Goal: Transaction & Acquisition: Obtain resource

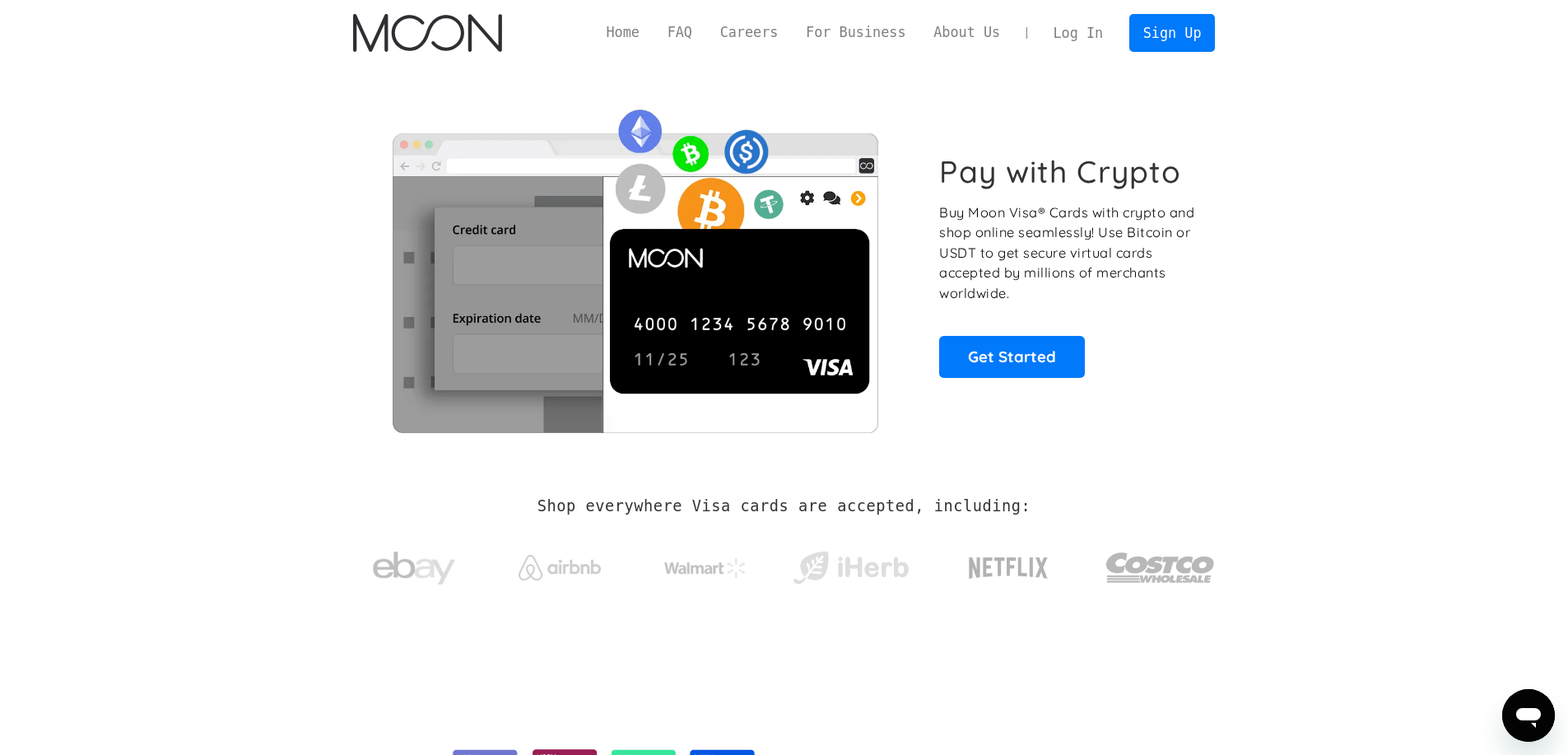
click at [1090, 35] on link "Log In" at bounding box center [1078, 32] width 77 height 36
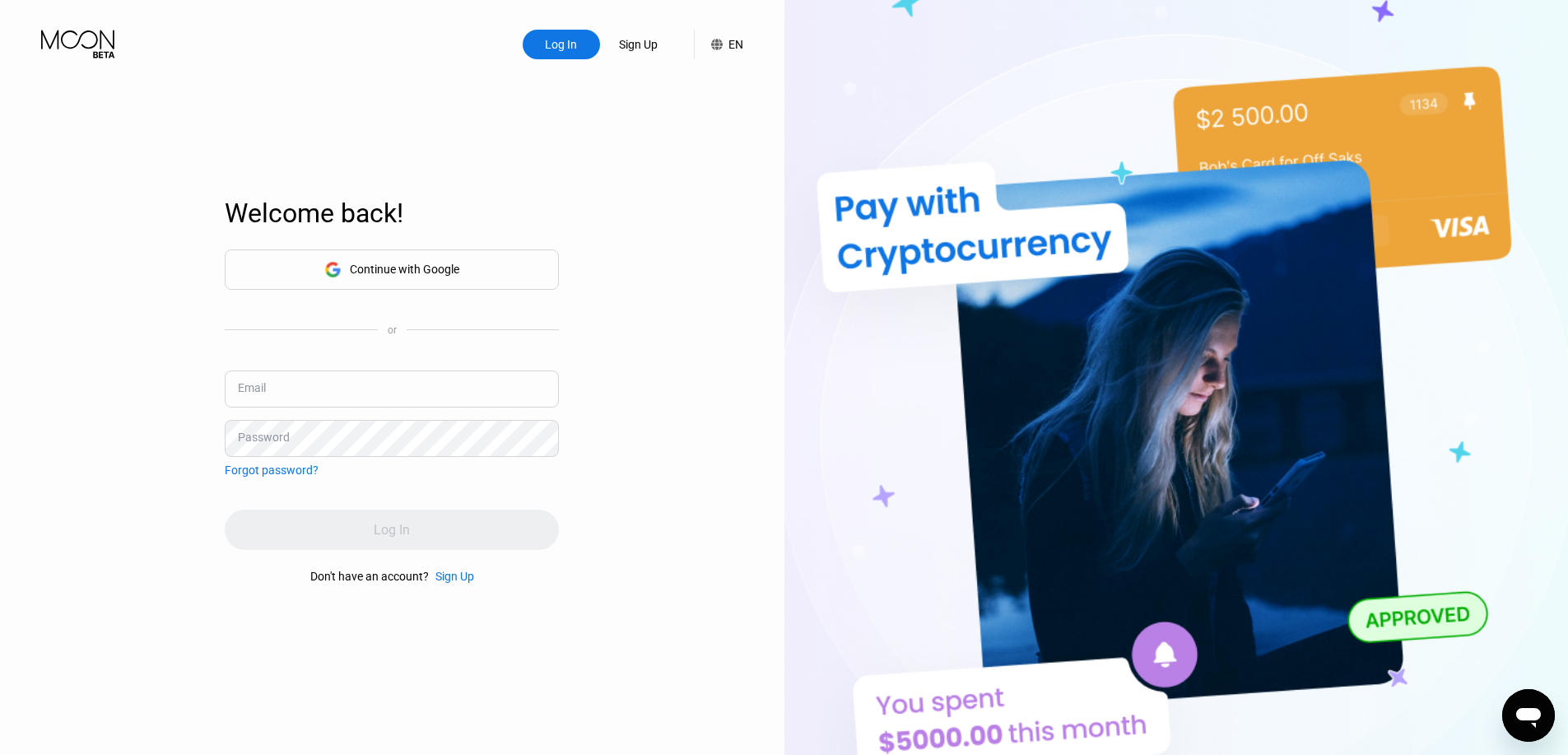
click at [361, 387] on input "text" at bounding box center [391, 389] width 334 height 37
type input "[EMAIL_ADDRESS][DOMAIN_NAME]"
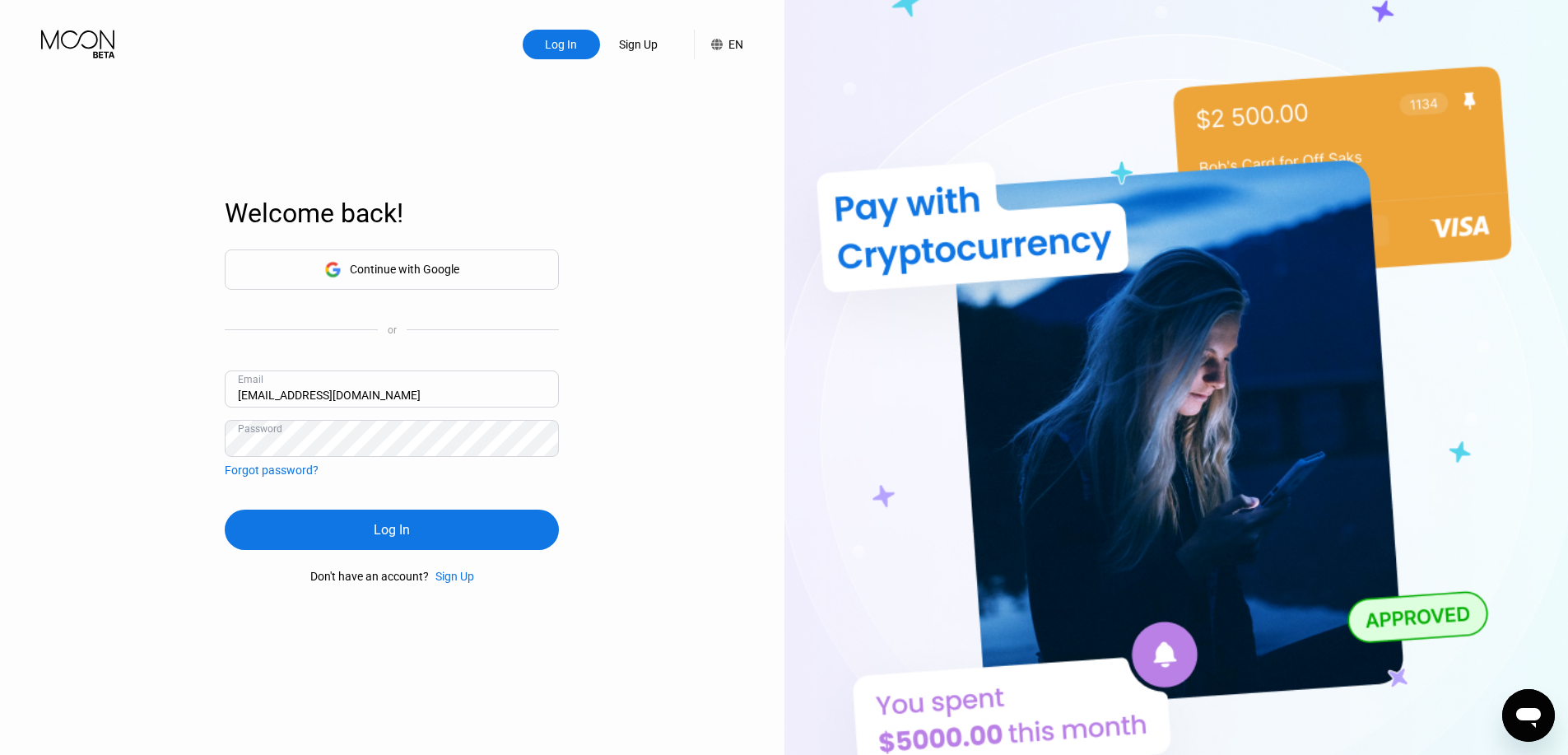
click at [354, 522] on div "Log In" at bounding box center [391, 529] width 334 height 41
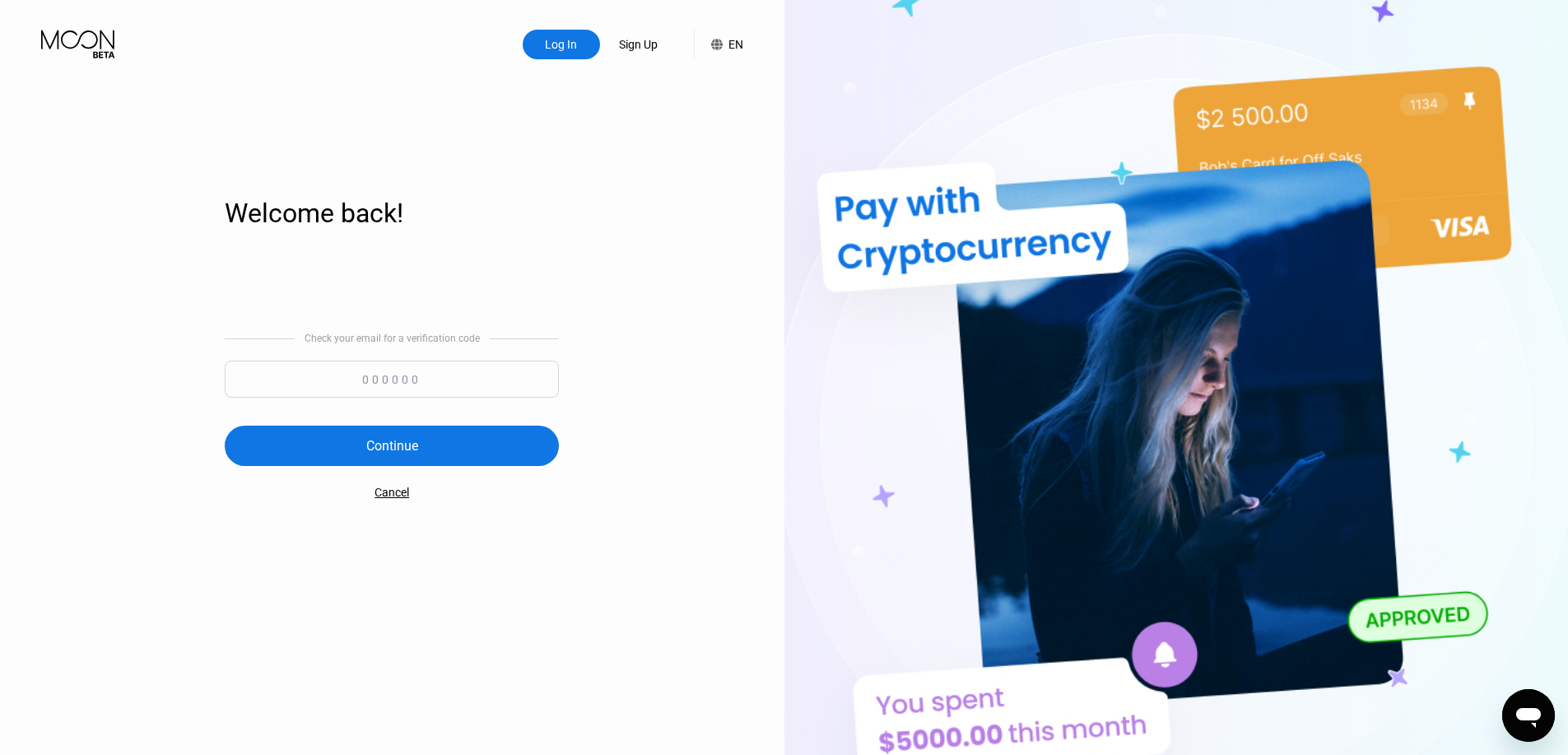
click at [276, 377] on input at bounding box center [391, 378] width 334 height 37
type input "578362"
click at [414, 458] on div "Continue" at bounding box center [391, 446] width 334 height 41
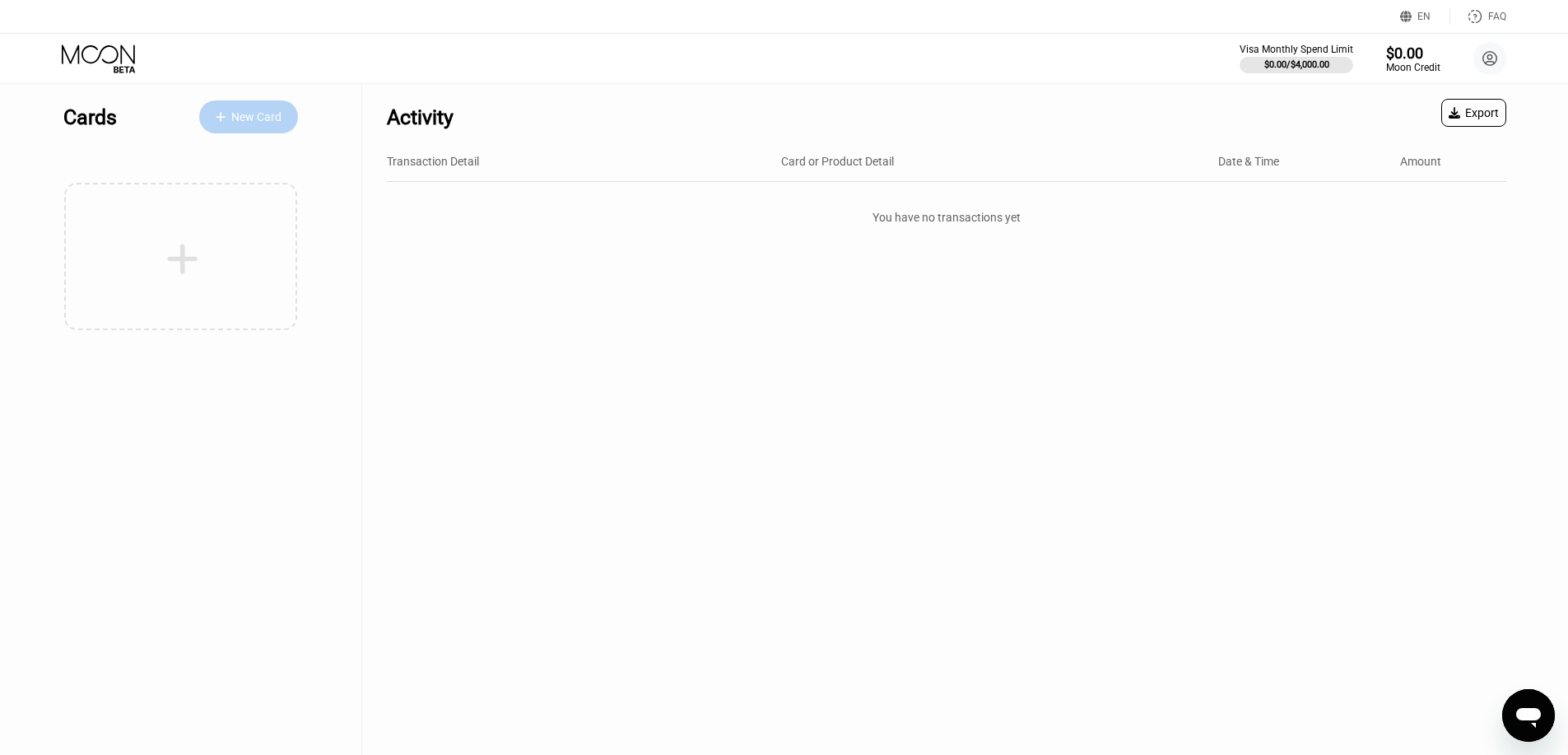
click at [264, 116] on div "New Card" at bounding box center [256, 117] width 51 height 14
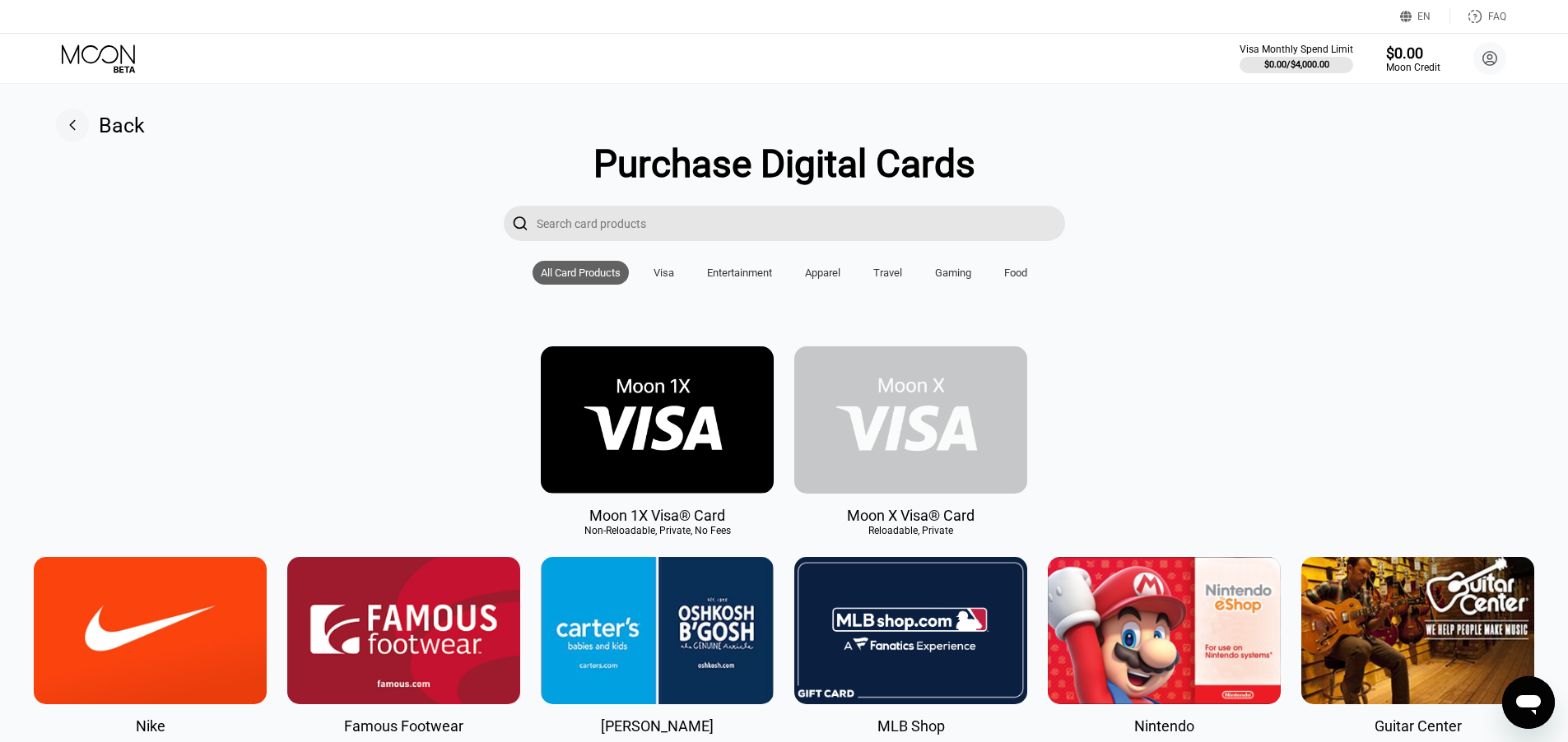
click at [871, 410] on img at bounding box center [911, 420] width 233 height 147
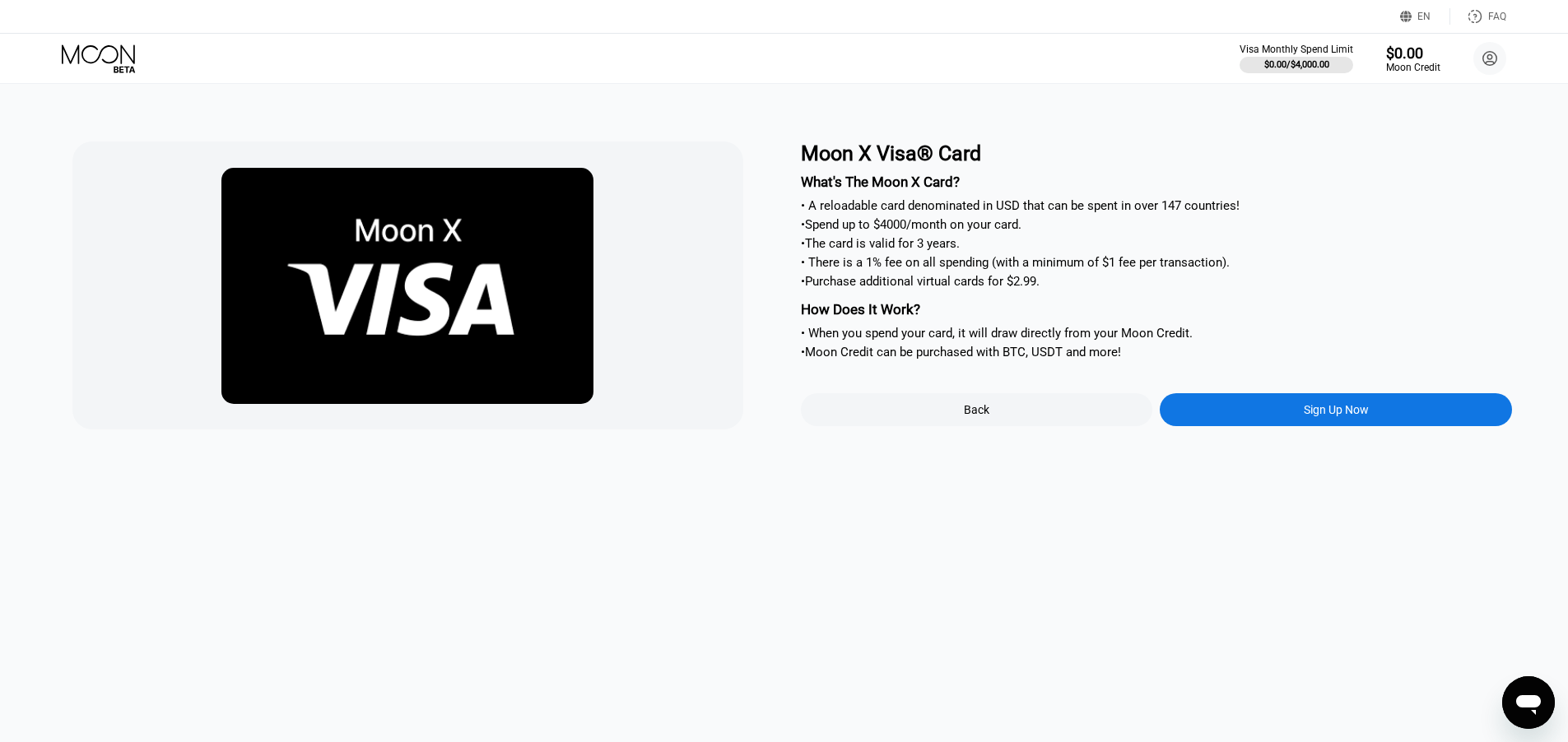
click at [1214, 426] on div "Sign Up Now" at bounding box center [1335, 410] width 353 height 33
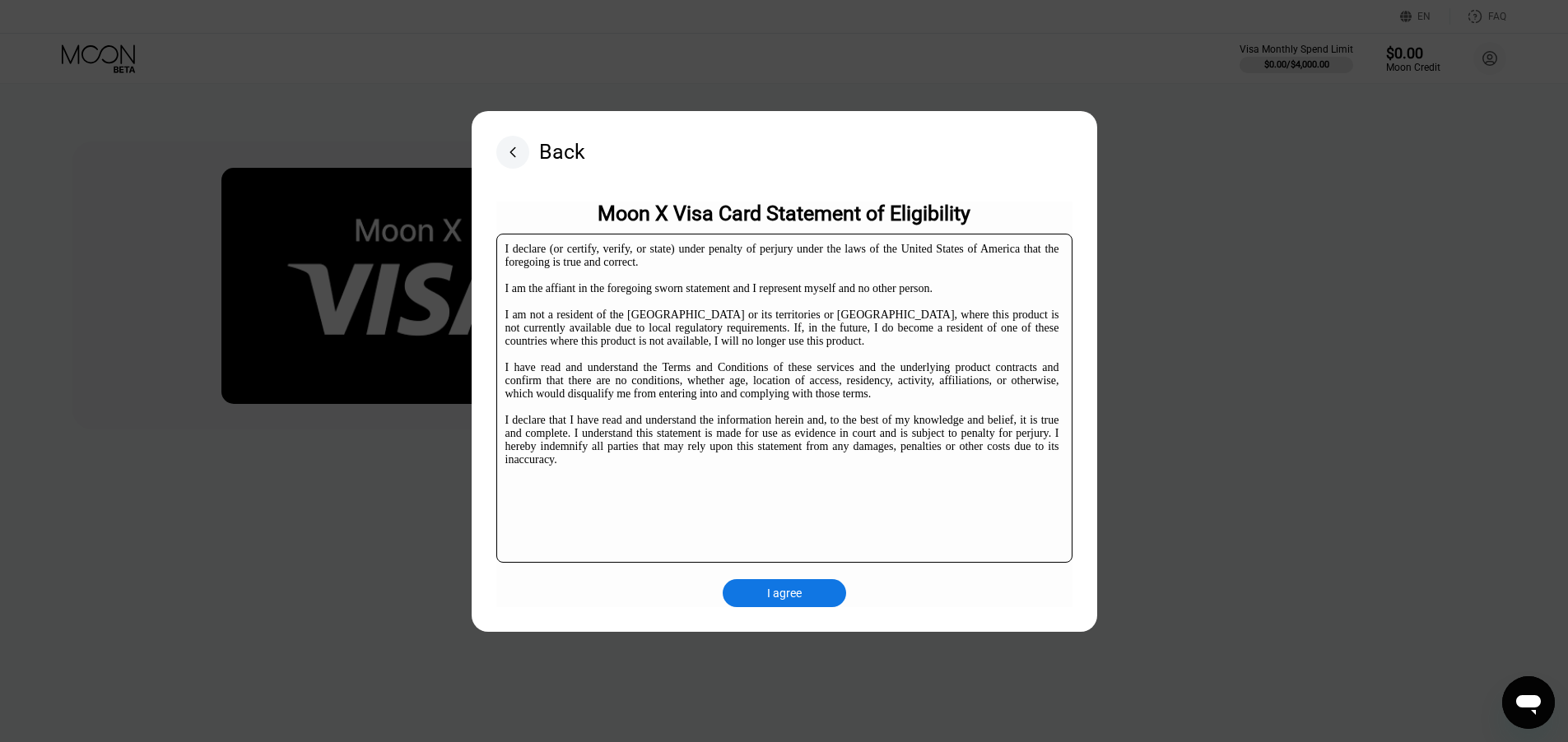
click at [807, 589] on div "I agree" at bounding box center [784, 593] width 123 height 28
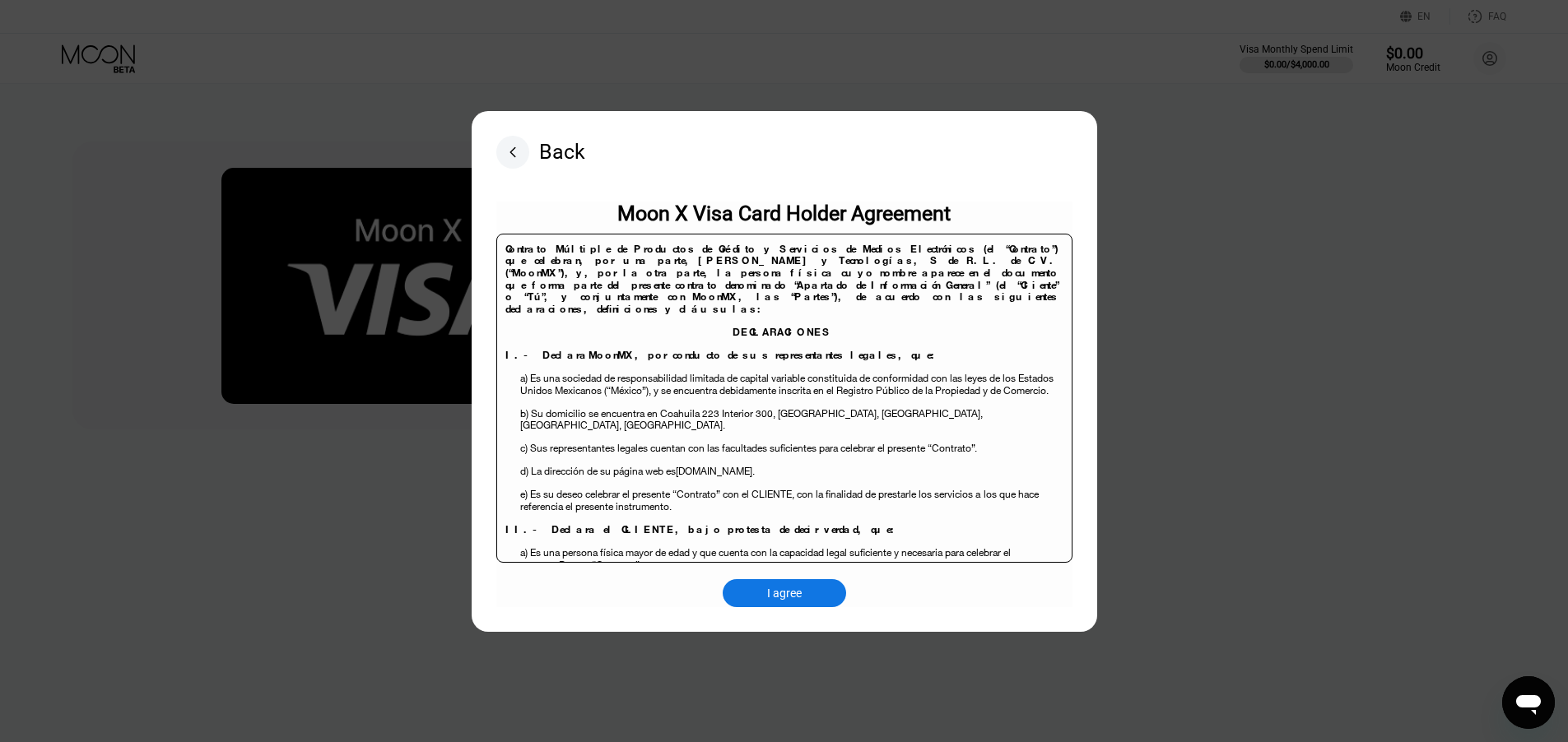
click at [772, 590] on div "I agree" at bounding box center [784, 593] width 35 height 15
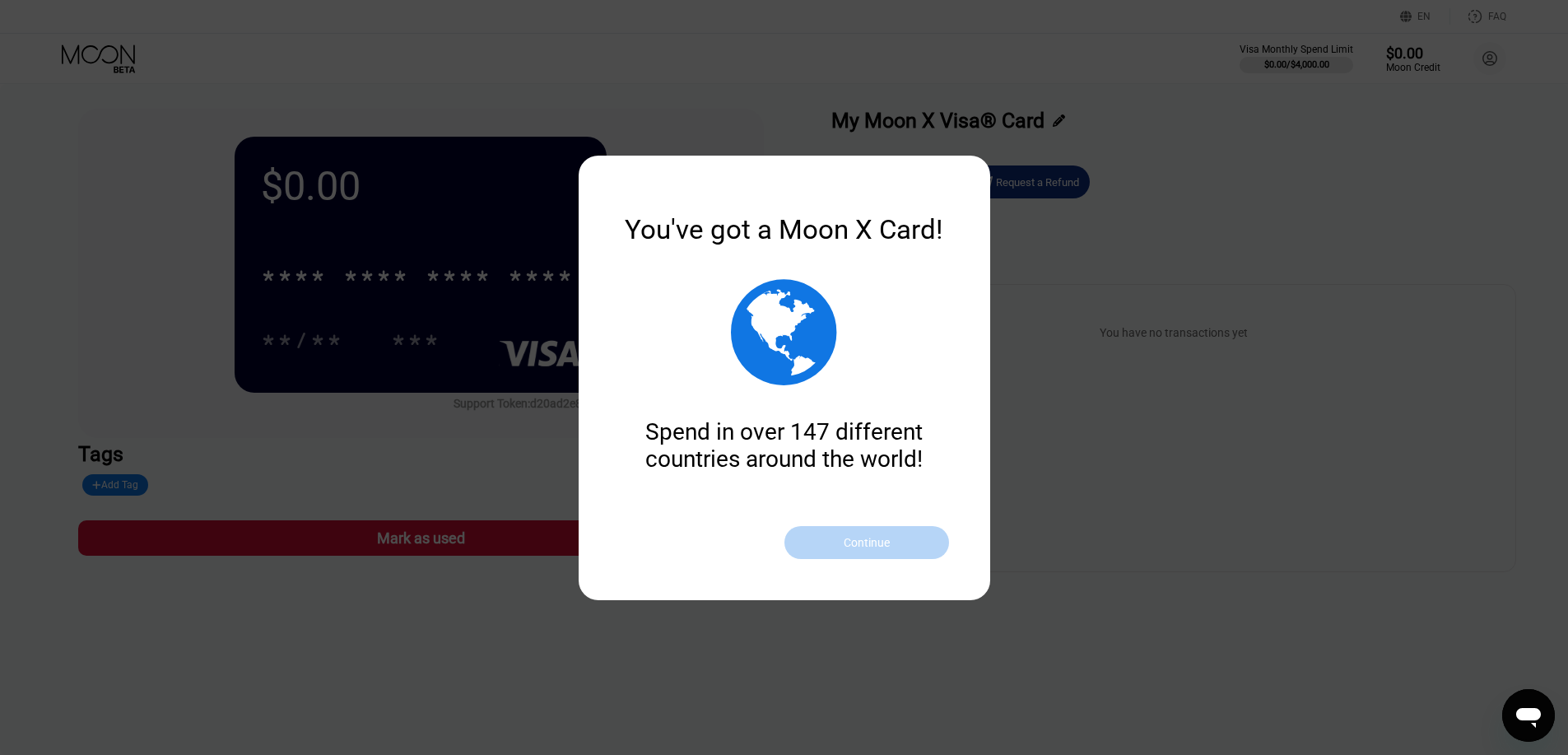
click at [837, 534] on div "Continue" at bounding box center [866, 542] width 165 height 33
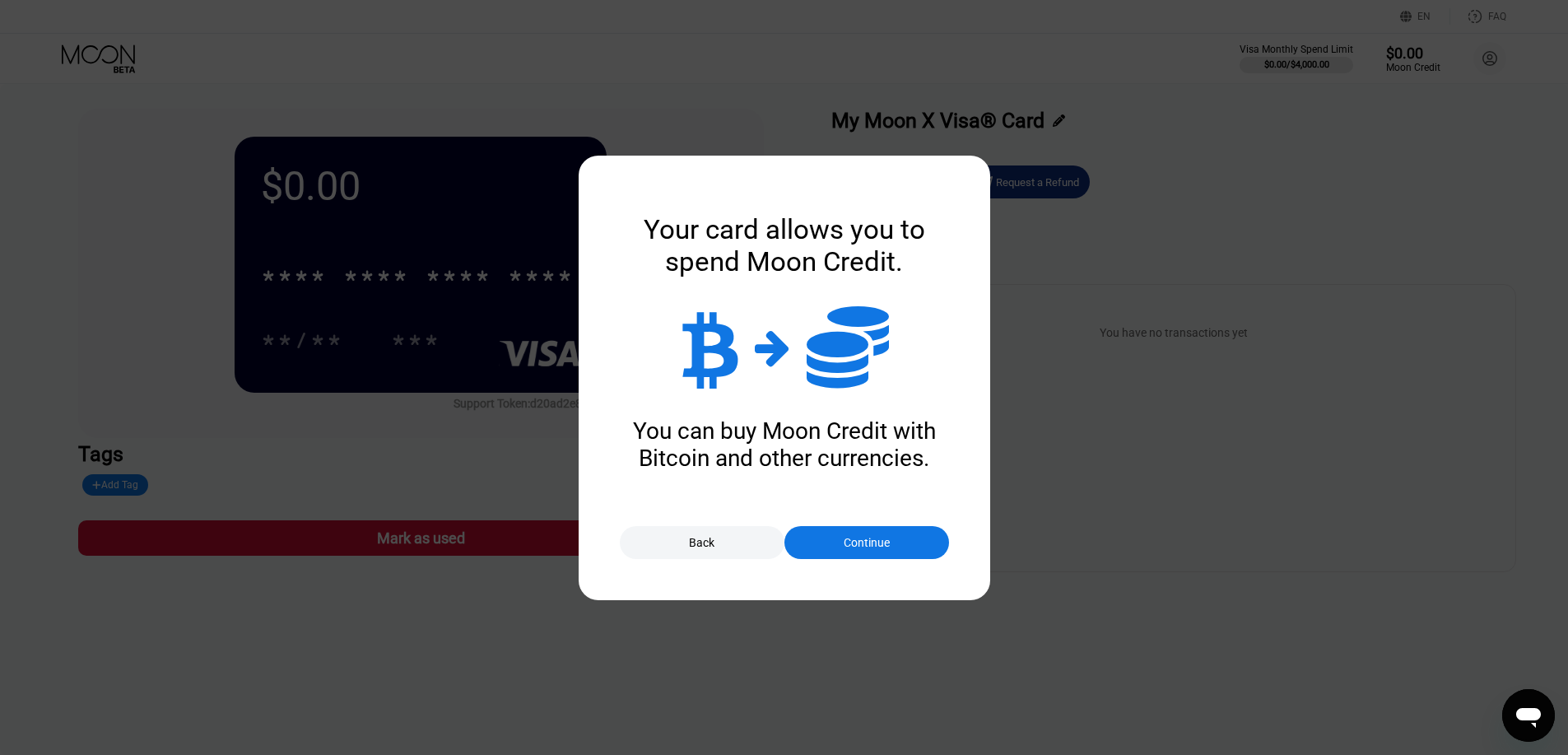
click at [826, 540] on div "Continue" at bounding box center [866, 542] width 165 height 33
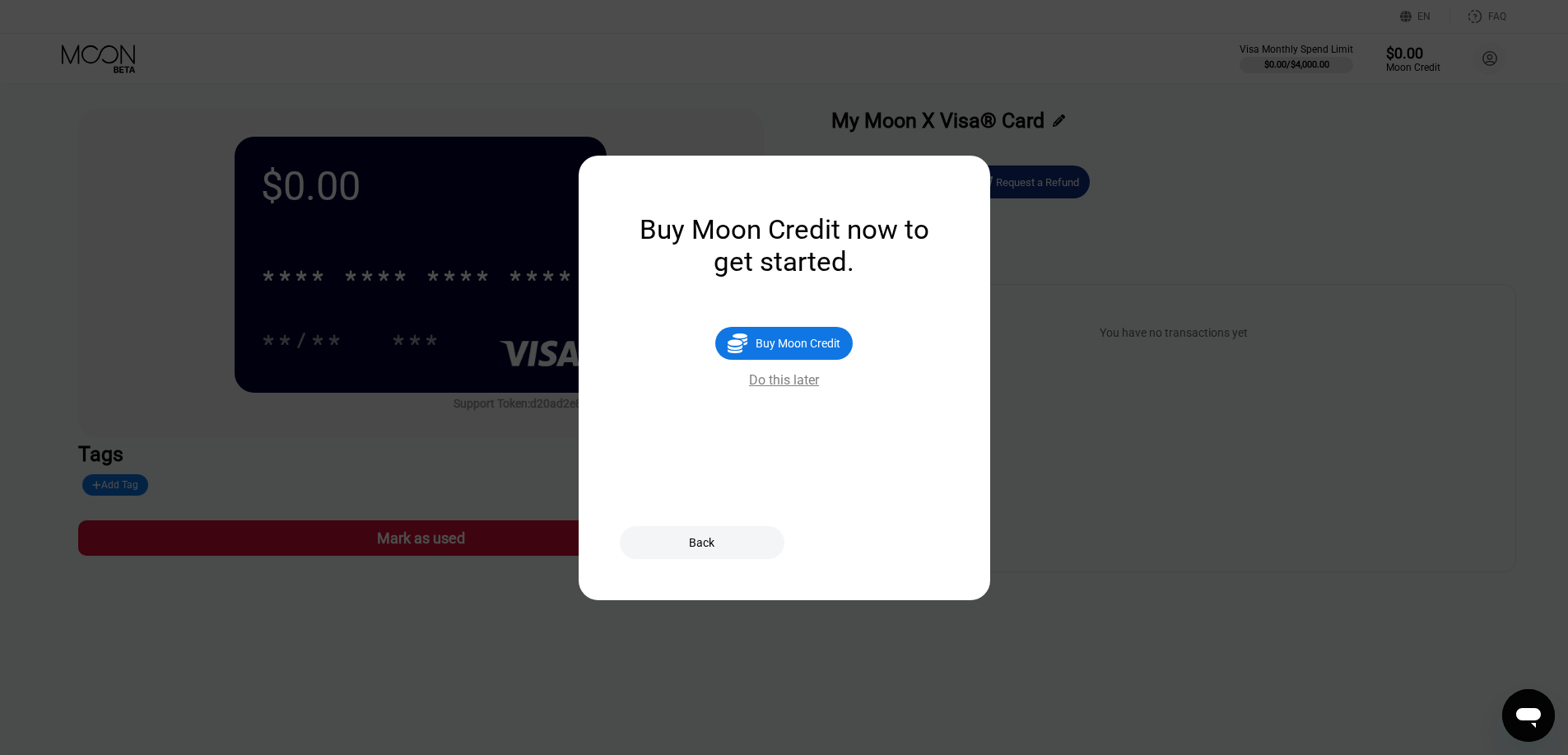
click at [774, 388] on div "Do this later" at bounding box center [784, 379] width 70 height 16
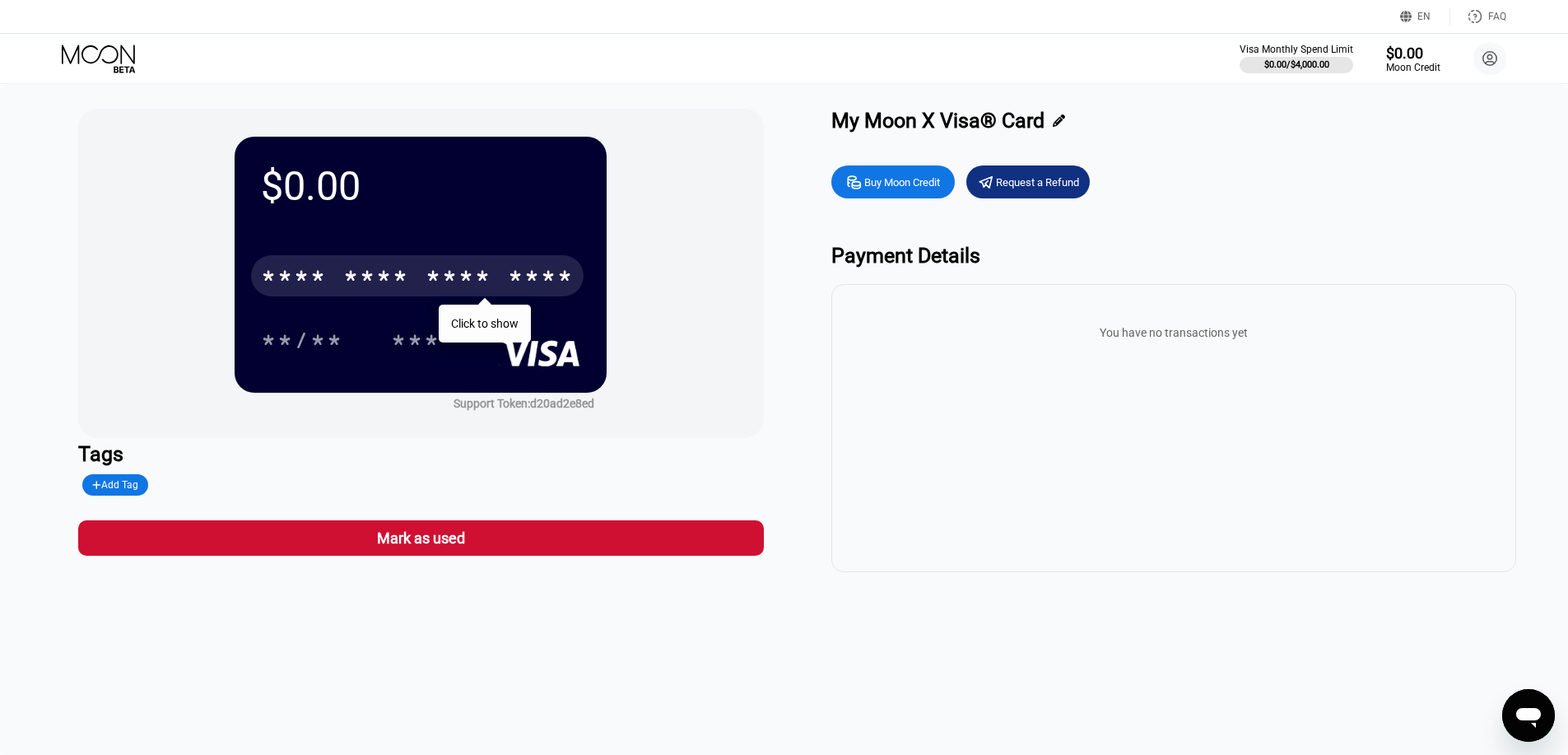
click at [386, 285] on div "* * * *" at bounding box center [377, 278] width 66 height 27
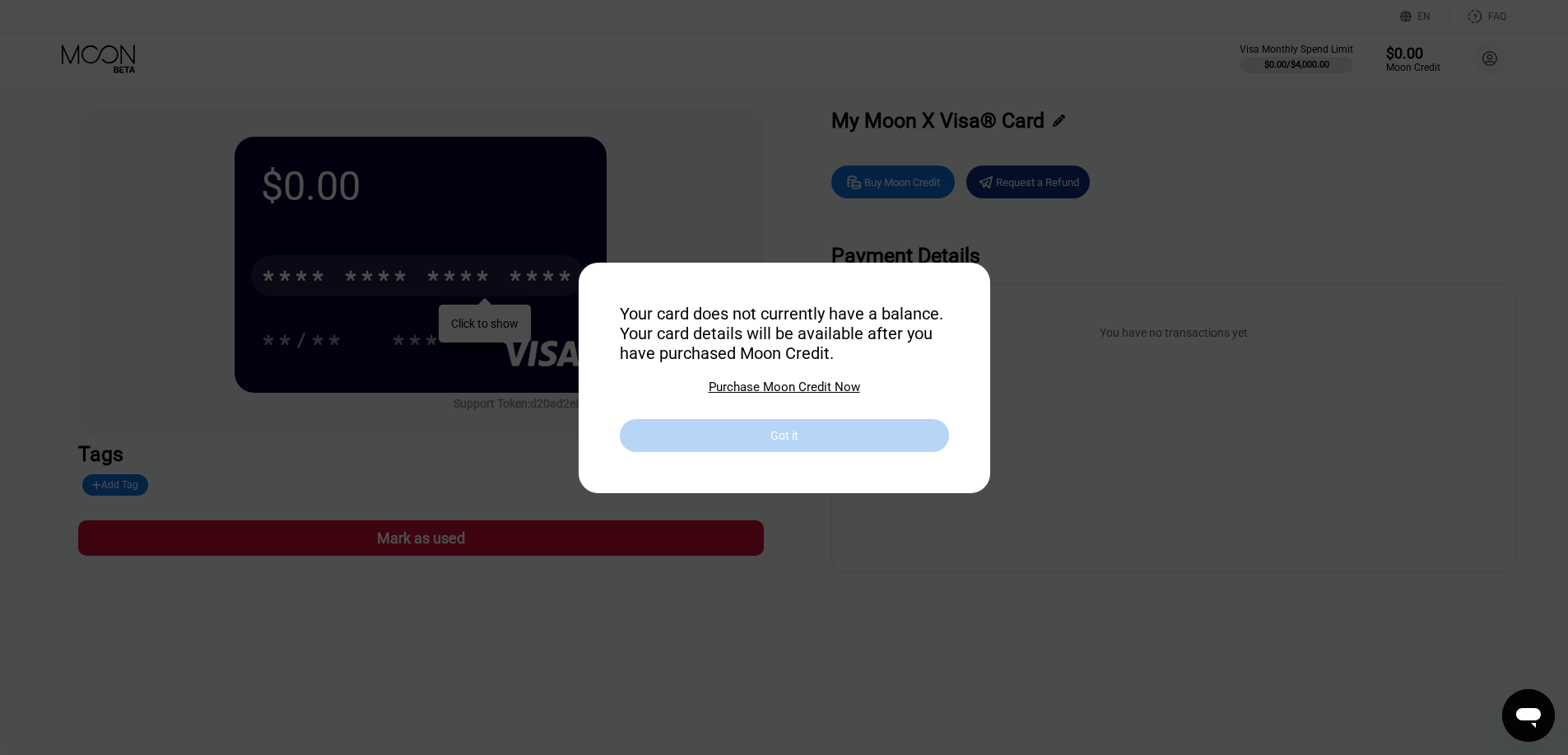
click at [688, 434] on div "Got it" at bounding box center [784, 436] width 330 height 33
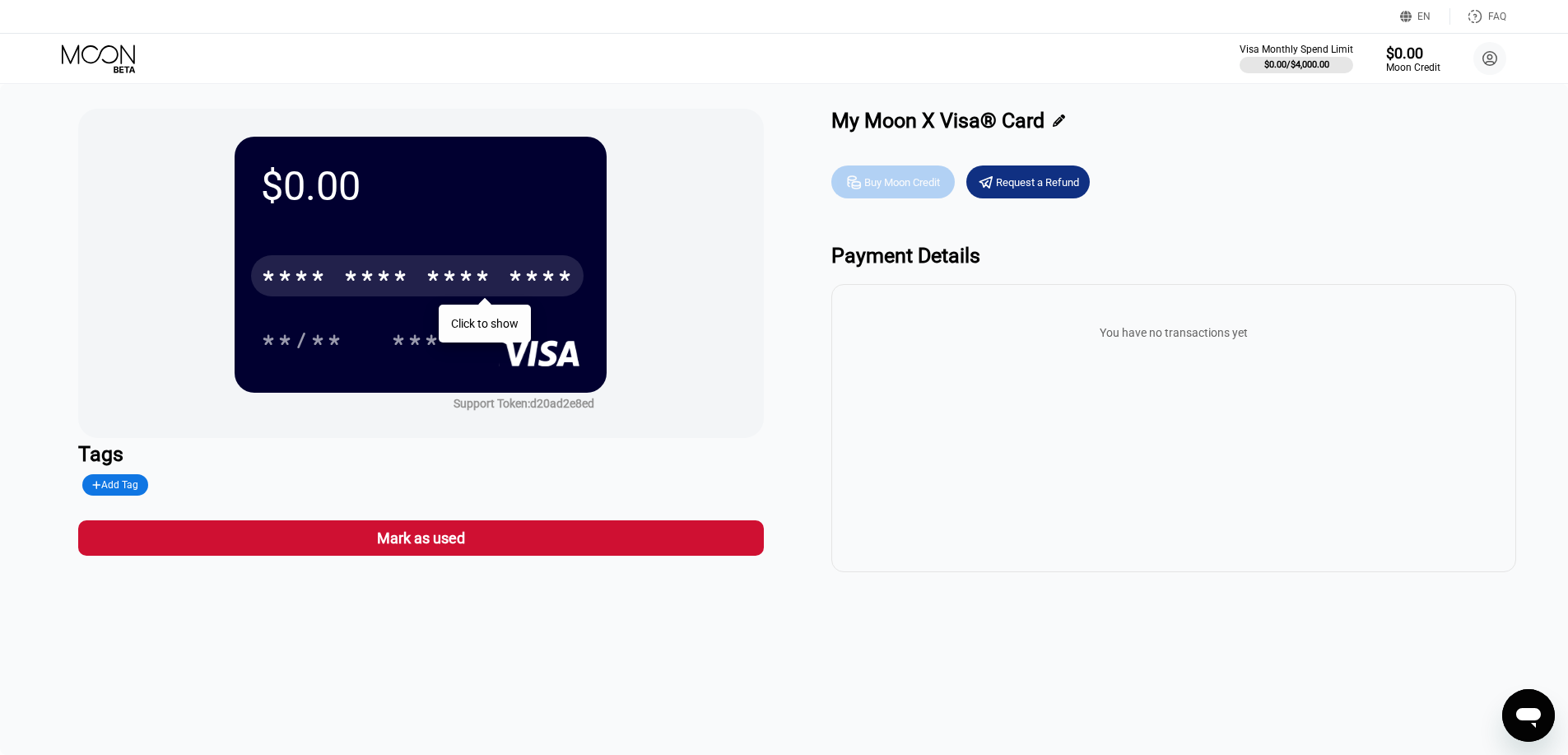
click at [918, 190] on div "Buy Moon Credit" at bounding box center [901, 181] width 75 height 14
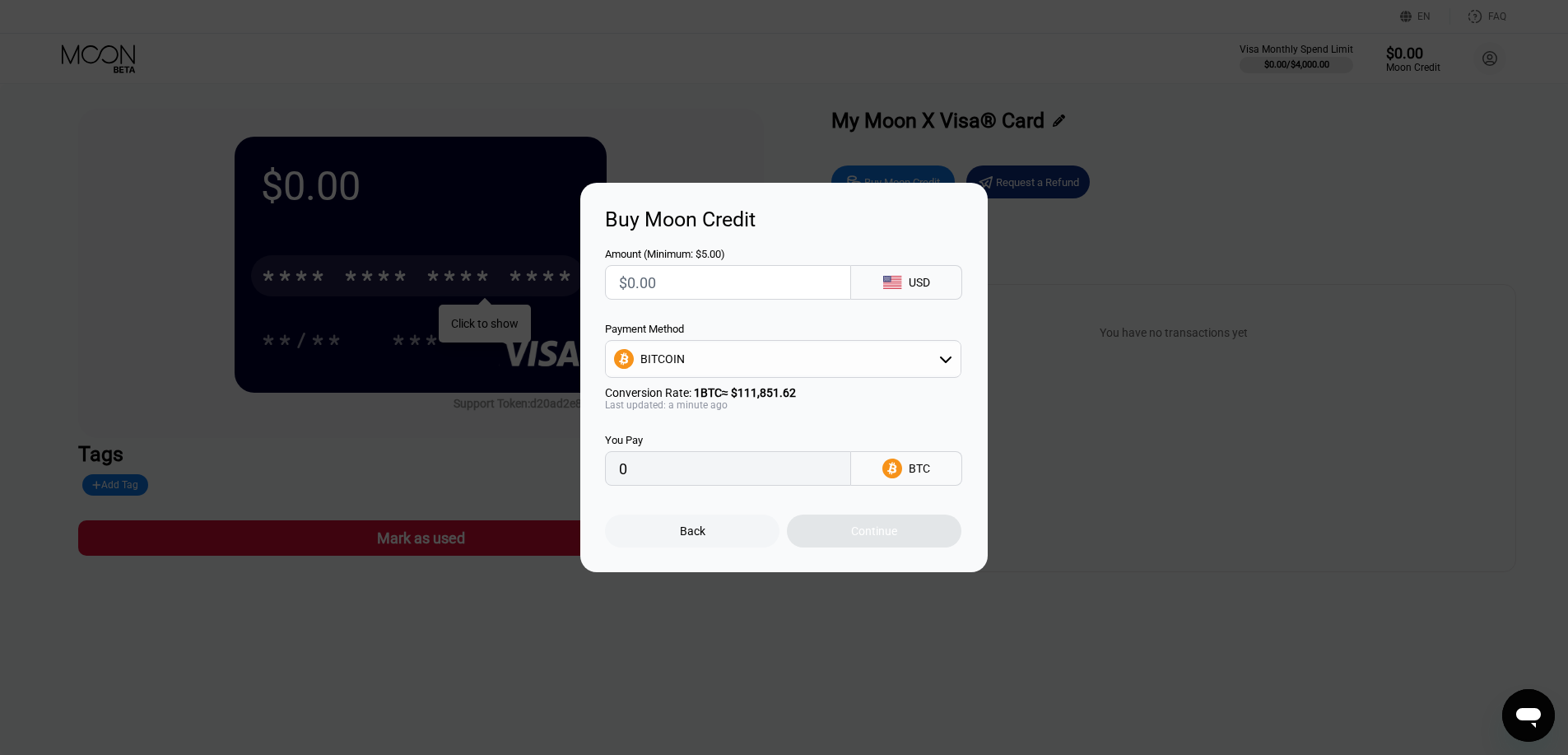
drag, startPoint x: 705, startPoint y: 276, endPoint x: 538, endPoint y: 269, distance: 167.1
click at [539, 269] on div "Buy Moon Credit Amount (Minimum: $5.00) USD Payment Method BITCOIN Conversion R…" at bounding box center [784, 377] width 1568 height 389
type input "$5"
type input "0.00004471"
type input "$5"
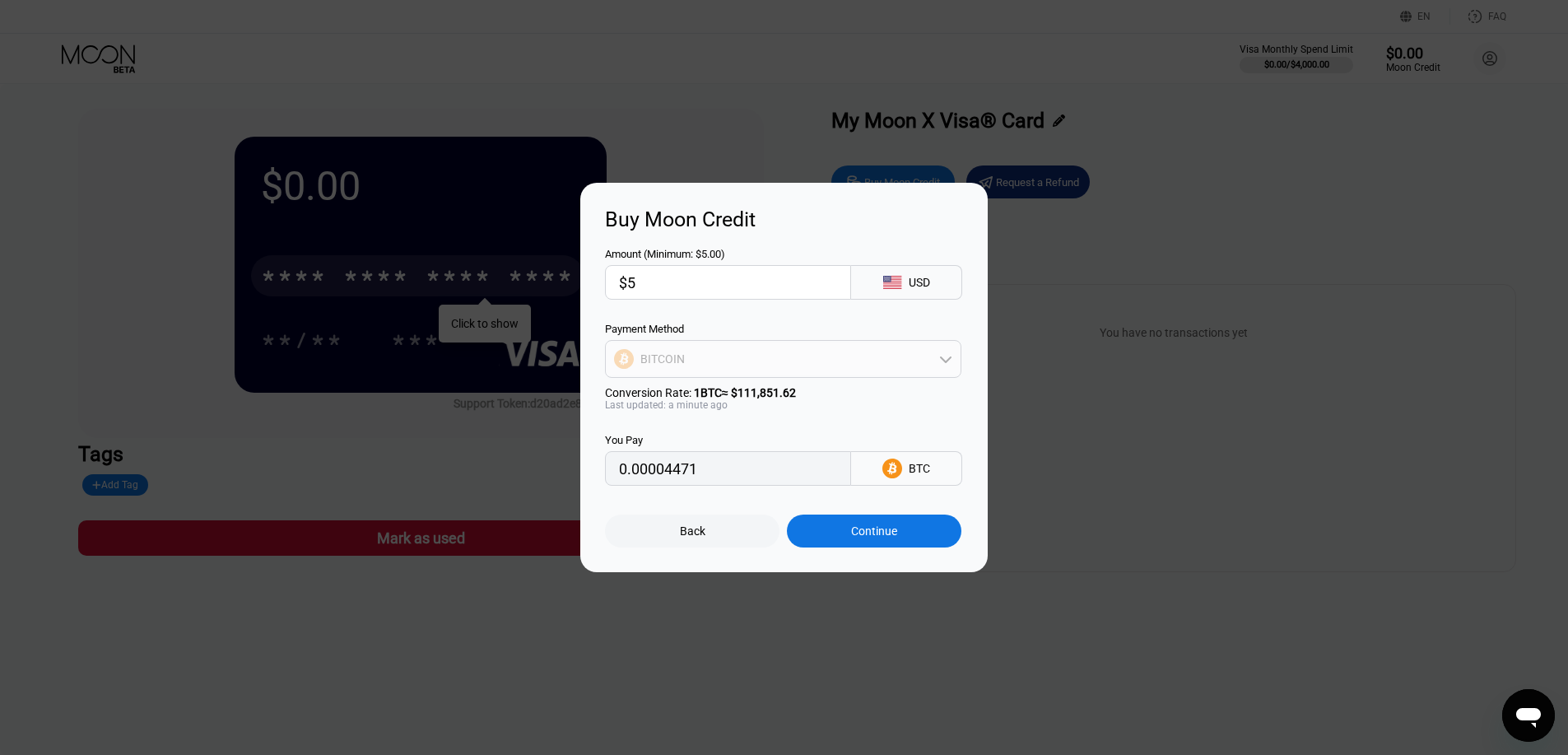
click at [788, 354] on div "BITCOIN" at bounding box center [783, 359] width 354 height 33
click at [688, 439] on span "USDT on TRON" at bounding box center [682, 440] width 76 height 13
type input "5.05"
click at [865, 470] on icon at bounding box center [869, 469] width 12 height 11
click at [1112, 406] on div "Buy Moon Credit Amount (Minimum: $5.00) $5 USD Payment Method USDT on TRON Conv…" at bounding box center [784, 377] width 1568 height 389
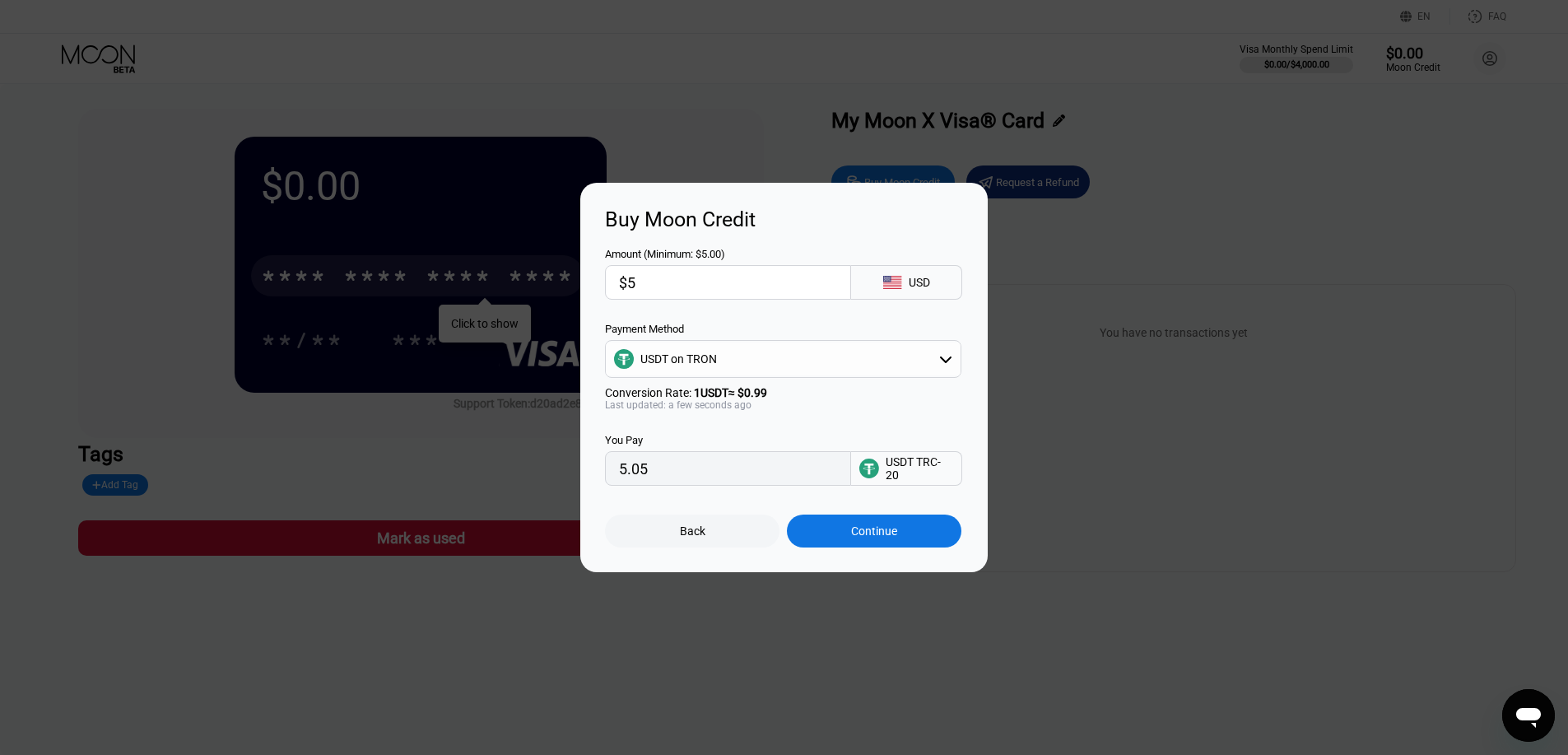
click at [709, 533] on div "Back" at bounding box center [691, 531] width 174 height 33
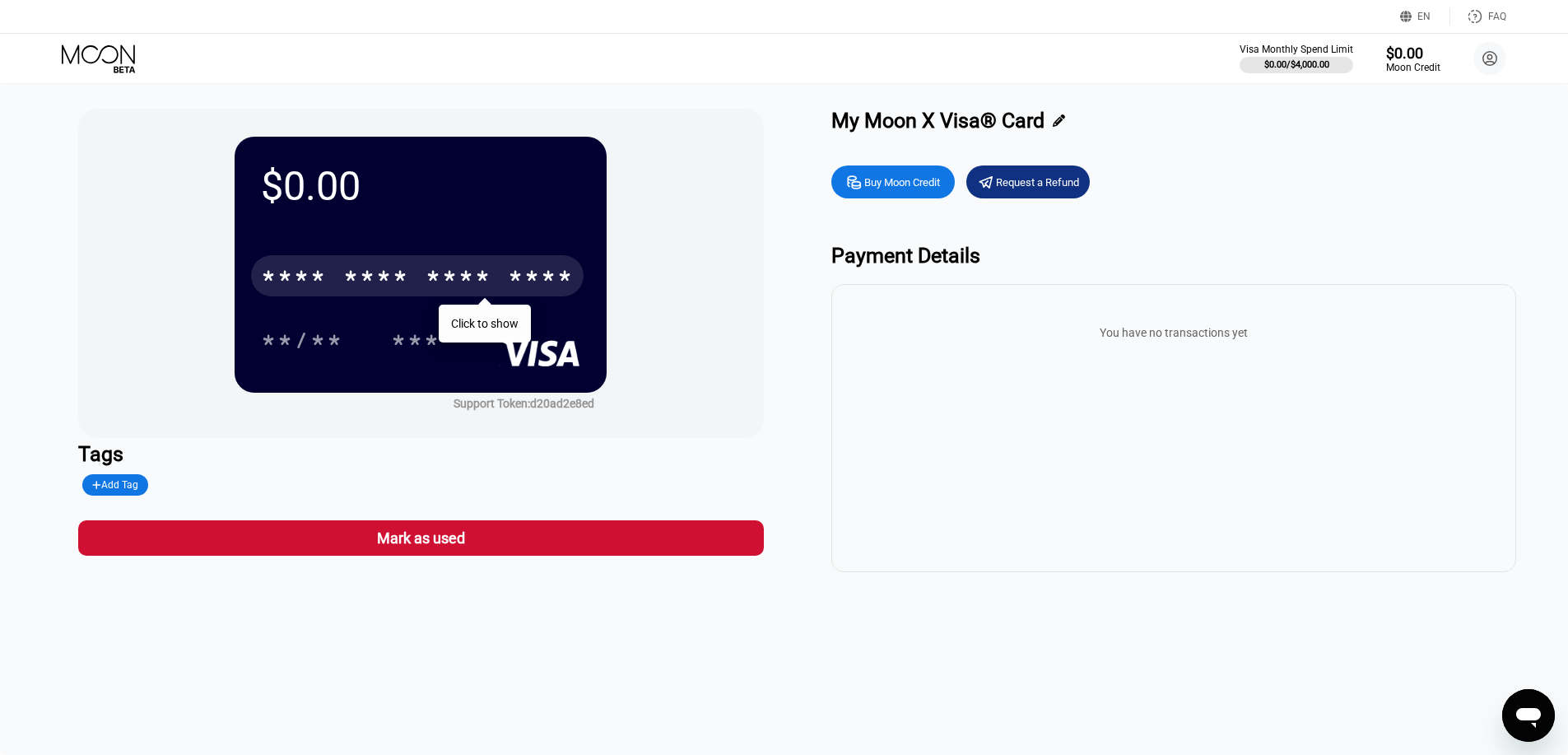
click at [1239, 195] on div "Buy Moon Credit Request a Refund" at bounding box center [1174, 182] width 685 height 33
click at [925, 188] on div "Buy Moon Credit" at bounding box center [901, 181] width 75 height 14
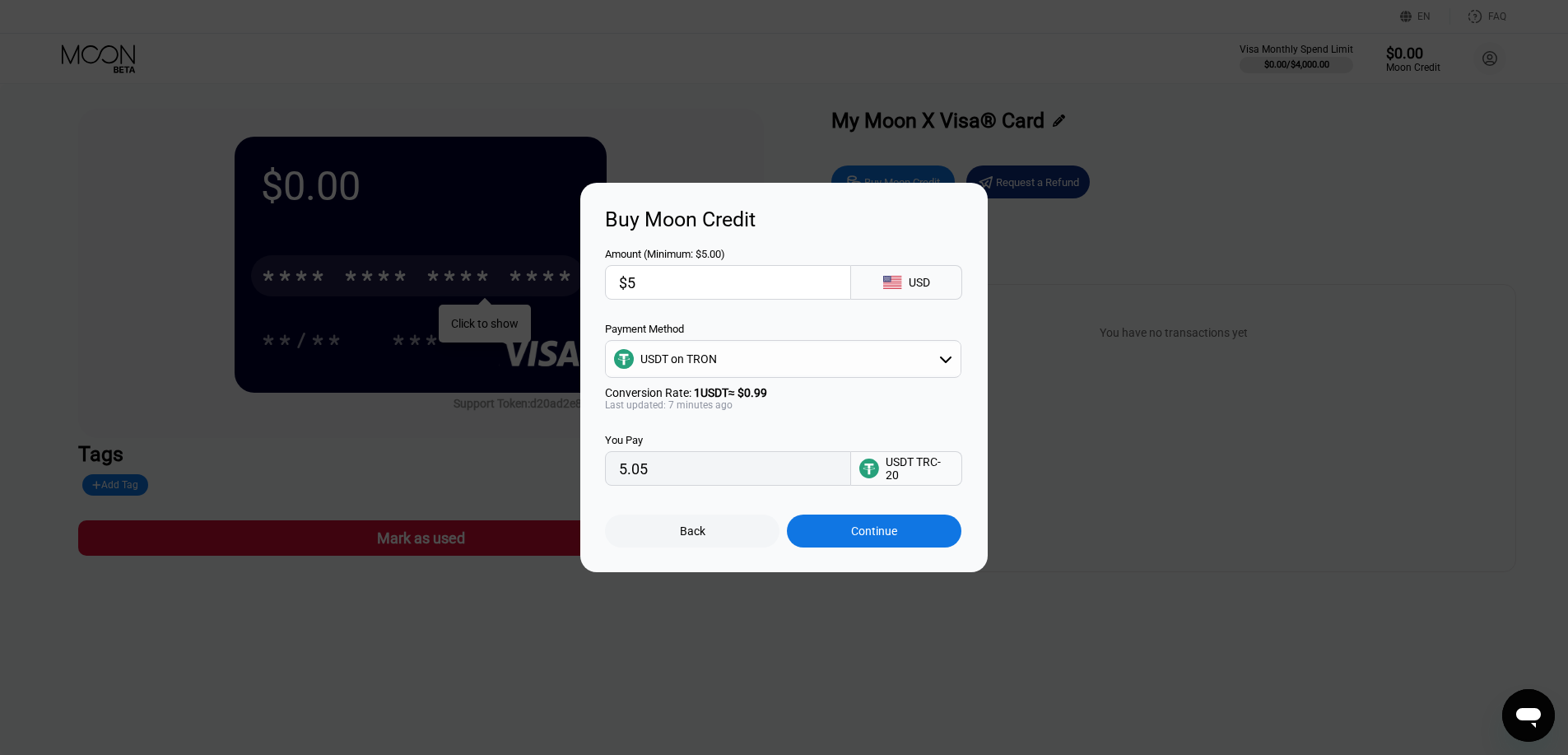
click at [725, 283] on input "$5" at bounding box center [727, 283] width 218 height 33
click at [807, 533] on div "Continue" at bounding box center [873, 531] width 174 height 33
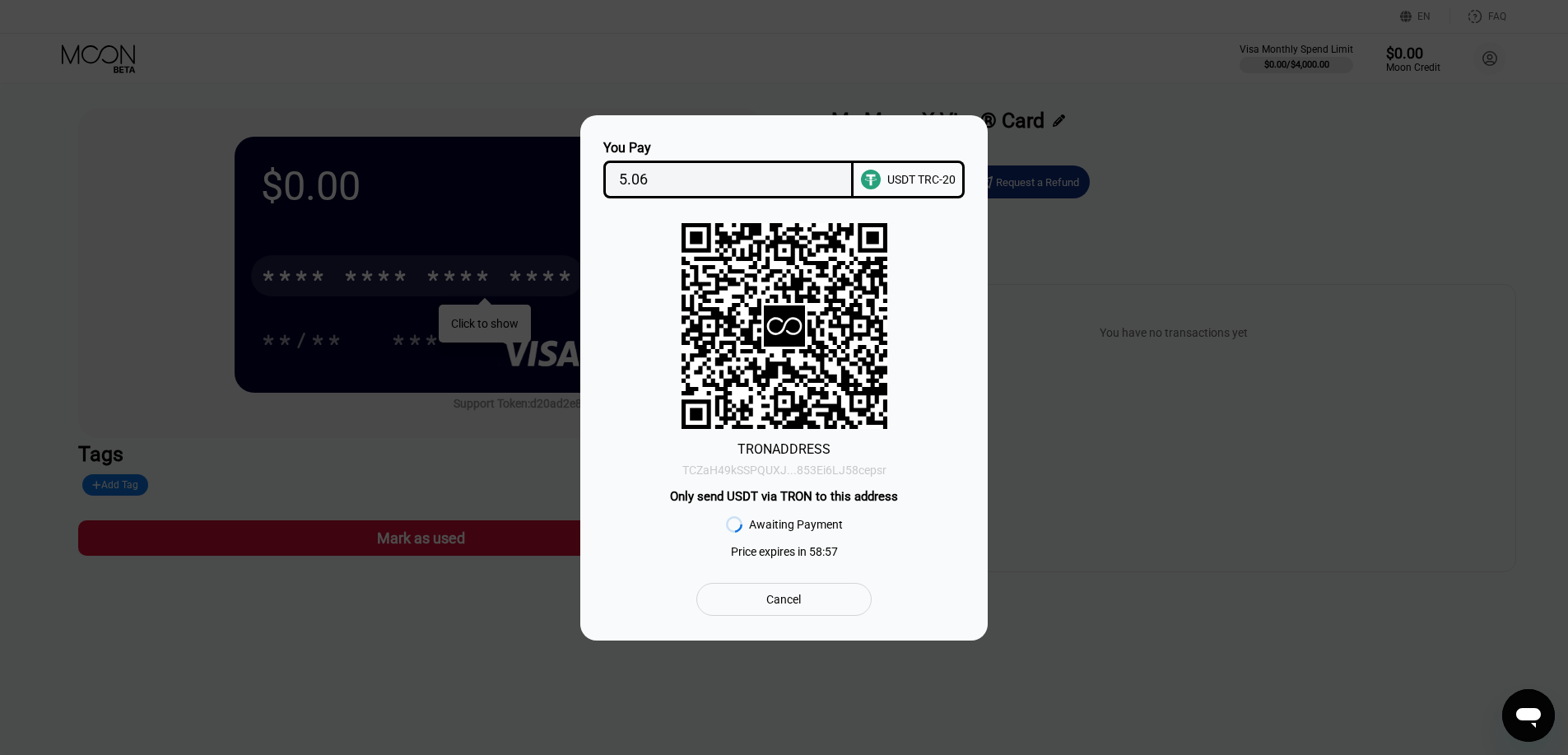
click at [815, 470] on div "TCZaH49kSSPQUXJ...853Ei6LJ58cepsr" at bounding box center [784, 470] width 204 height 13
click at [693, 169] on input "5.06" at bounding box center [728, 180] width 220 height 33
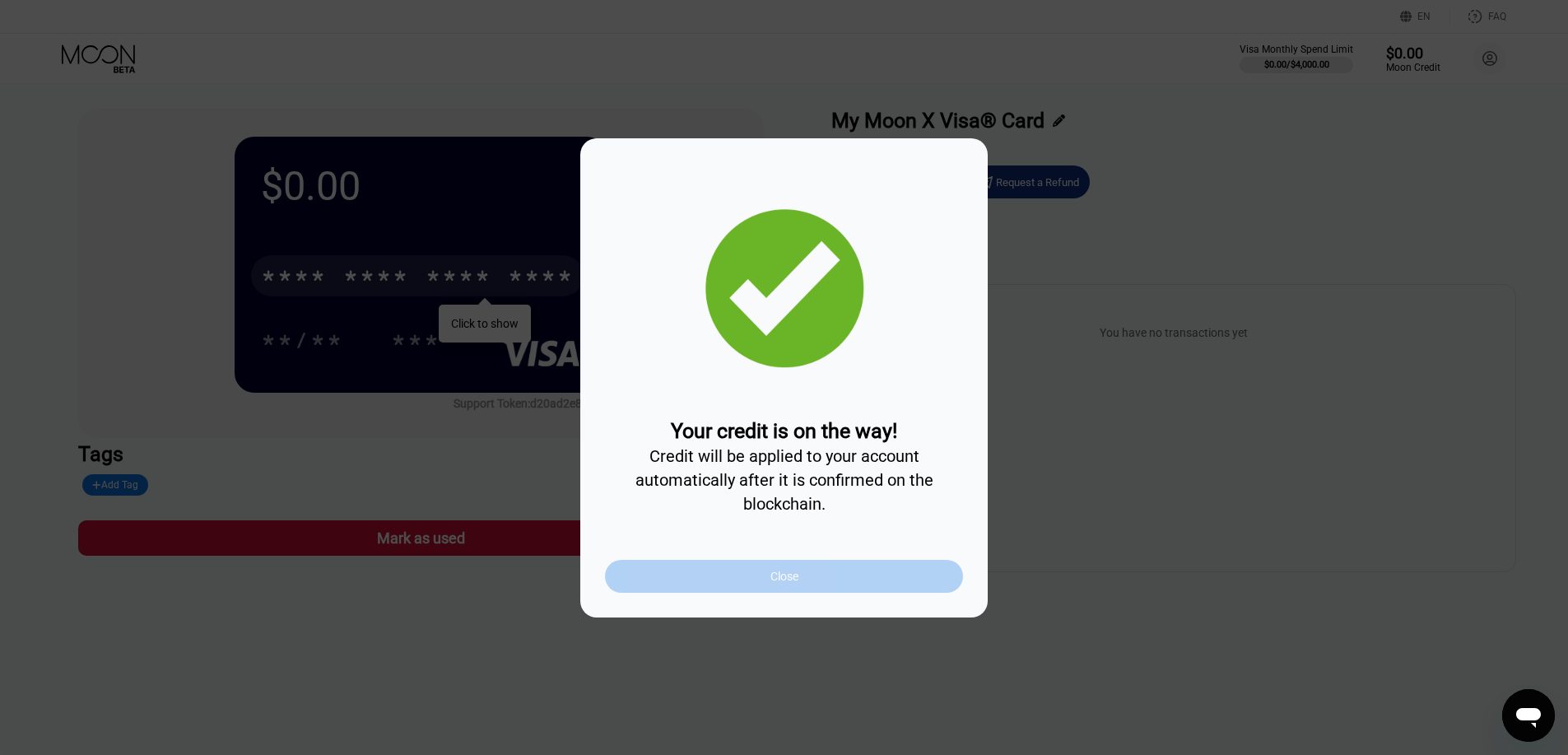
click at [805, 585] on div "Close" at bounding box center [784, 576] width 358 height 33
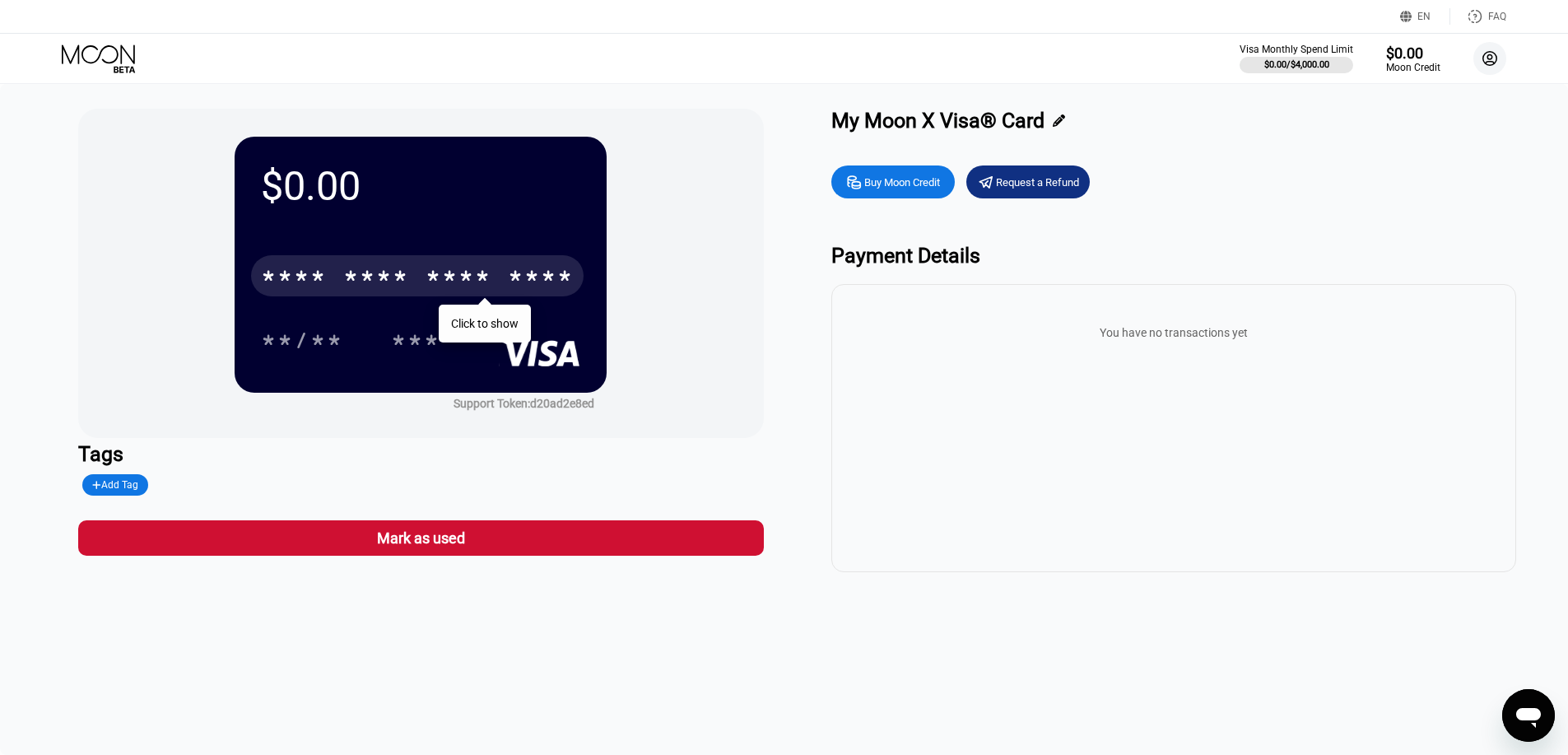
click at [1479, 64] on circle at bounding box center [1490, 59] width 33 height 33
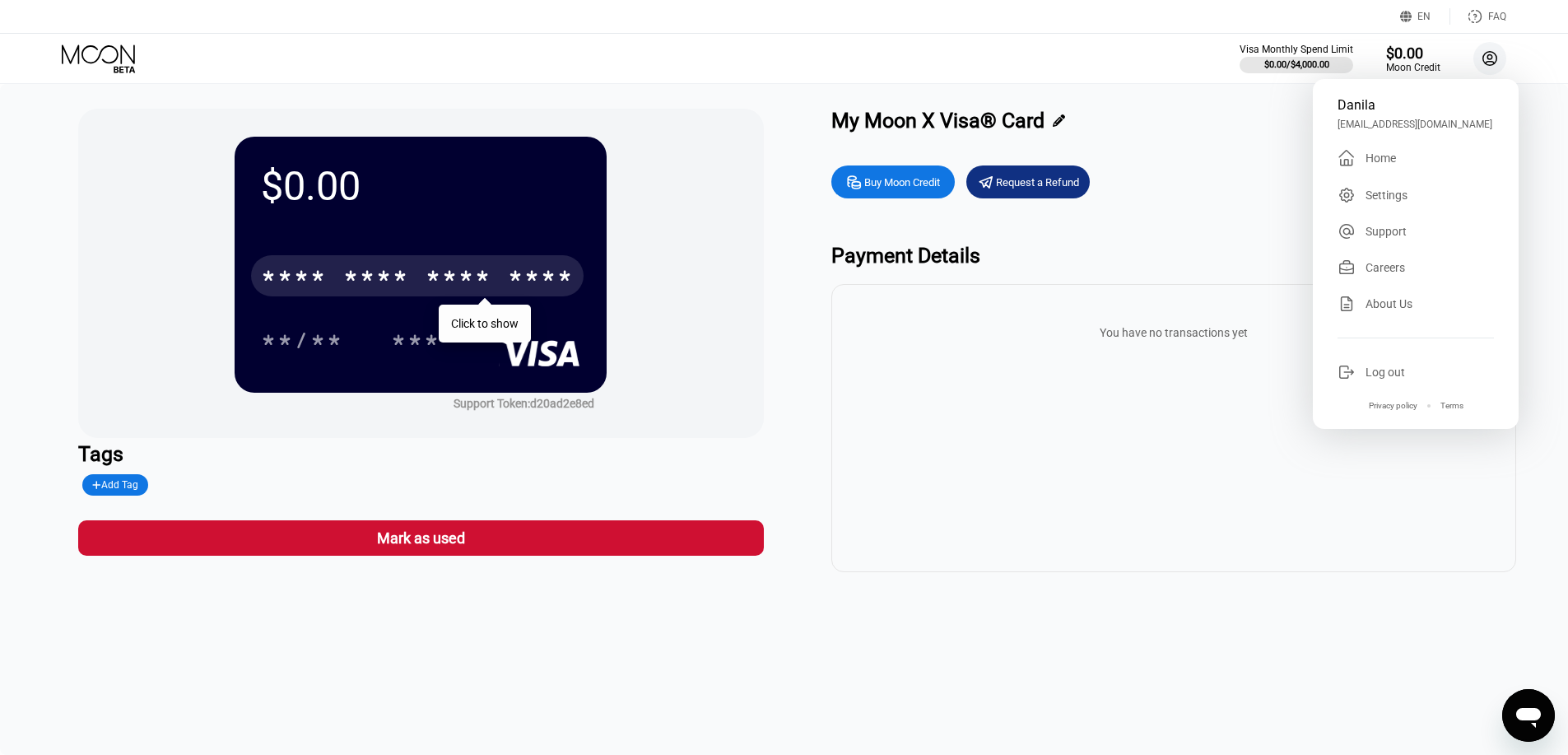
click at [1479, 64] on circle at bounding box center [1490, 59] width 33 height 33
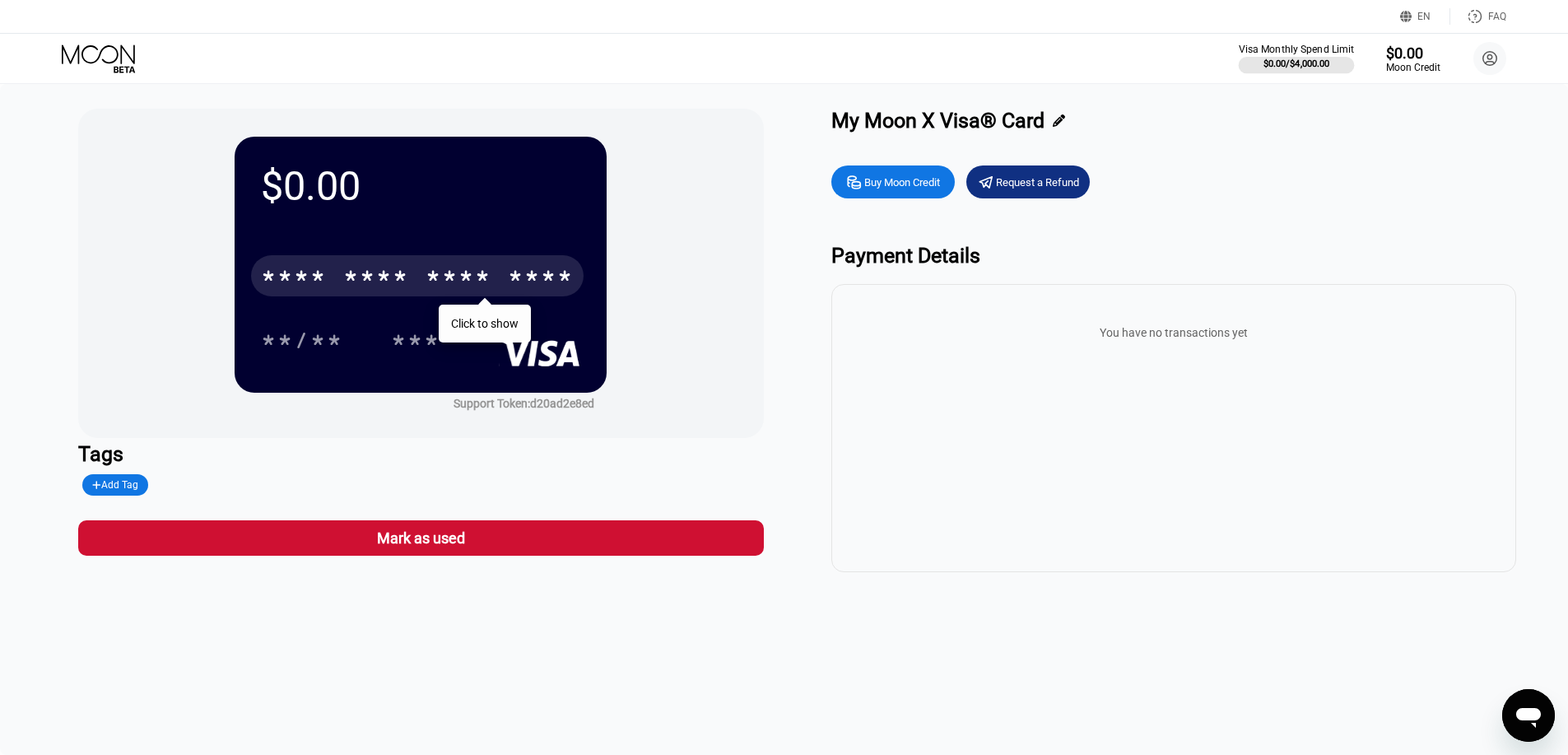
click at [1324, 66] on div "$0.00 / $4,000.00" at bounding box center [1296, 64] width 66 height 11
click at [354, 277] on div "* * * *" at bounding box center [377, 278] width 66 height 27
click at [329, 285] on div "* * * * * * * * * * * * 2277" at bounding box center [417, 275] width 332 height 41
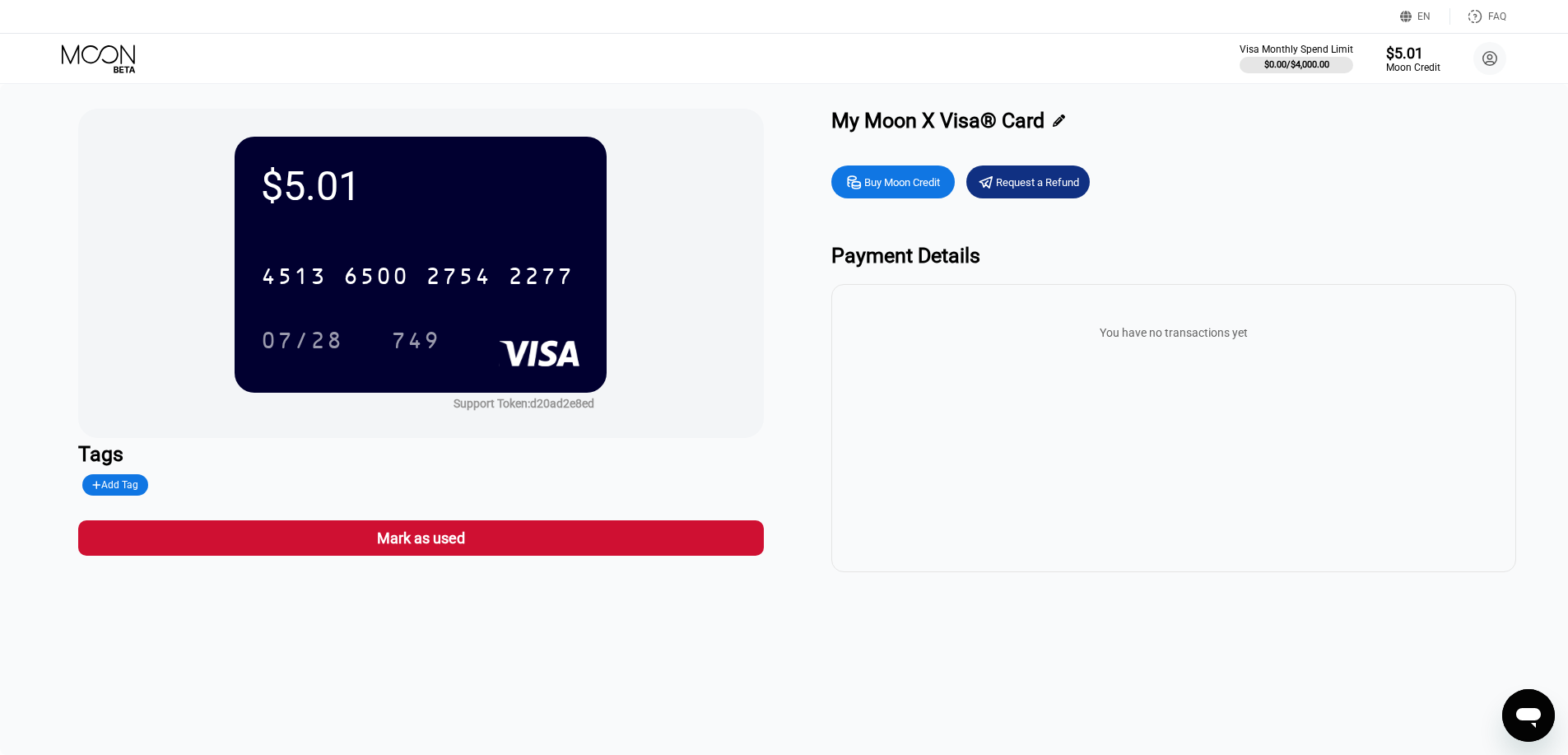
click at [797, 158] on div "$5.01 4513 6500 2754 2277 07/28 749 Support Token: d20ad2e8ed Tags Add Tag Mark…" at bounding box center [784, 340] width 1411 height 463
click at [114, 65] on icon at bounding box center [99, 58] width 76 height 29
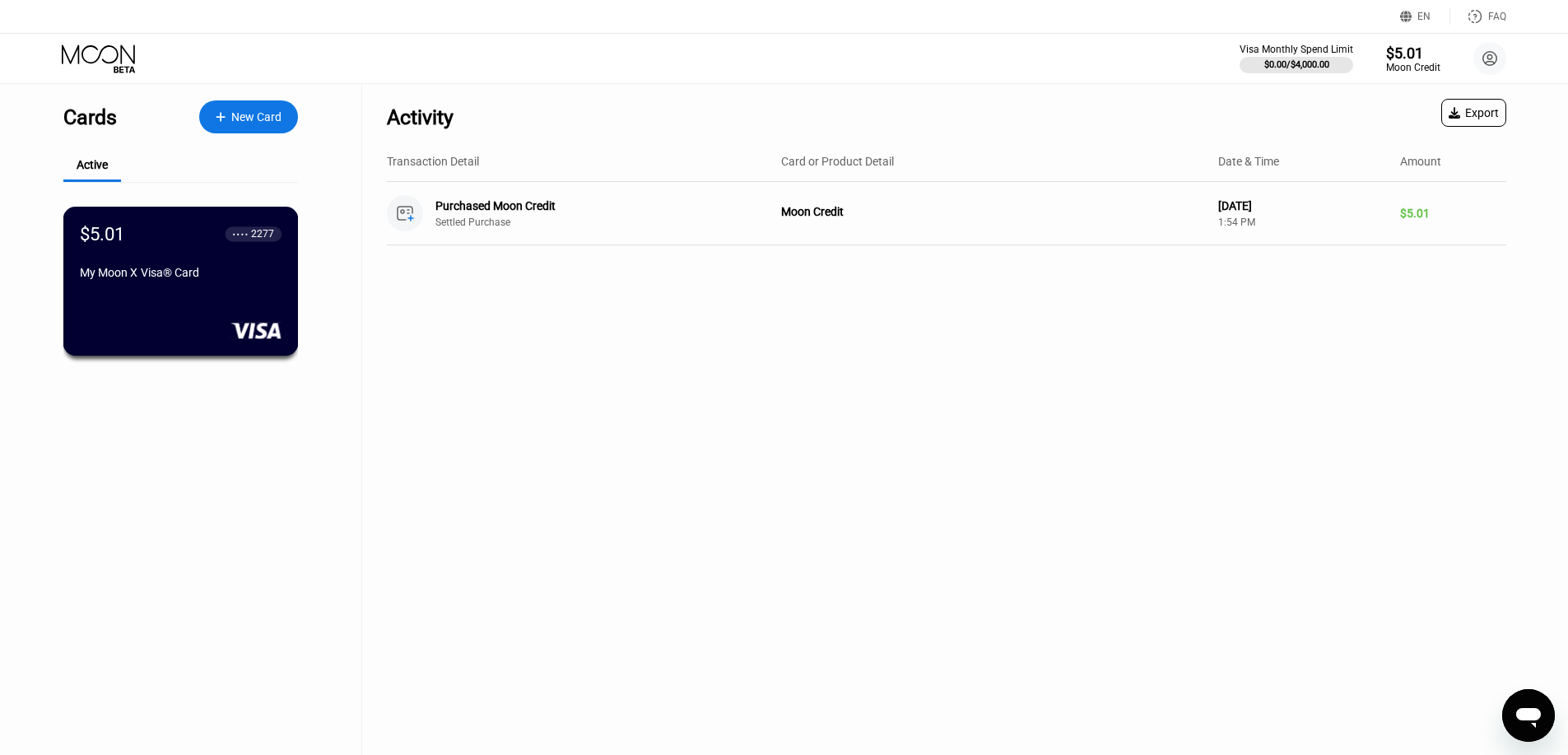
click at [172, 244] on div "$5.01 ● ● ● ● 2277" at bounding box center [180, 233] width 202 height 20
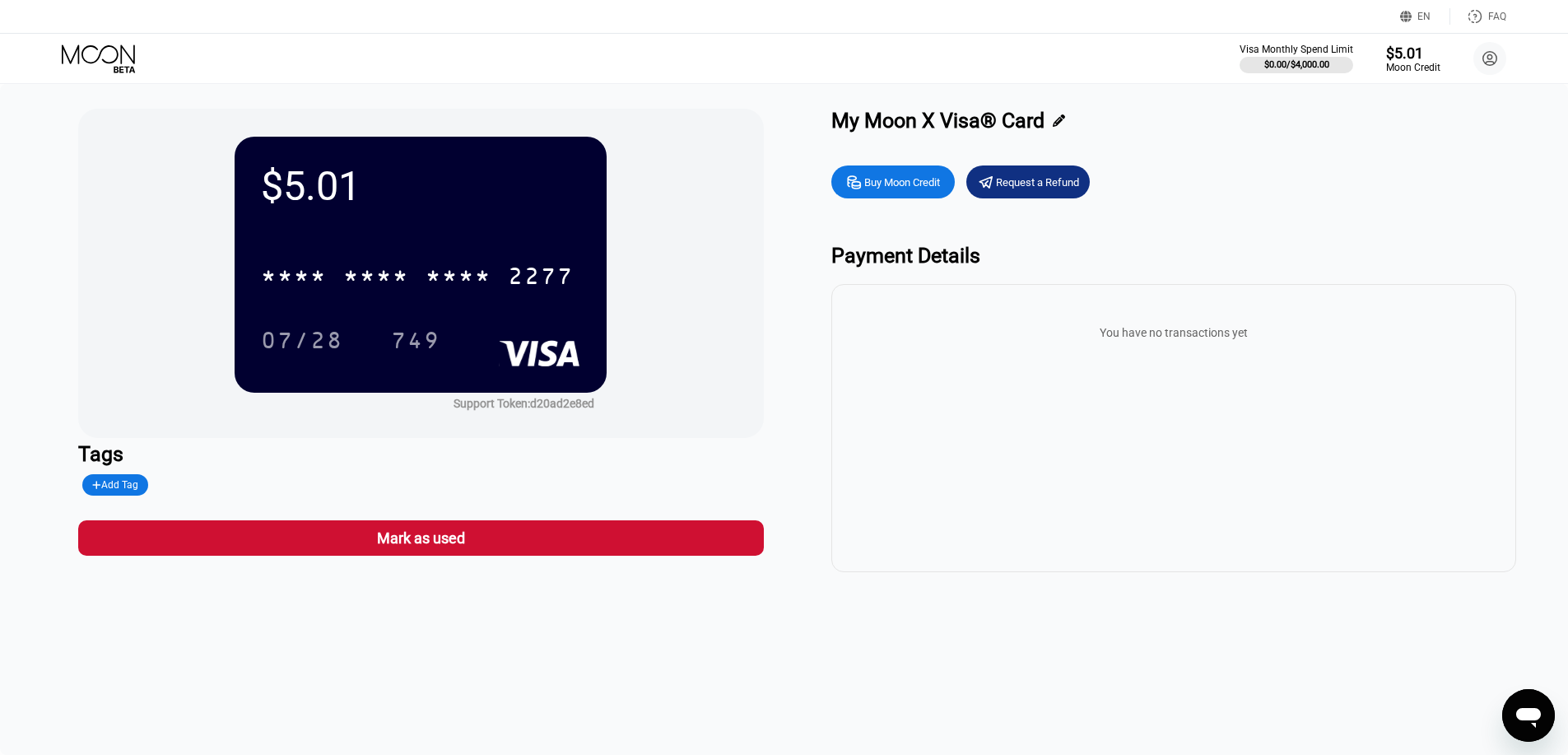
click at [99, 50] on icon at bounding box center [99, 58] width 76 height 29
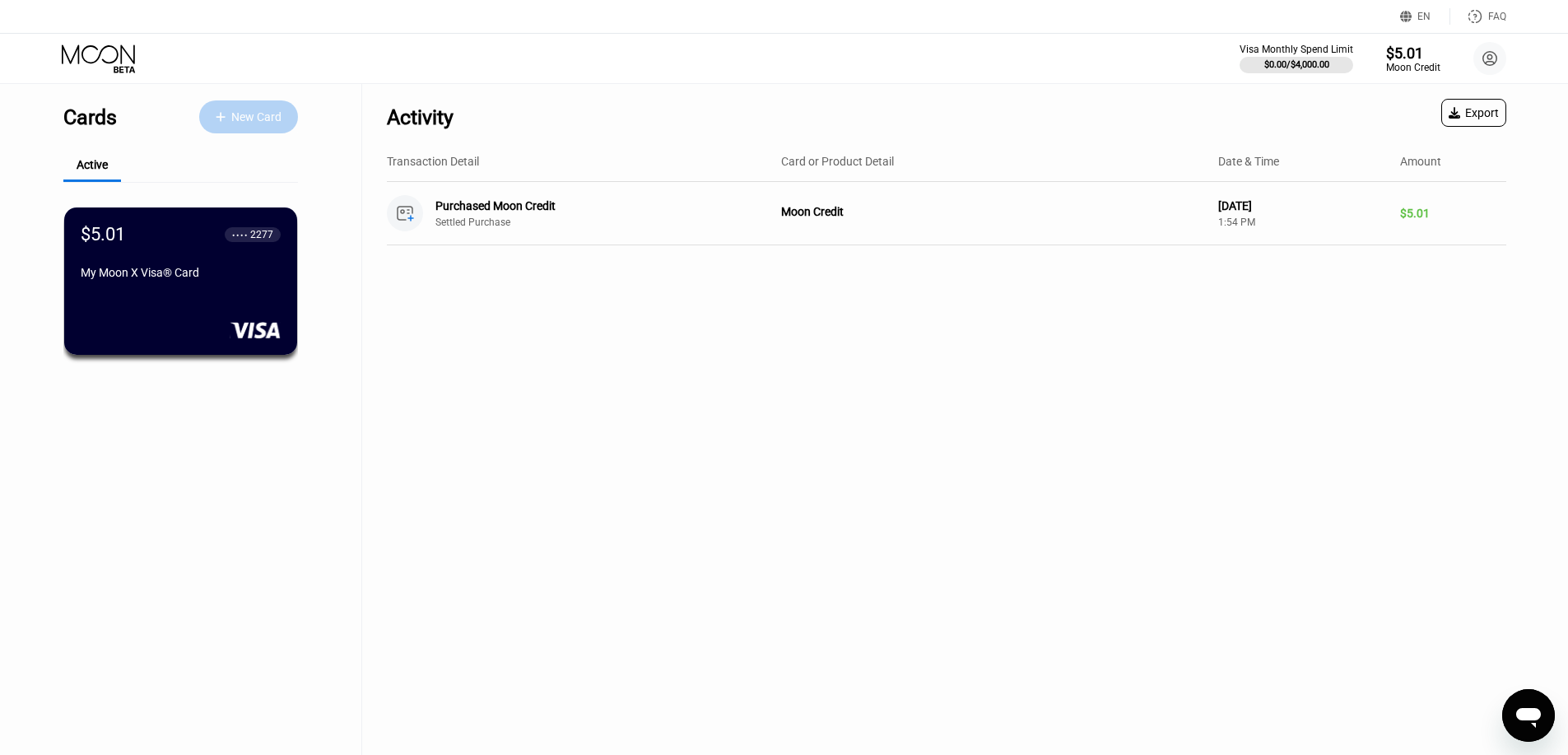
click at [248, 116] on div "New Card" at bounding box center [256, 117] width 51 height 14
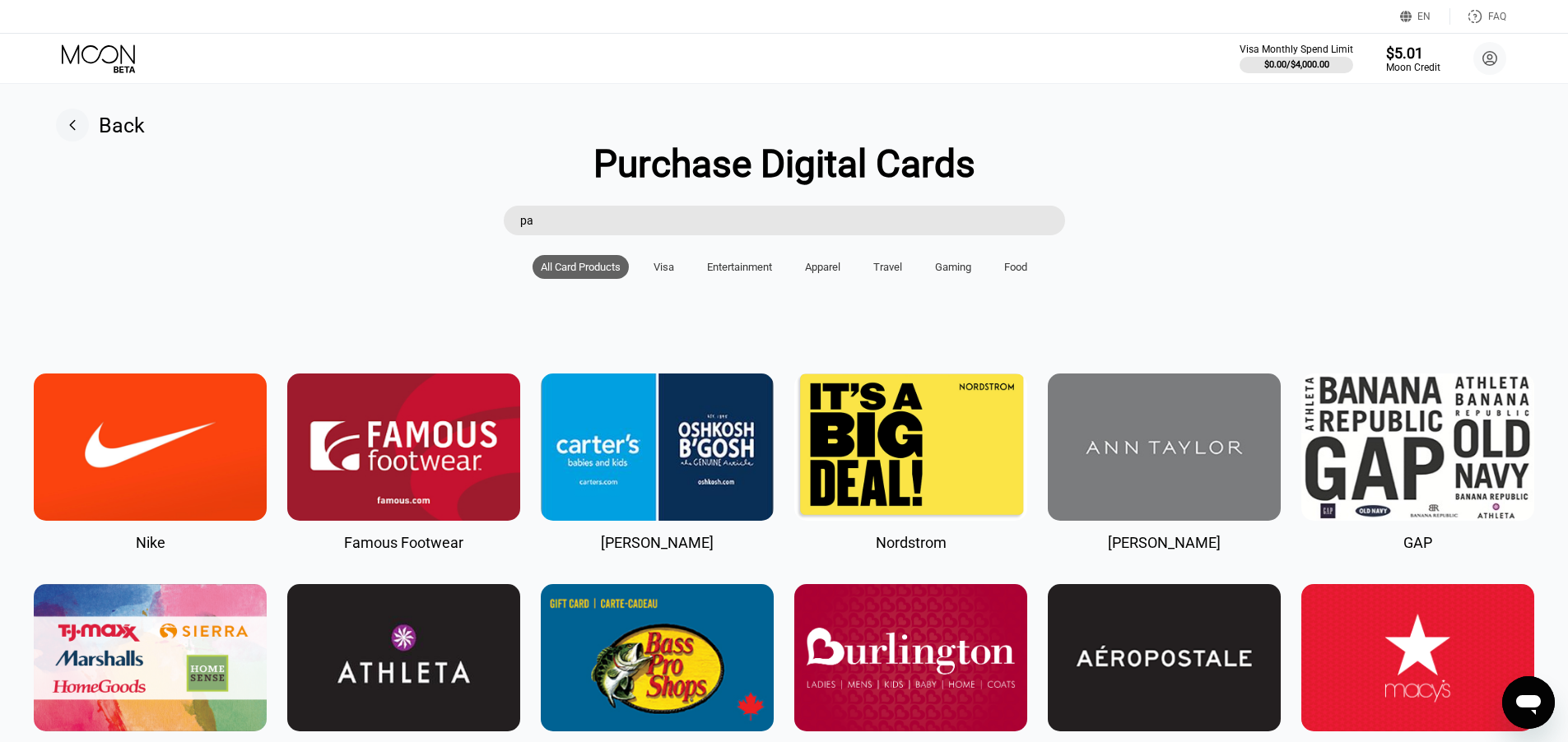
type input "p"
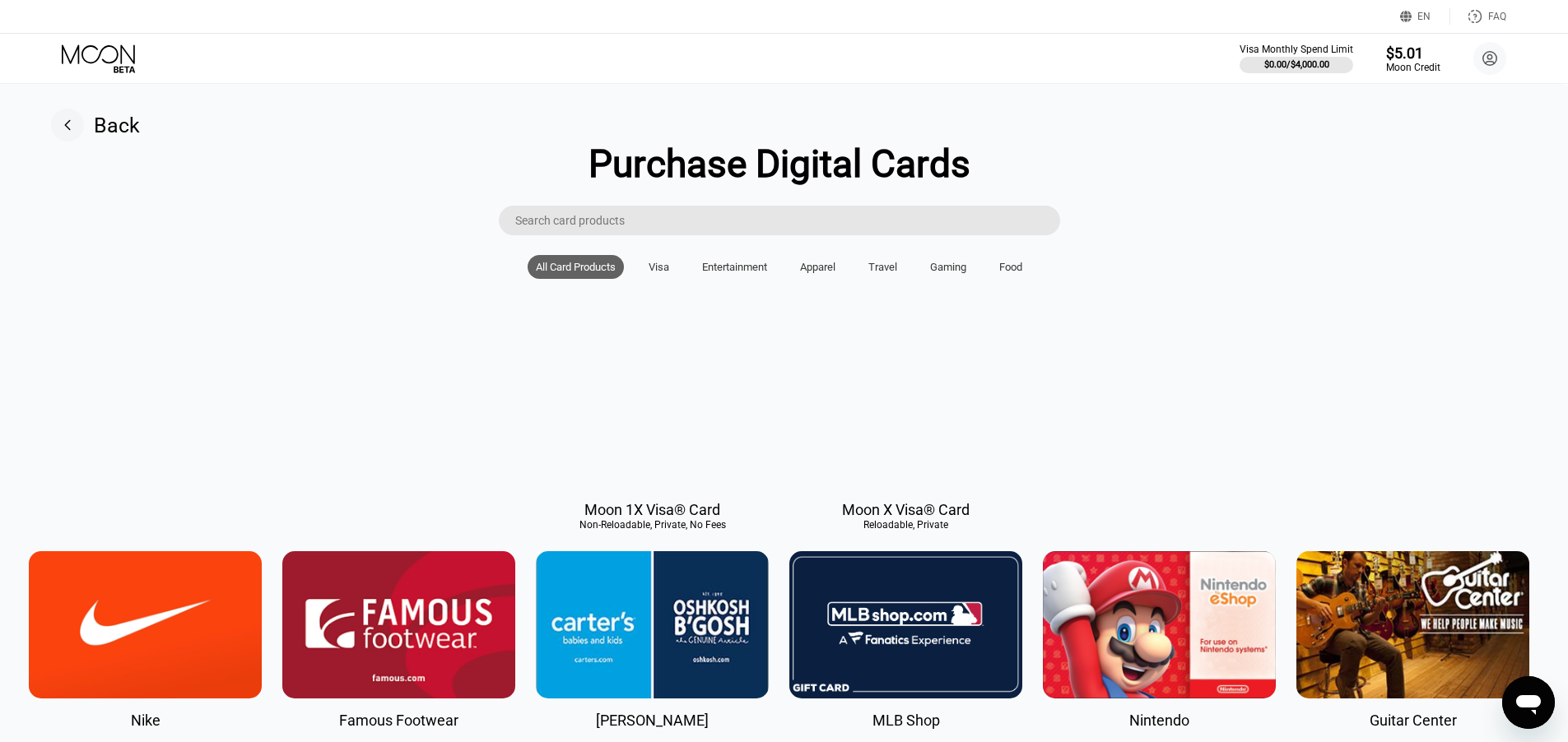
scroll to position [0, 4]
click at [653, 273] on div "Visa" at bounding box center [659, 266] width 20 height 12
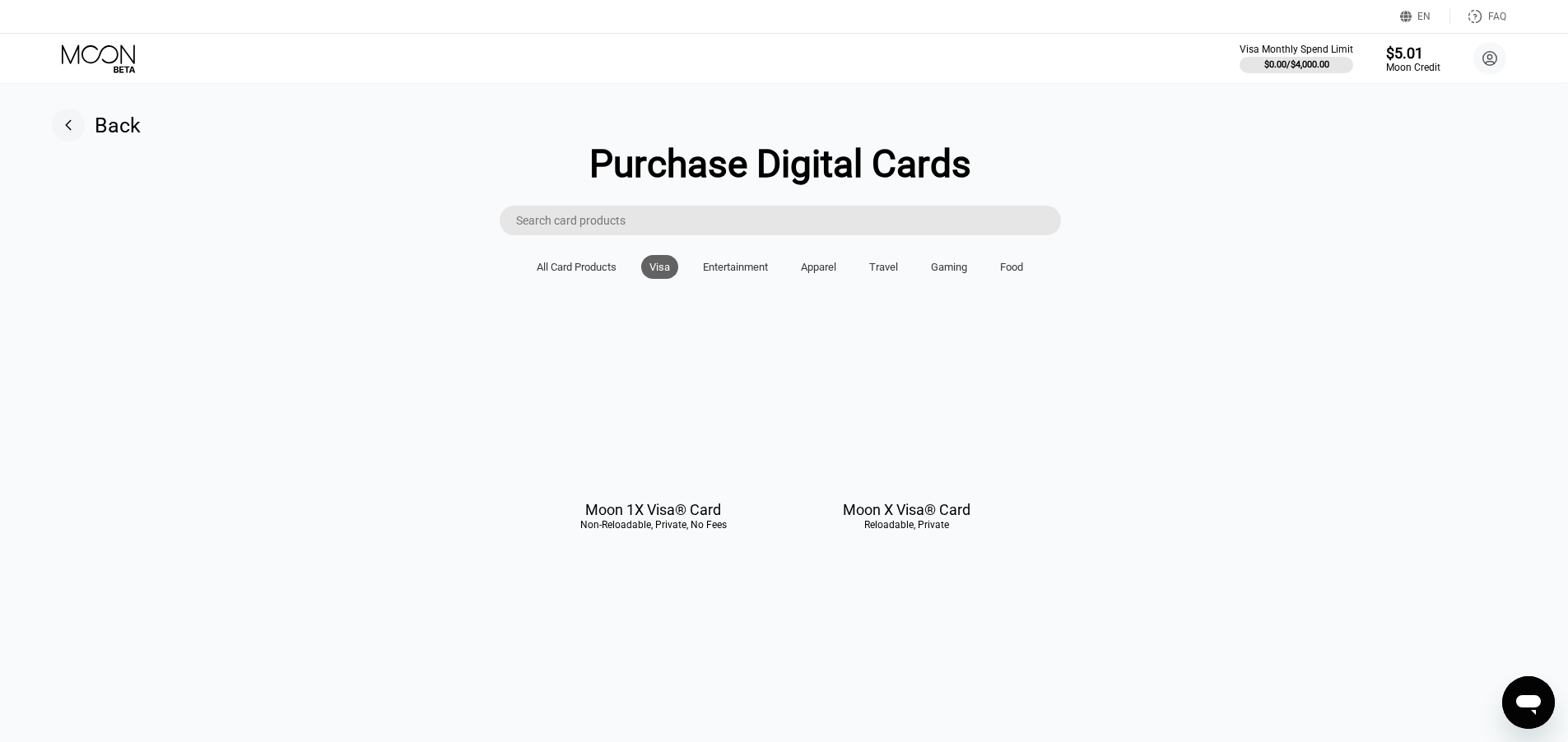
click at [604, 273] on div "All Card Products" at bounding box center [576, 266] width 80 height 12
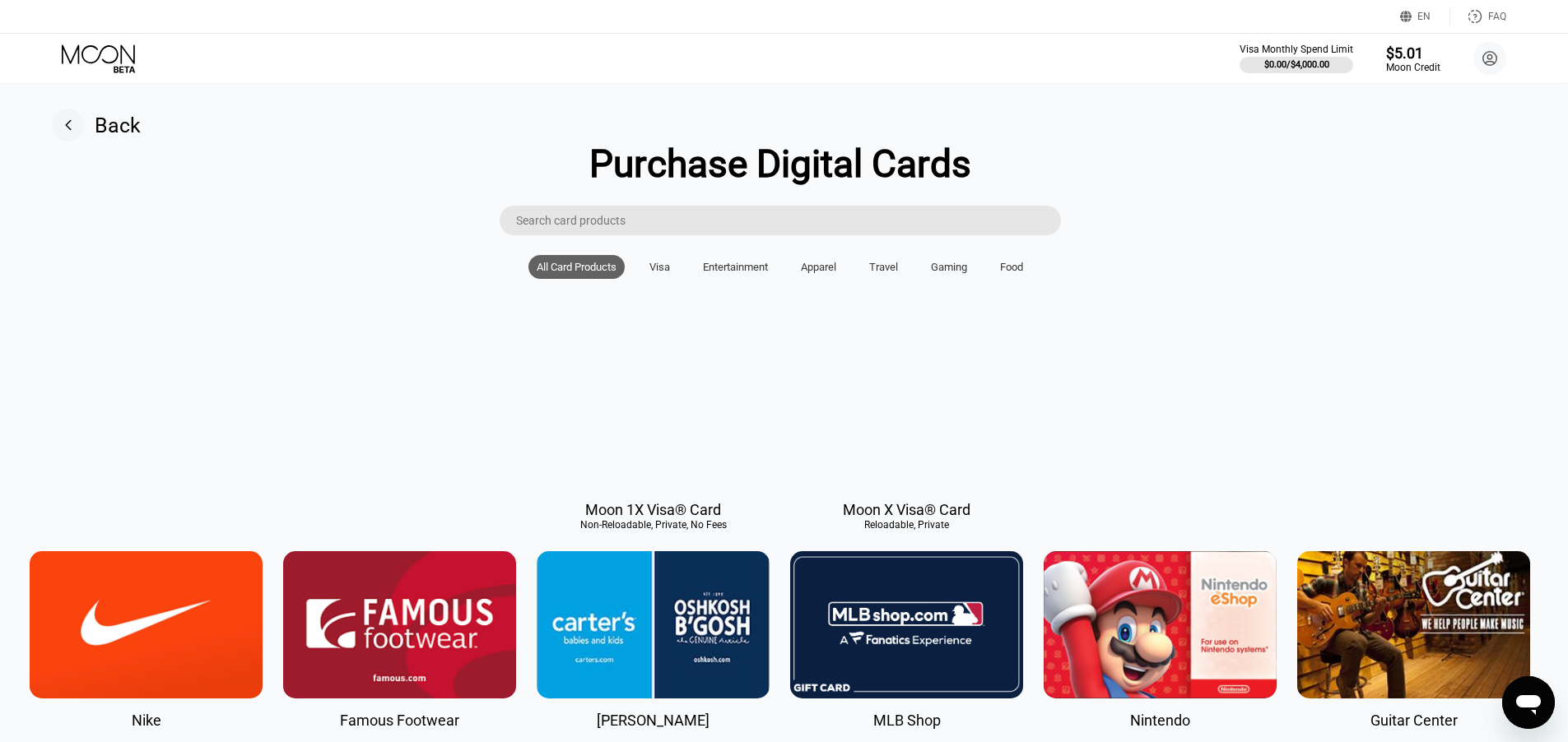
click at [1004, 273] on div "Food" at bounding box center [1011, 266] width 23 height 12
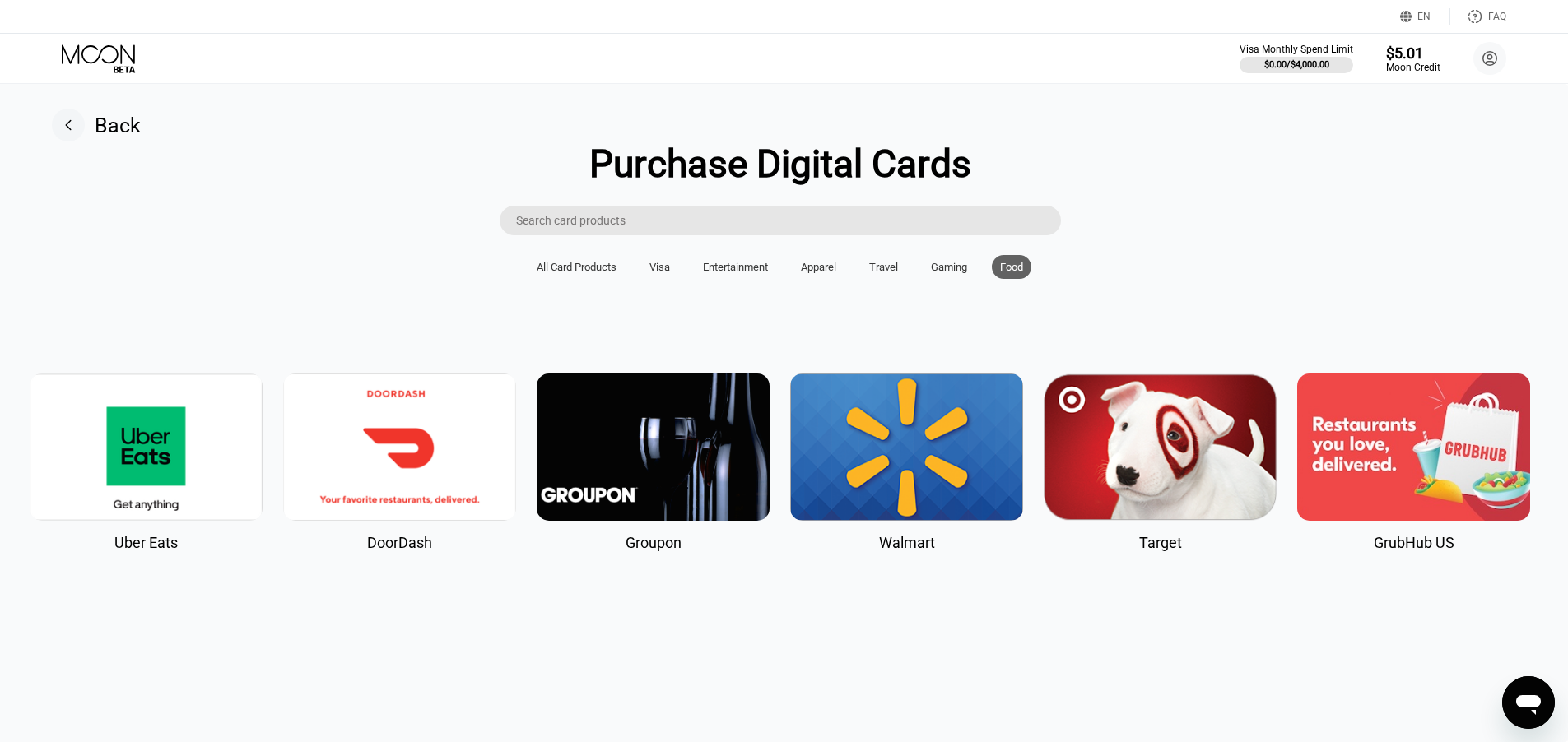
click at [578, 273] on div "All Card Products" at bounding box center [576, 266] width 80 height 12
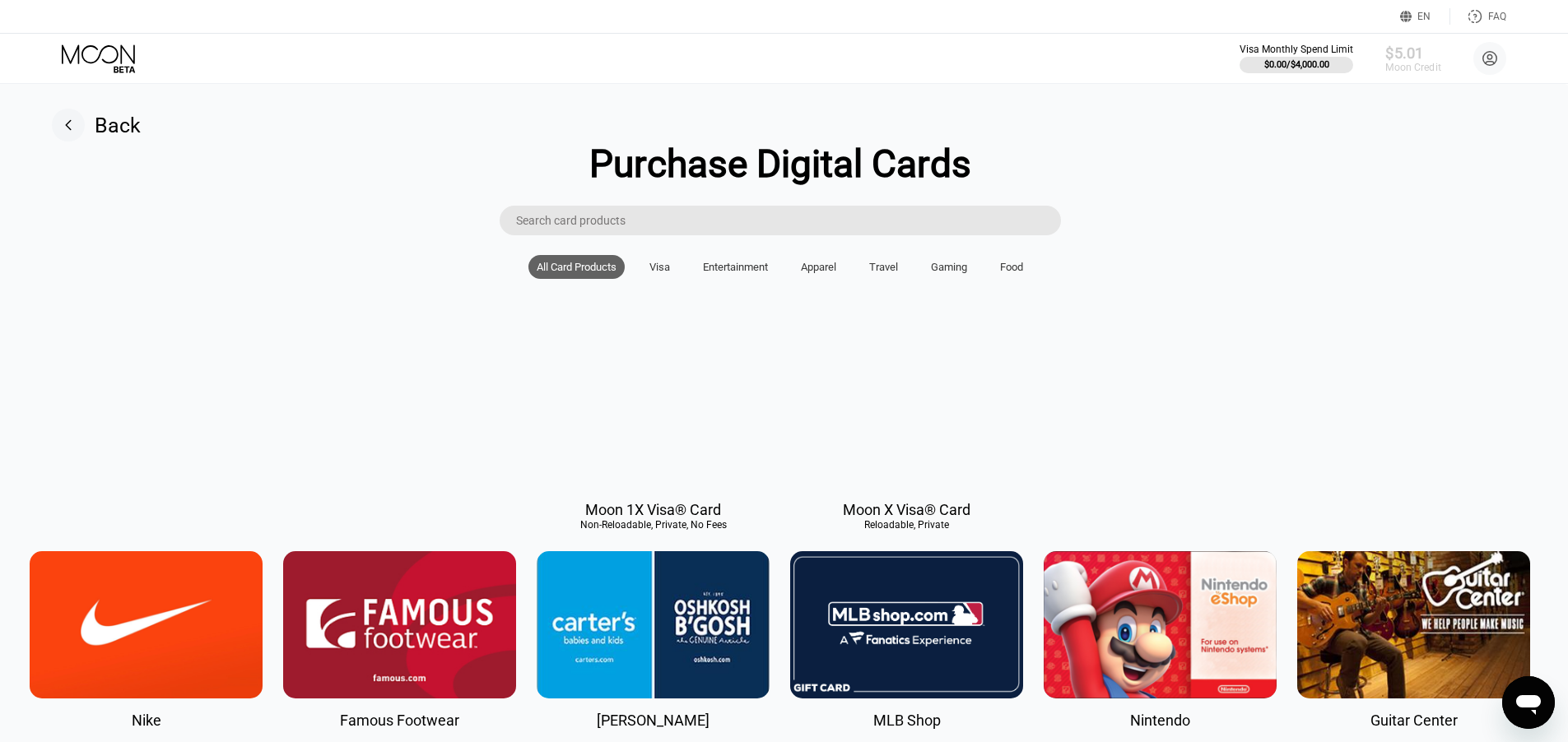
click at [1411, 64] on div "Moon Credit" at bounding box center [1412, 67] width 55 height 12
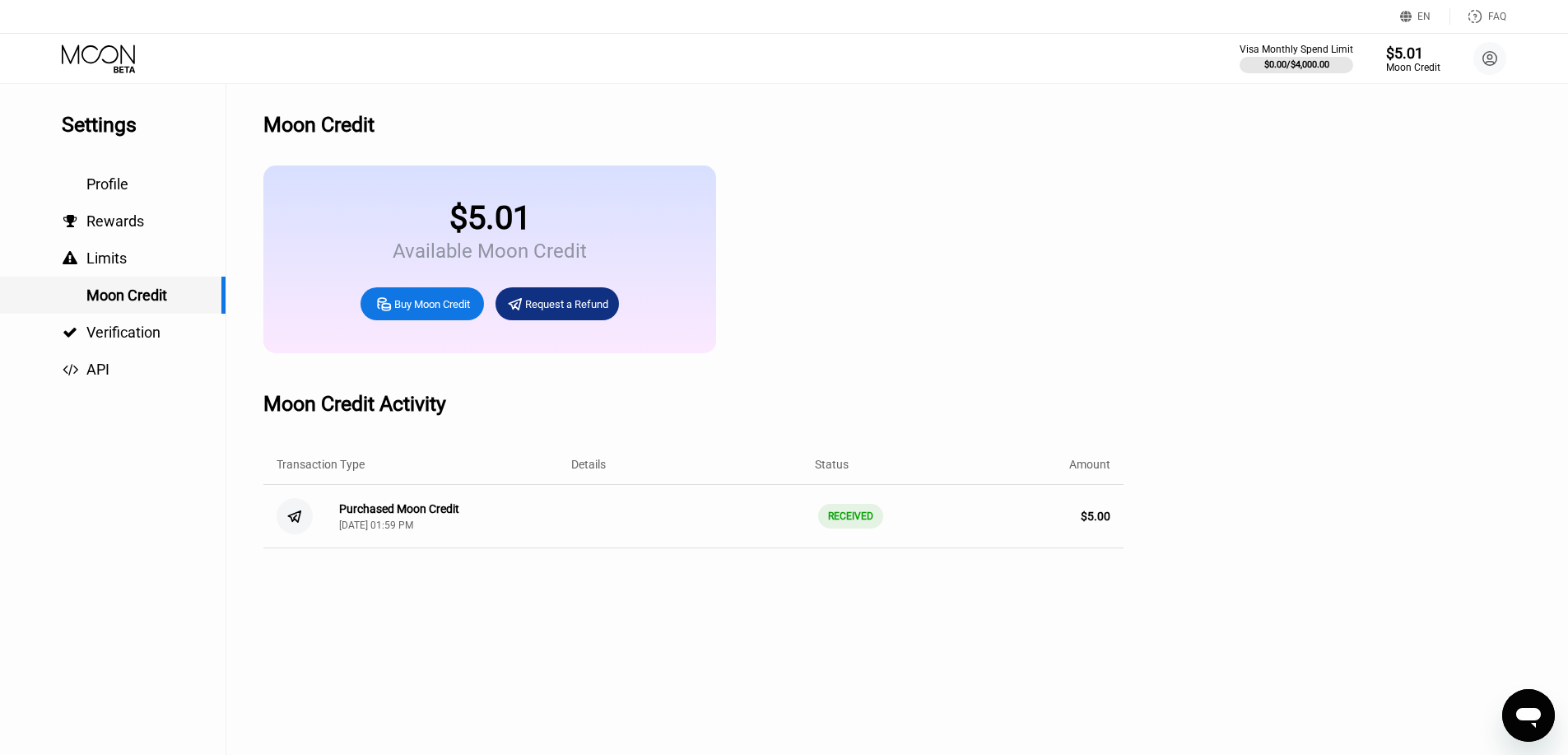
click at [159, 304] on span "Moon Credit" at bounding box center [127, 295] width 81 height 17
click at [128, 229] on span "Rewards" at bounding box center [115, 221] width 58 height 17
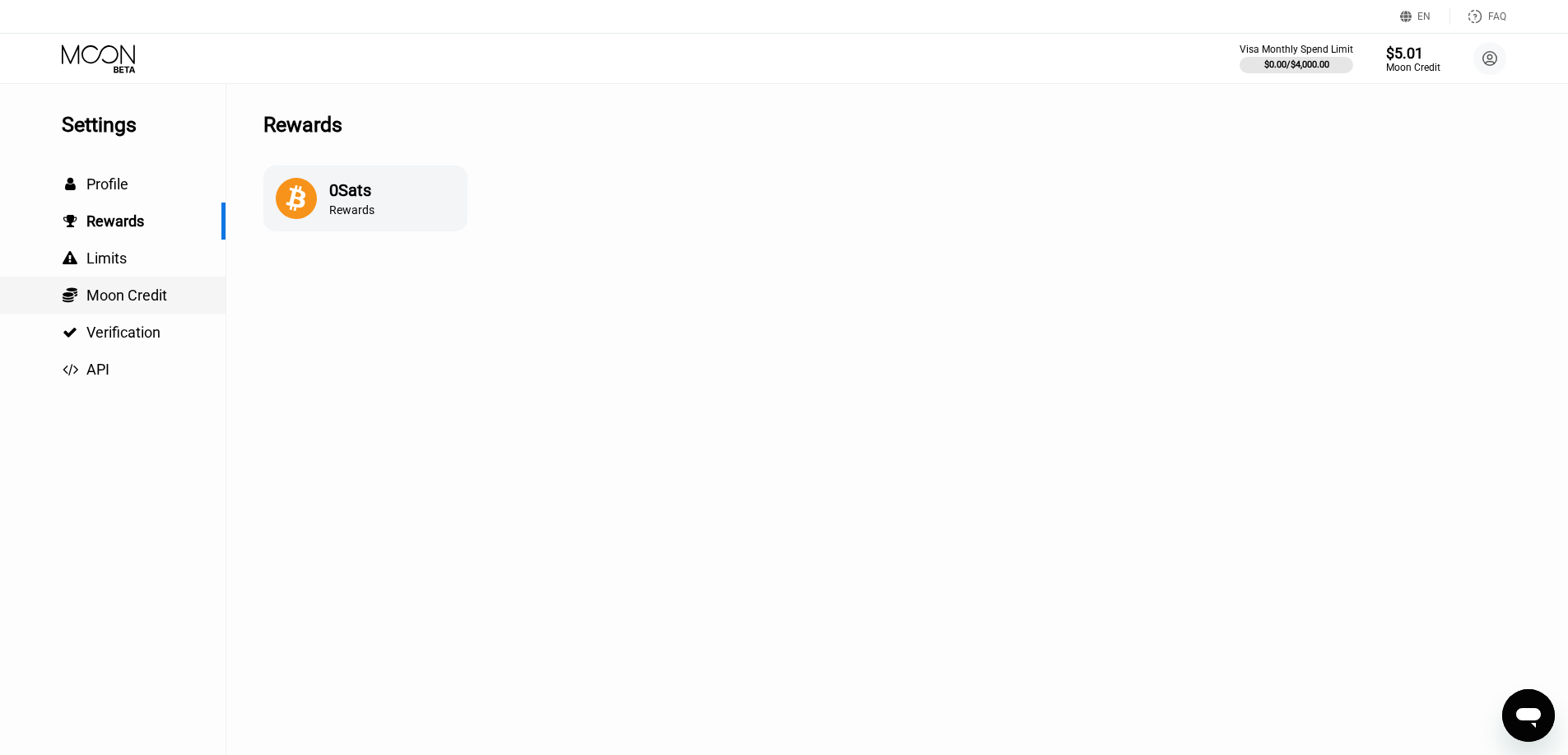
click at [133, 314] on div " Moon Credit" at bounding box center [112, 295] width 226 height 37
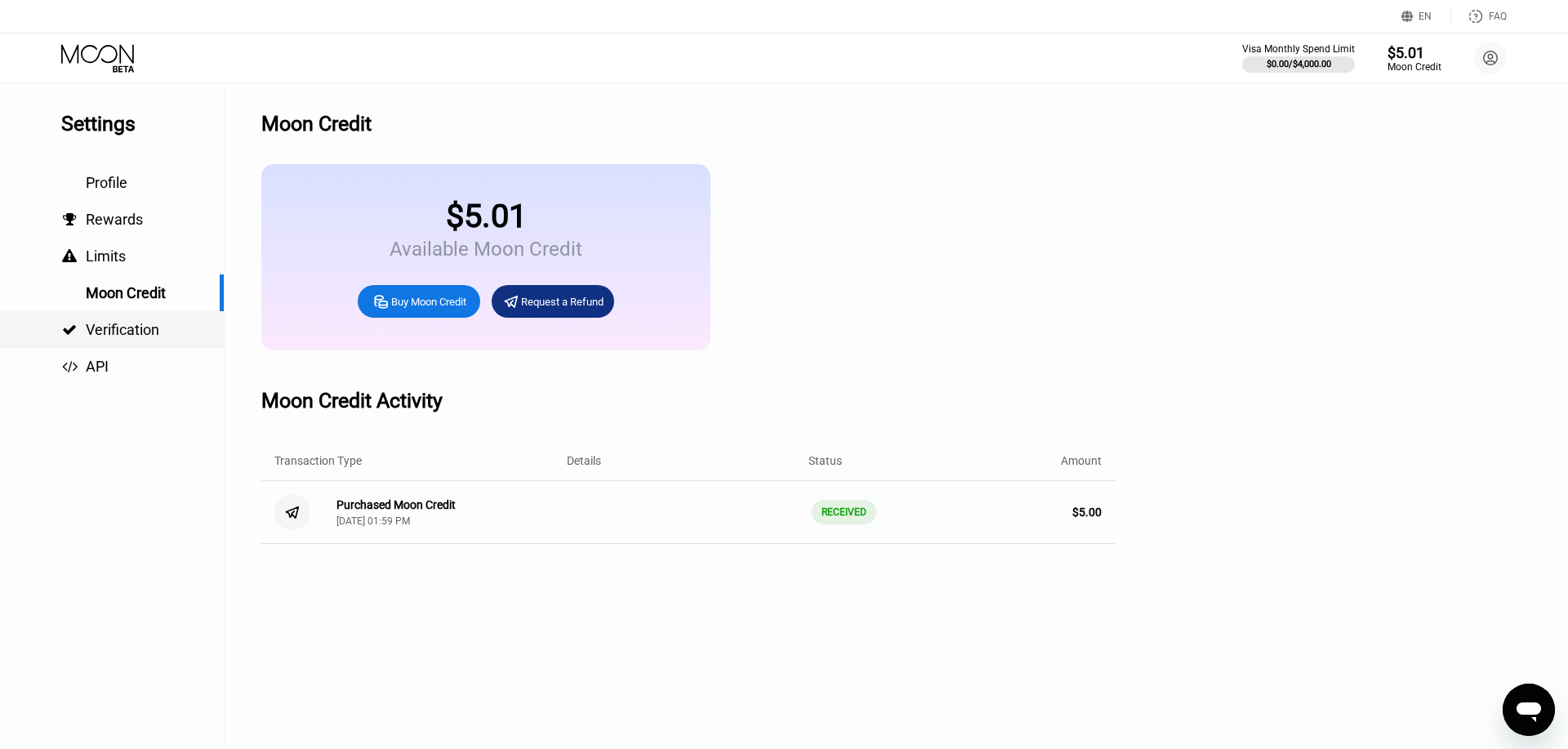
click at [122, 338] on span "Verification" at bounding box center [122, 329] width 73 height 17
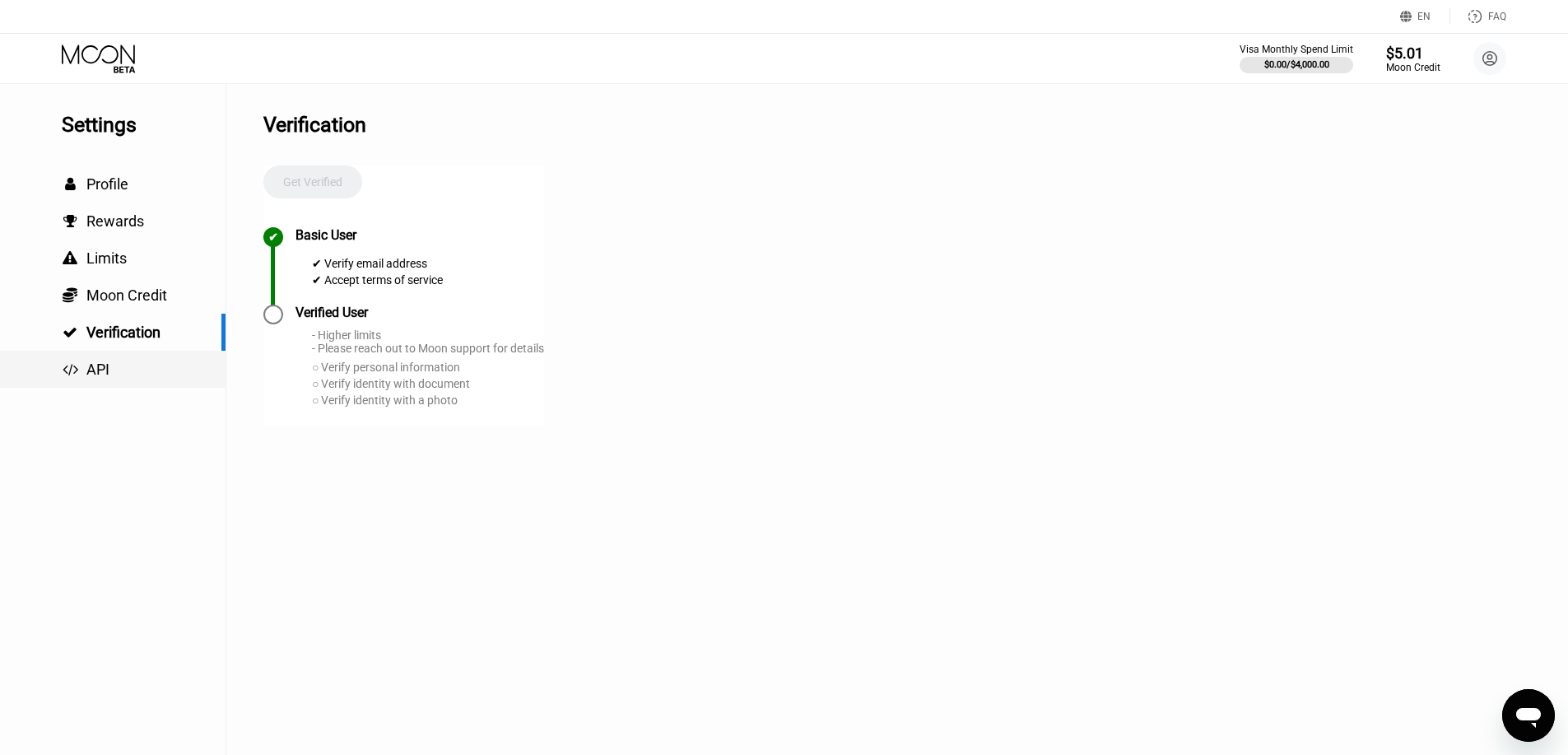
click at [99, 370] on span "API" at bounding box center [98, 368] width 23 height 17
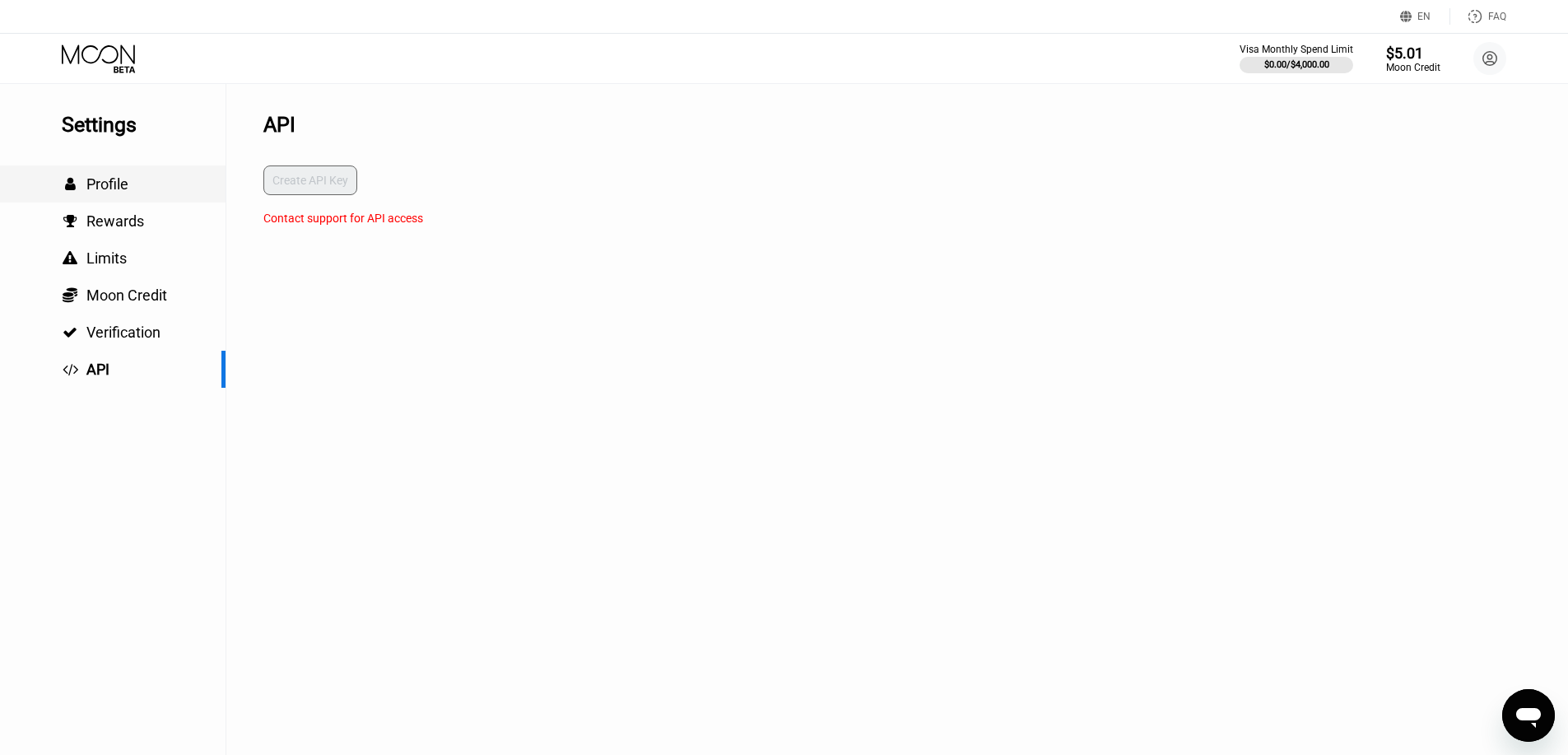
click at [121, 186] on span "Profile" at bounding box center [108, 183] width 42 height 17
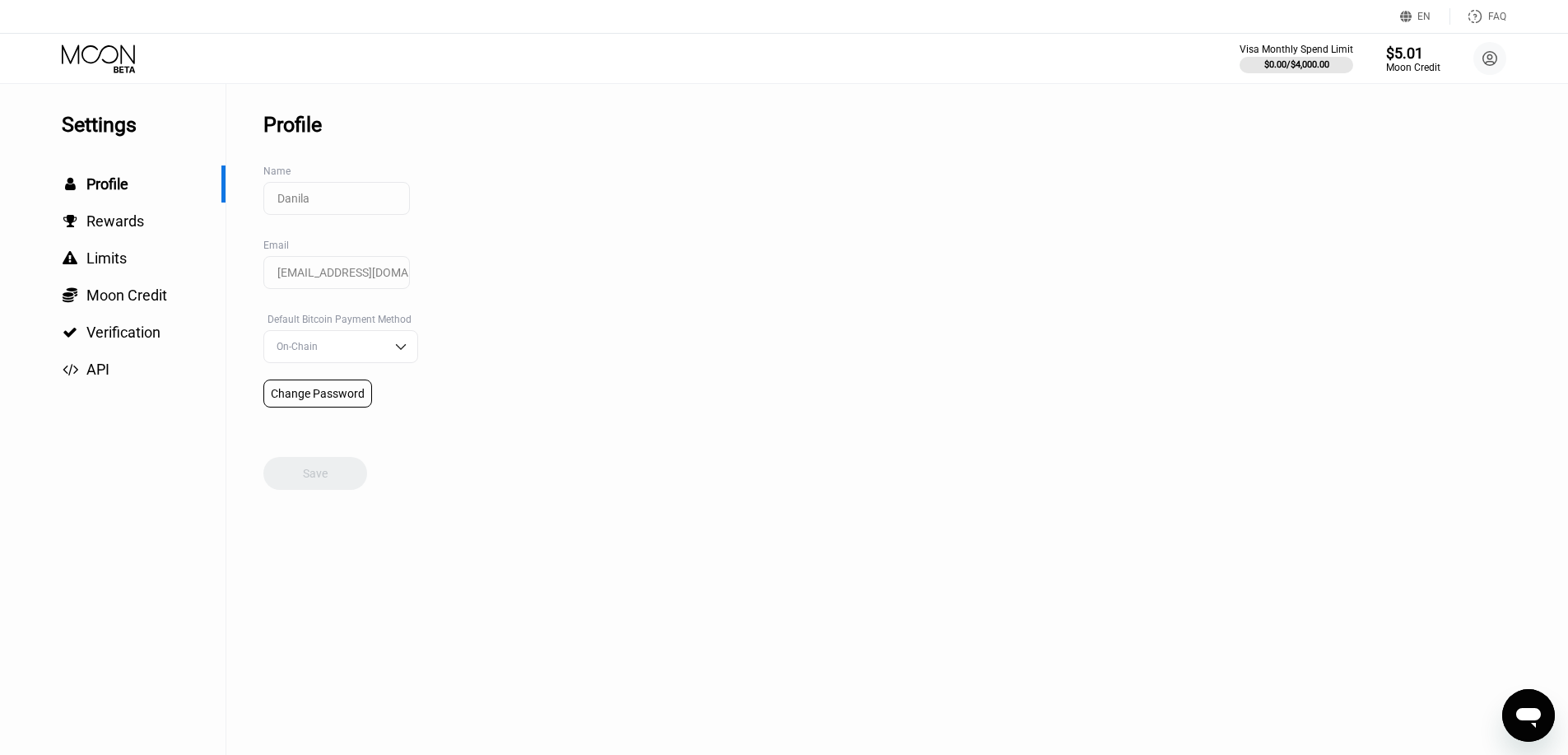
click at [116, 70] on icon at bounding box center [99, 58] width 76 height 29
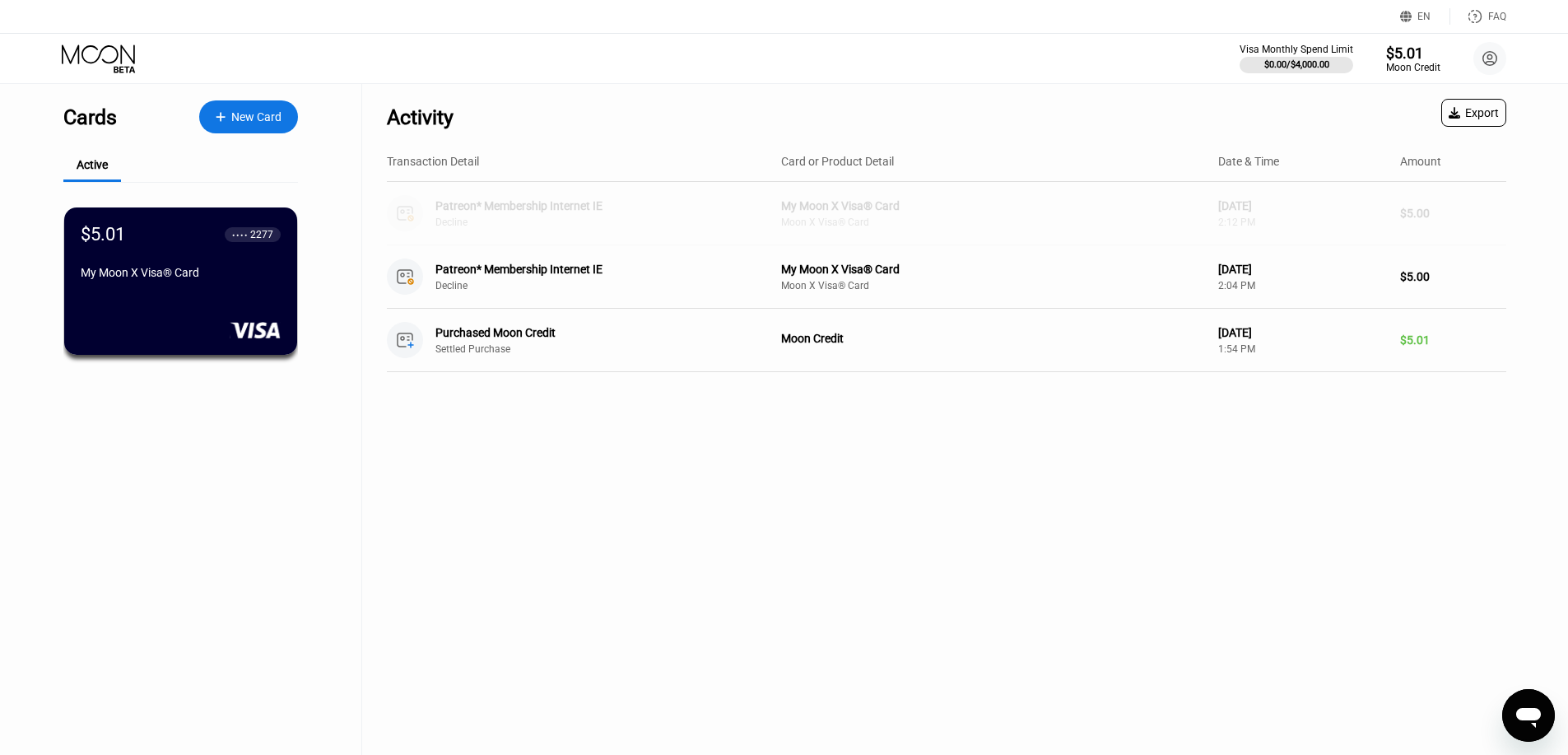
click at [552, 204] on div "Patreon* Membership Internet IE" at bounding box center [595, 205] width 319 height 13
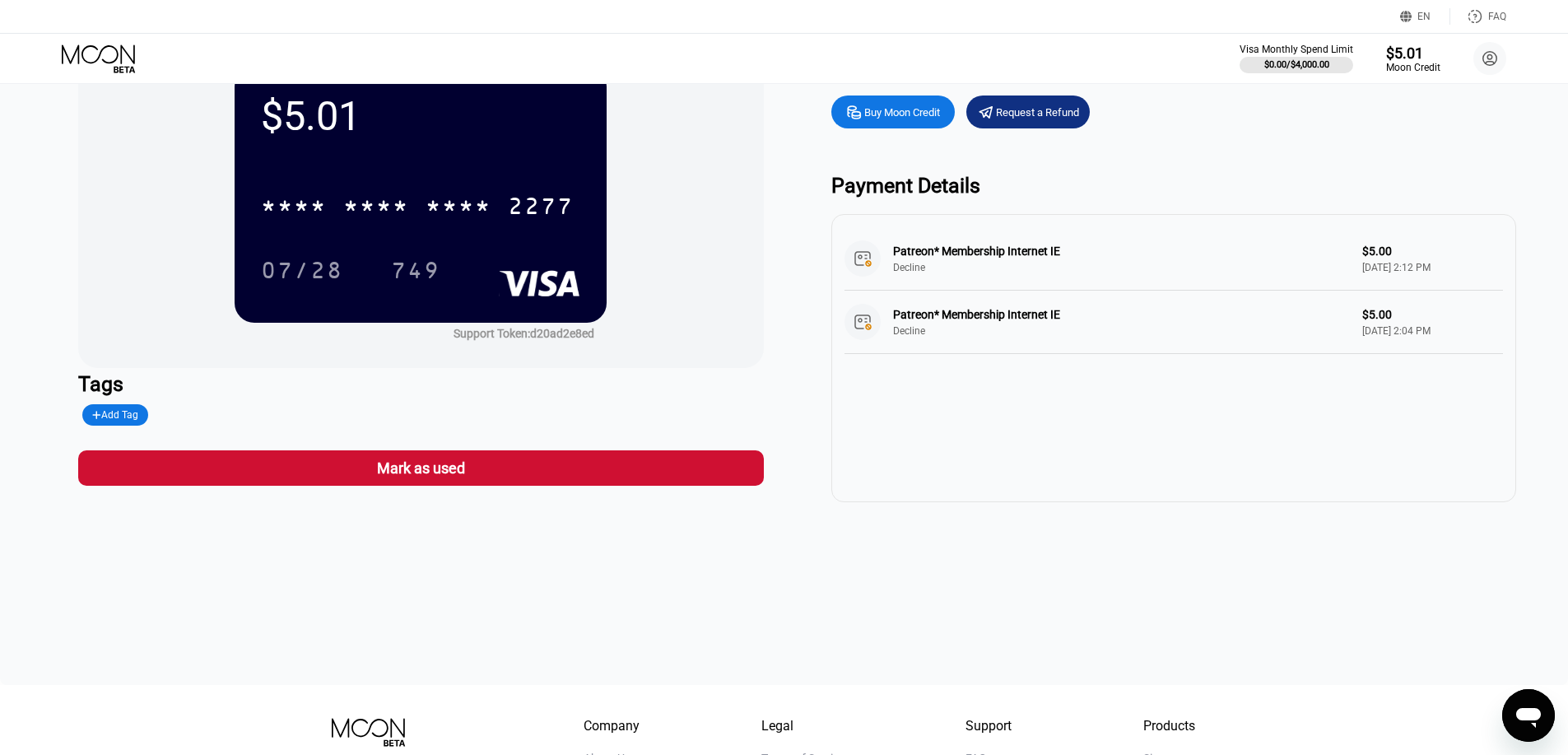
scroll to position [82, 0]
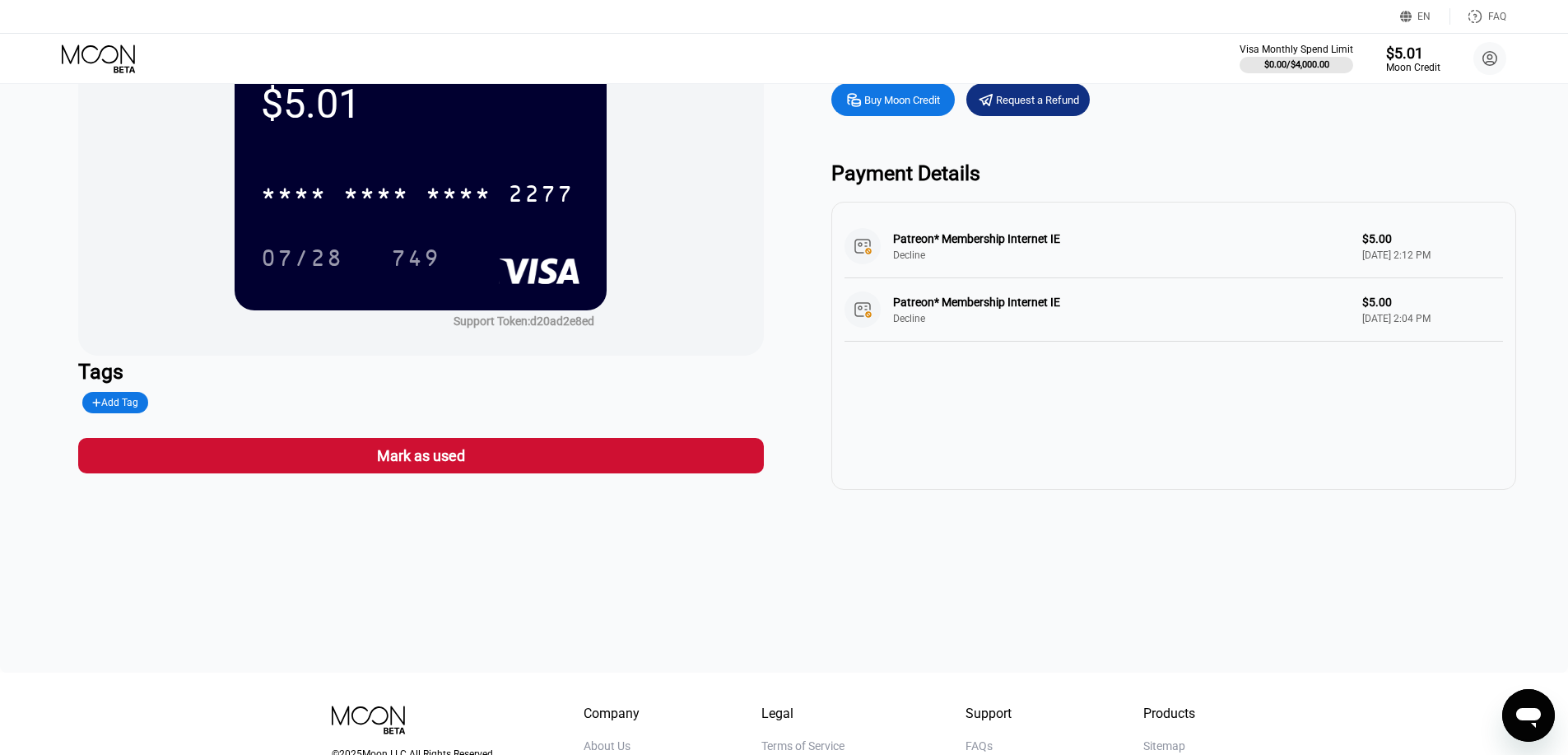
click at [1400, 254] on div "Patreon* Membership Internet IE Decline $5.00 Aug 22, 2025 2:12 PM" at bounding box center [1173, 246] width 658 height 64
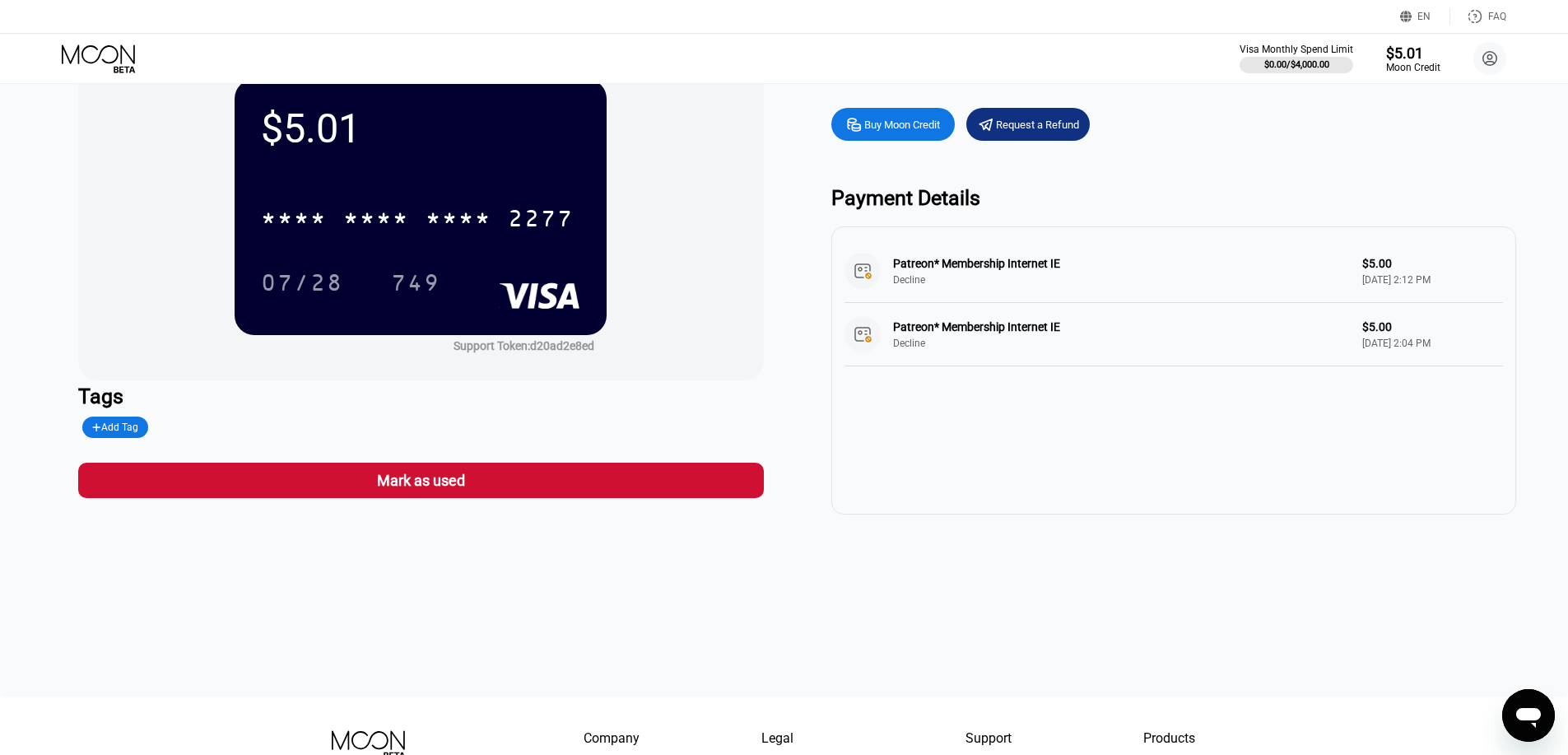
scroll to position [0, 0]
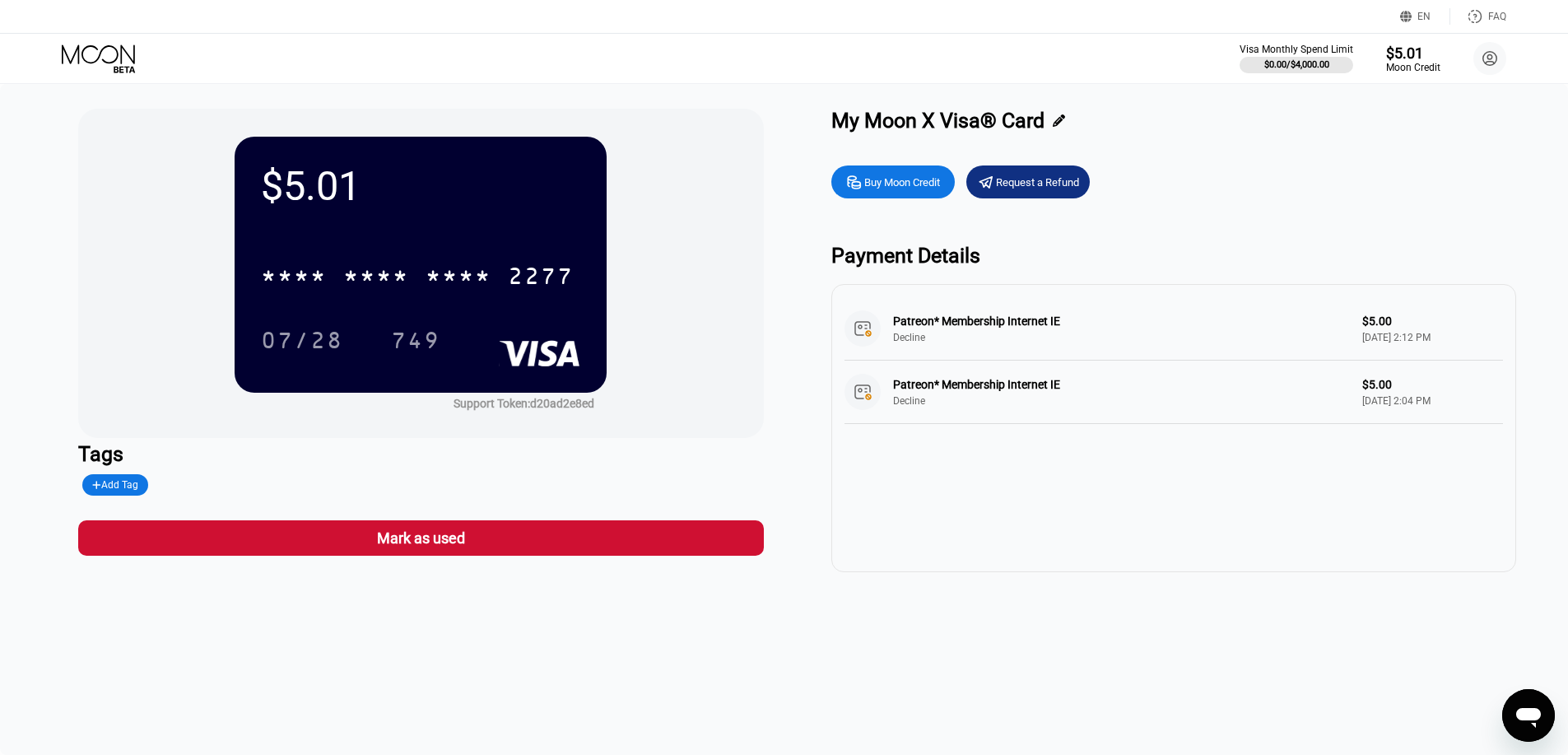
click at [110, 53] on icon at bounding box center [99, 58] width 76 height 29
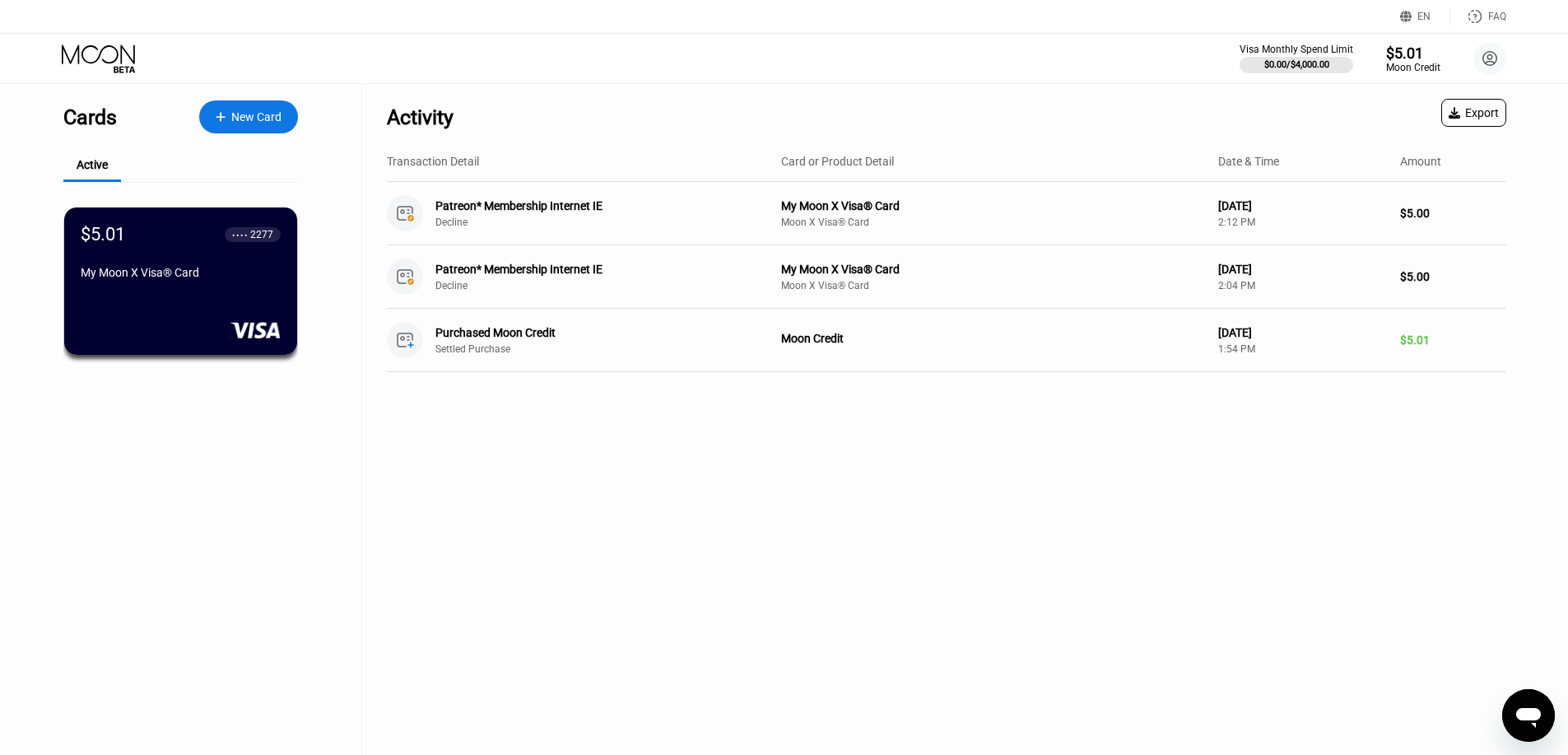
click at [120, 67] on icon at bounding box center [99, 58] width 76 height 29
click at [1423, 22] on div "EN" at bounding box center [1423, 17] width 13 height 12
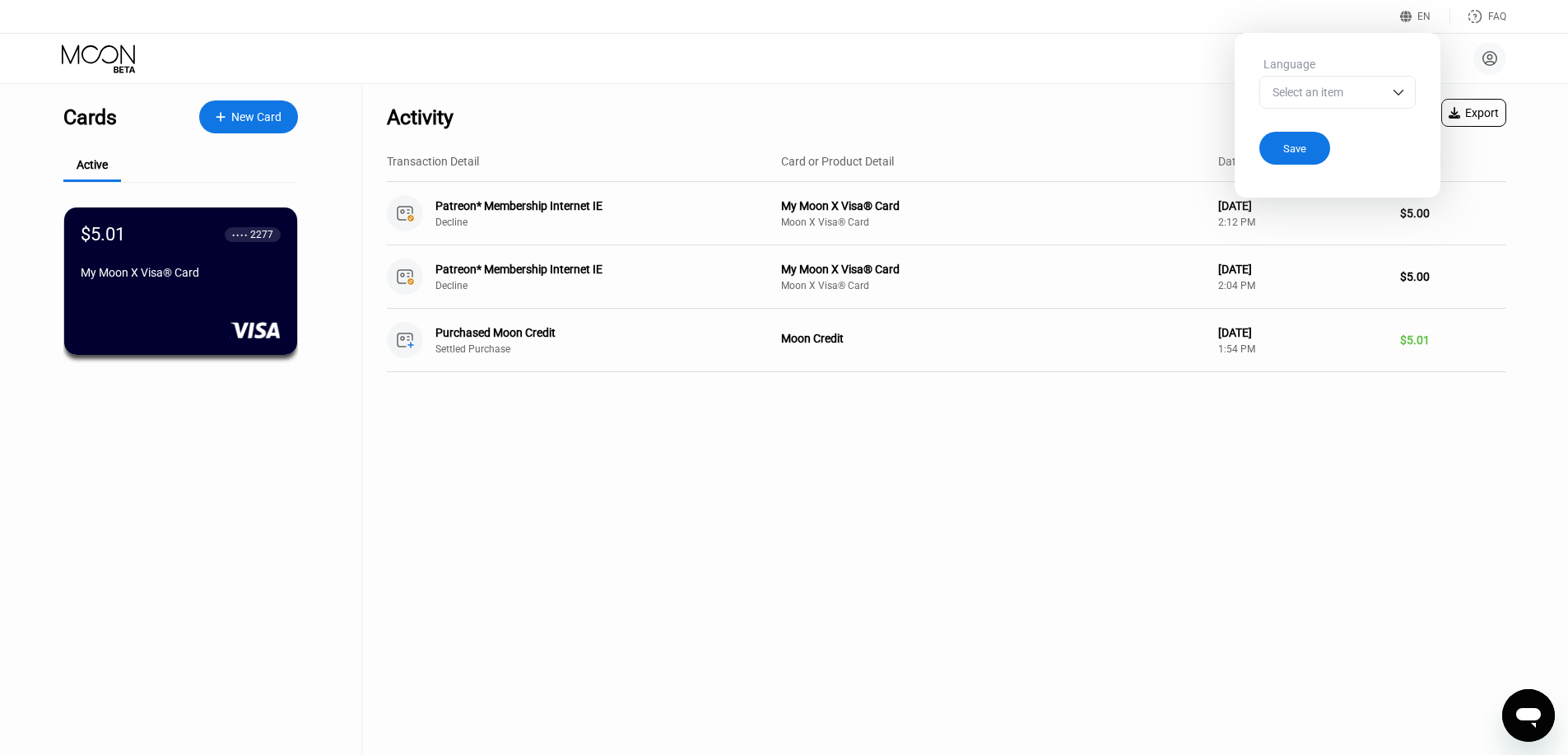
click at [1387, 90] on div "Select an item" at bounding box center [1338, 92] width 157 height 33
click at [1389, 99] on div "Select an item" at bounding box center [1338, 92] width 157 height 33
click at [1429, 20] on div "EN" at bounding box center [1423, 17] width 13 height 12
click at [1426, 20] on div "EN" at bounding box center [1423, 17] width 13 height 12
click at [1373, 82] on div "Select an item" at bounding box center [1338, 92] width 157 height 33
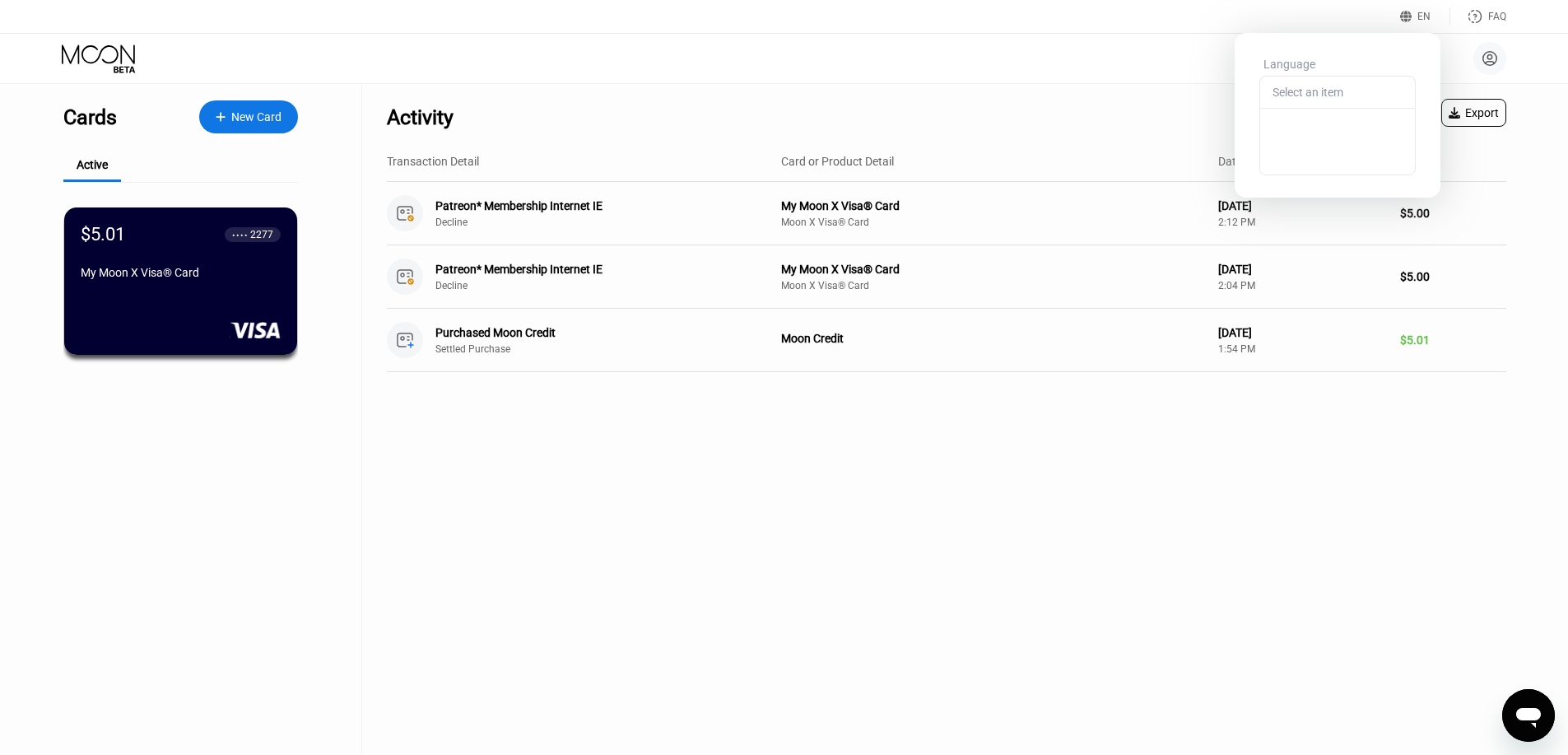
click at [1365, 92] on div "Select an item" at bounding box center [1324, 92] width 113 height 13
click at [1420, 23] on div "EN" at bounding box center [1424, 17] width 51 height 17
click at [110, 50] on icon at bounding box center [99, 58] width 76 height 29
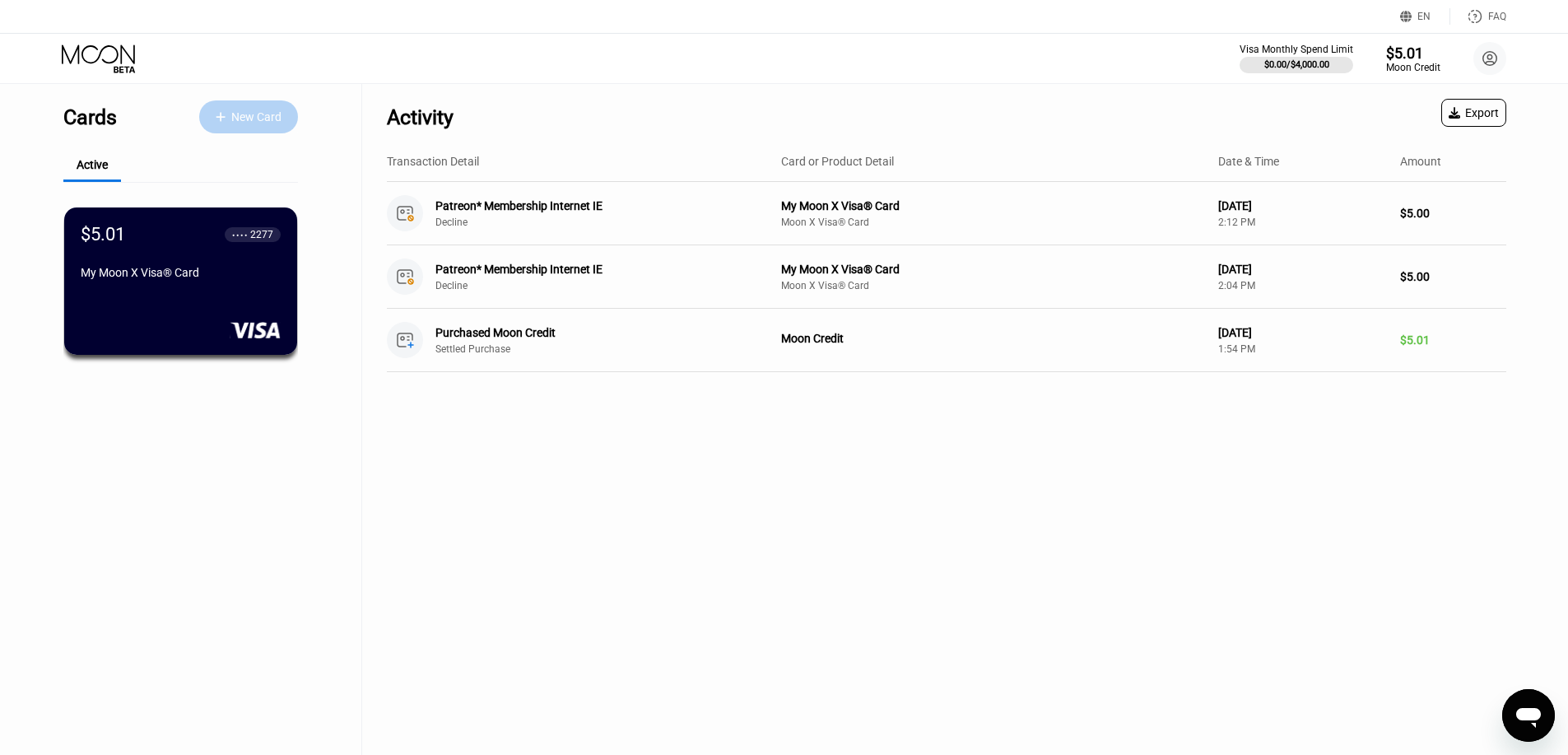
click at [223, 110] on div "New Card" at bounding box center [248, 117] width 99 height 33
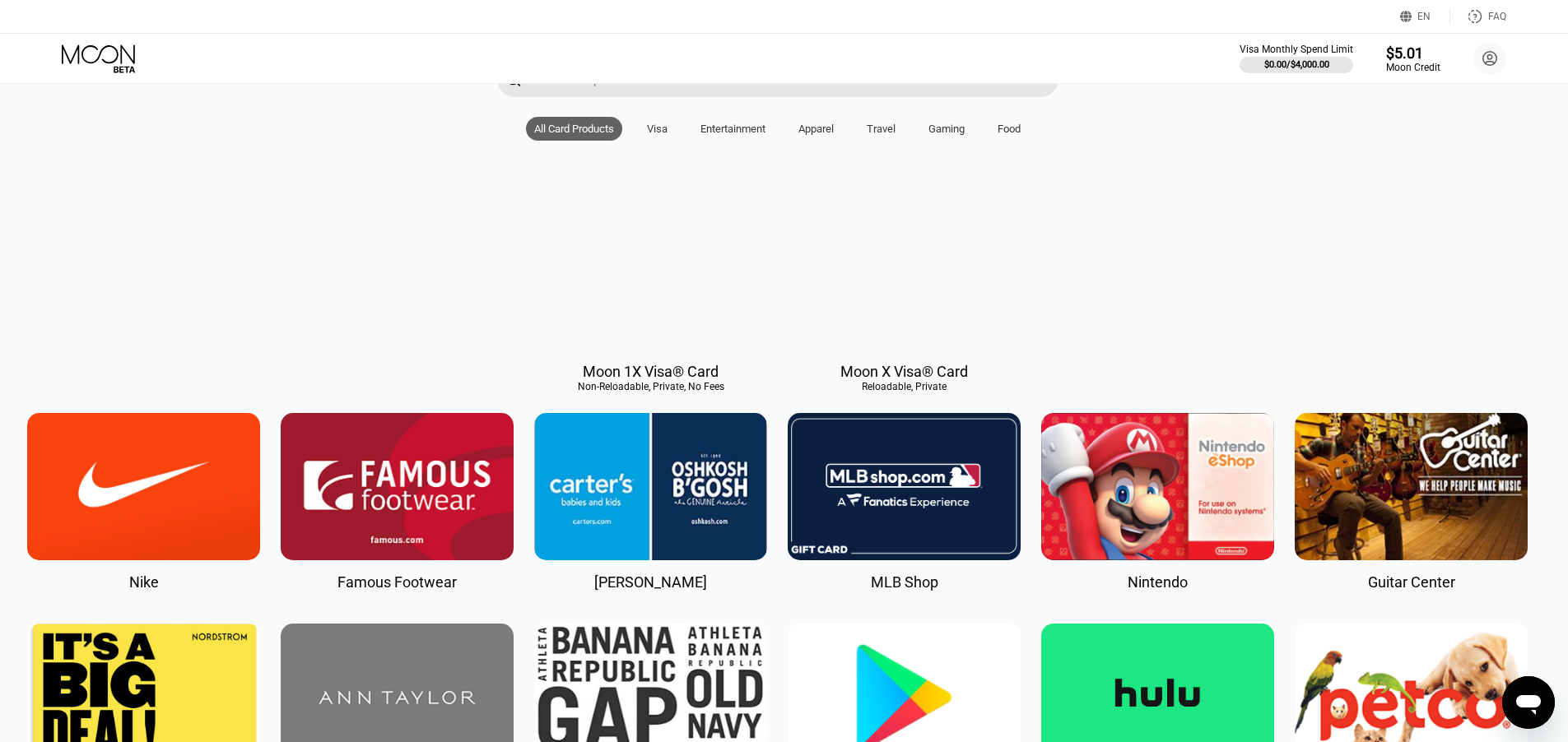
scroll to position [0, 6]
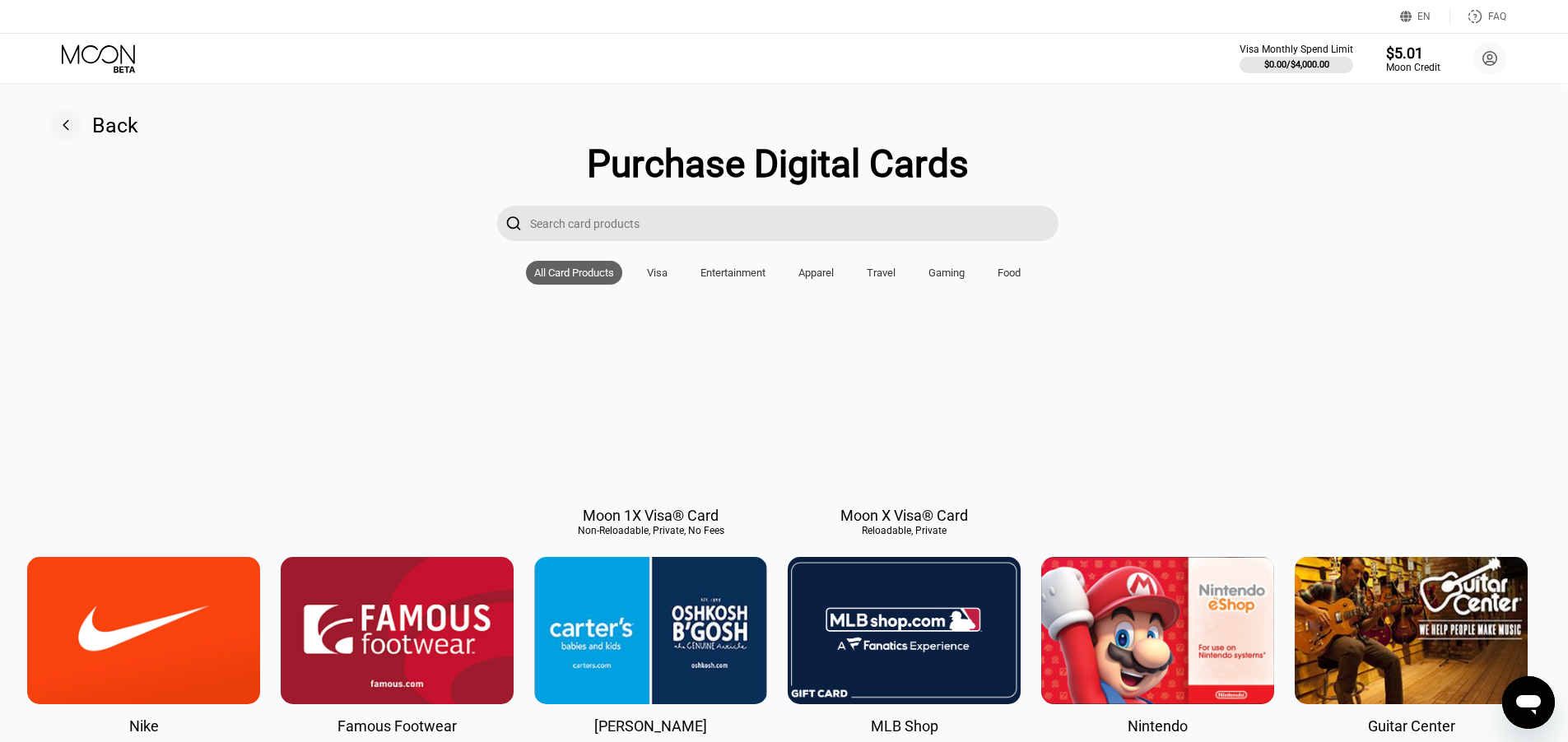
click at [878, 465] on div at bounding box center [903, 420] width 233 height 147
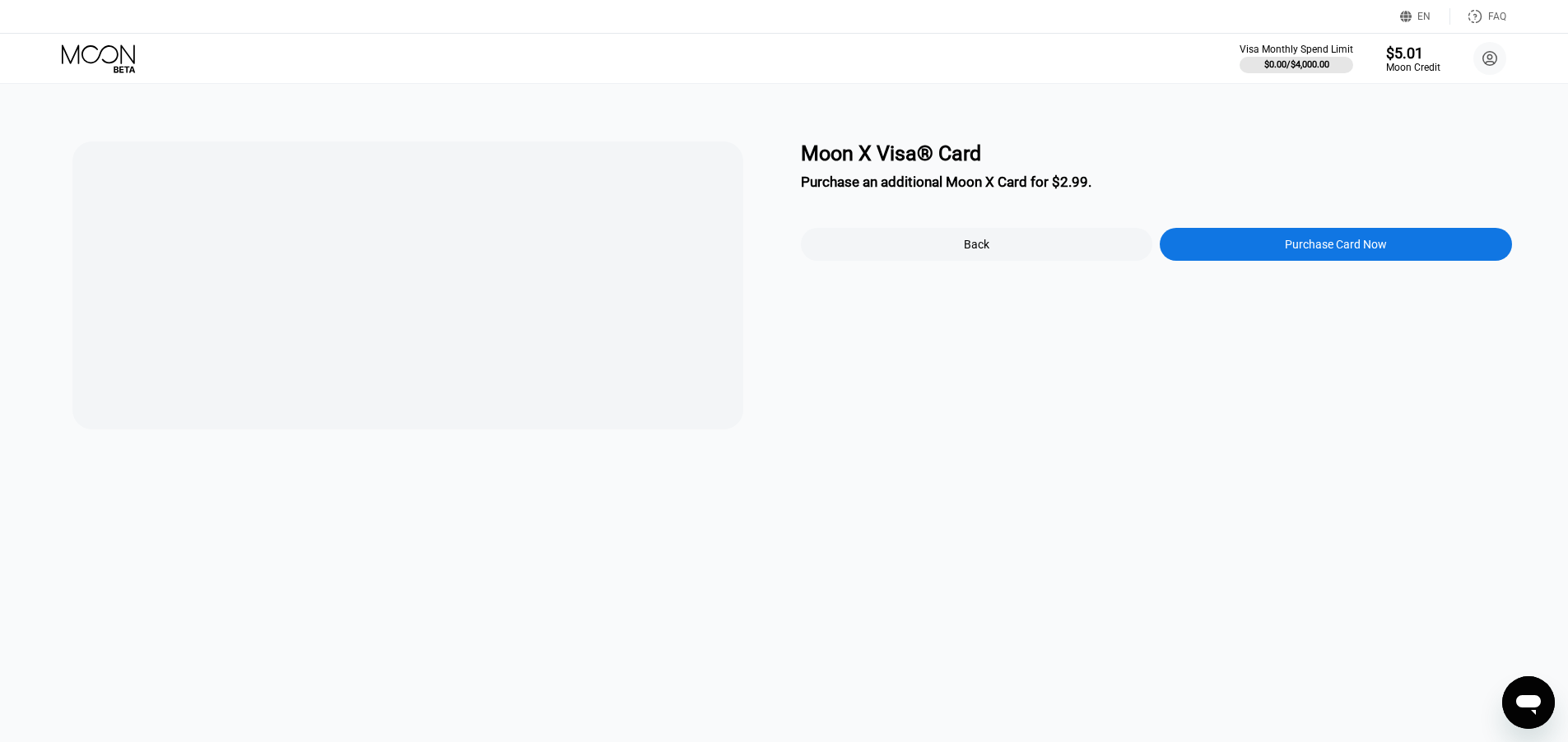
click at [909, 371] on div "Moon X Visa® Card Purchase an additional Moon X Card for $2.99. Back Purchase C…" at bounding box center [1156, 285] width 712 height 288
click at [1040, 251] on div "Back" at bounding box center [977, 245] width 353 height 33
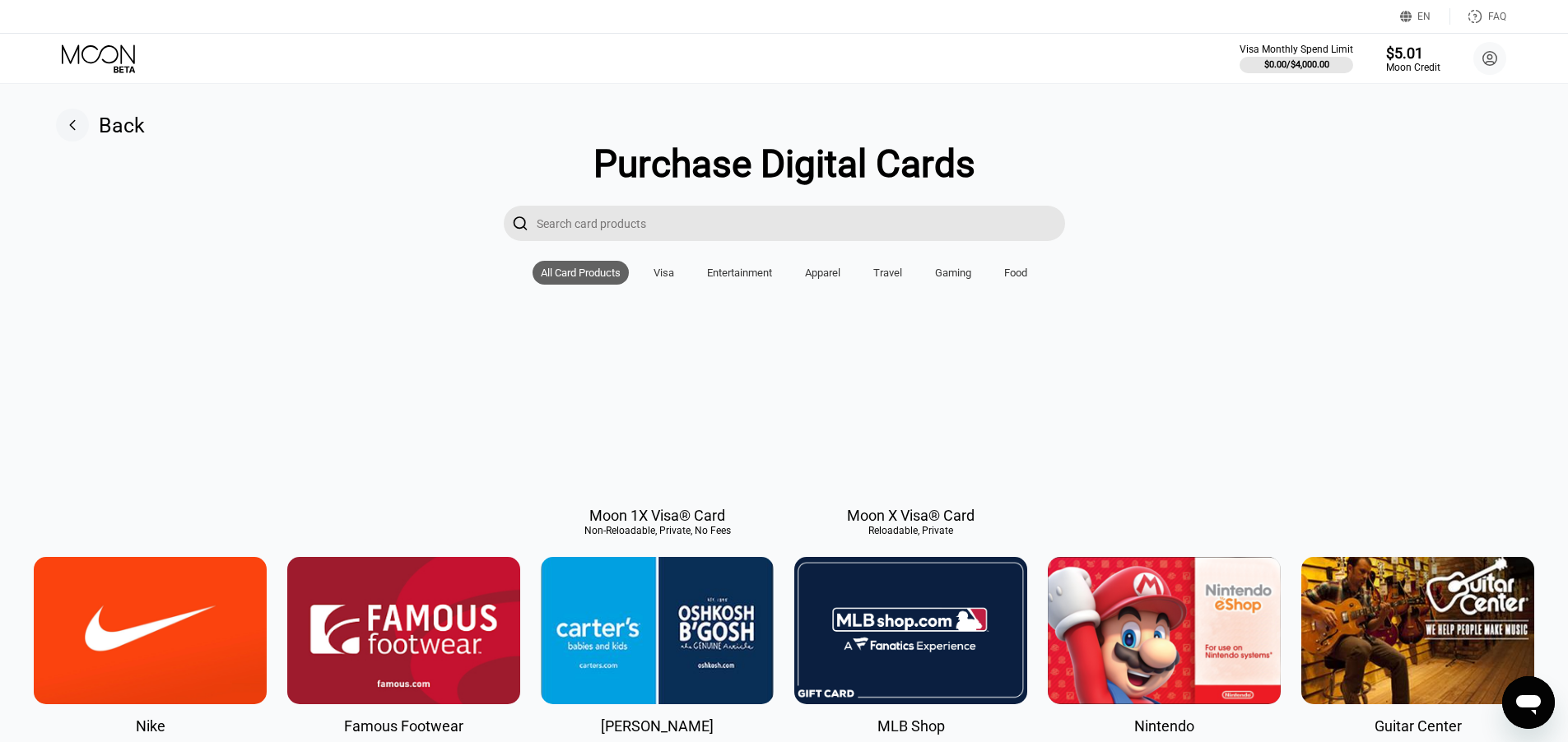
click at [130, 52] on icon at bounding box center [99, 58] width 76 height 29
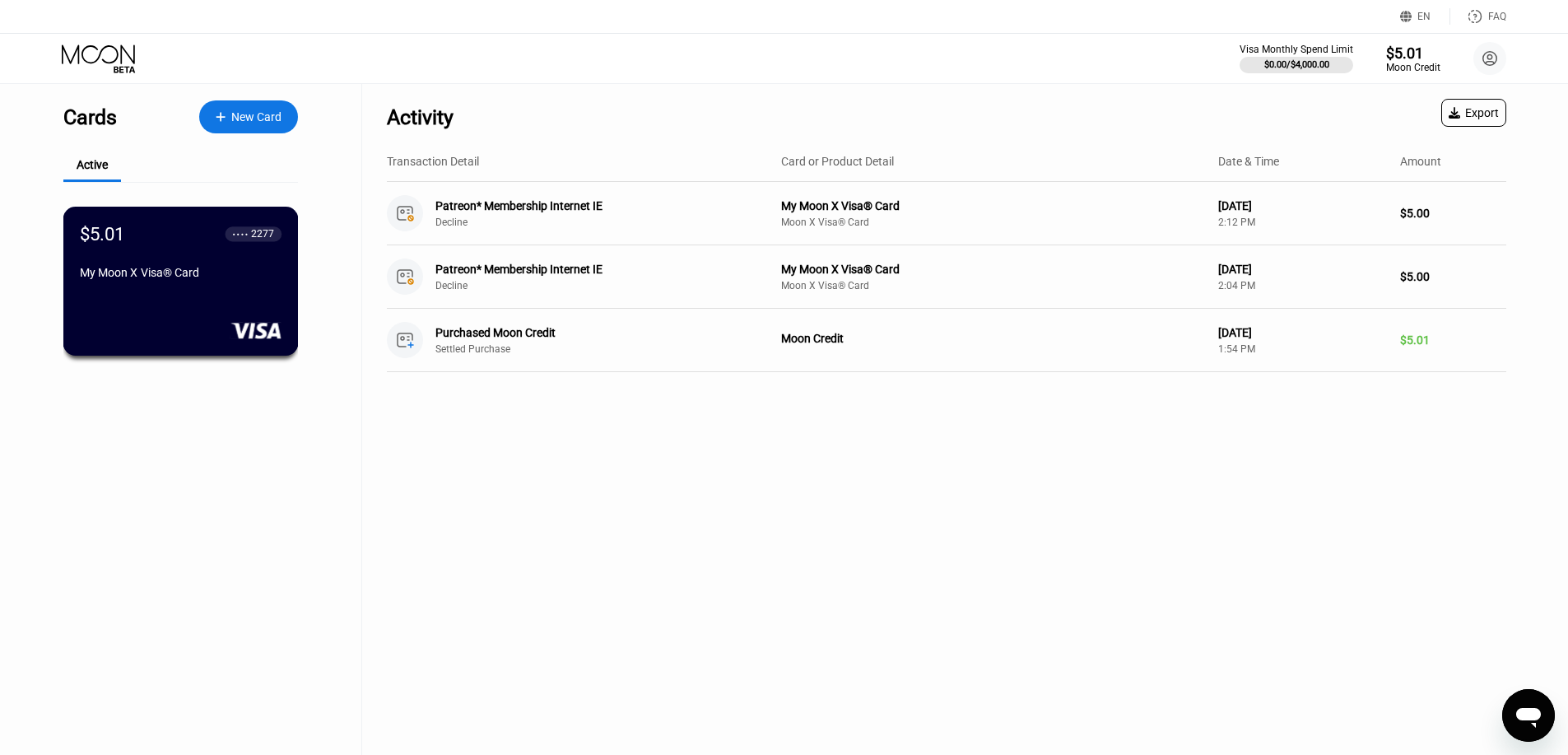
click at [150, 269] on div "$5.01 ● ● ● ● 2277 My Moon X Visa® Card" at bounding box center [180, 254] width 202 height 63
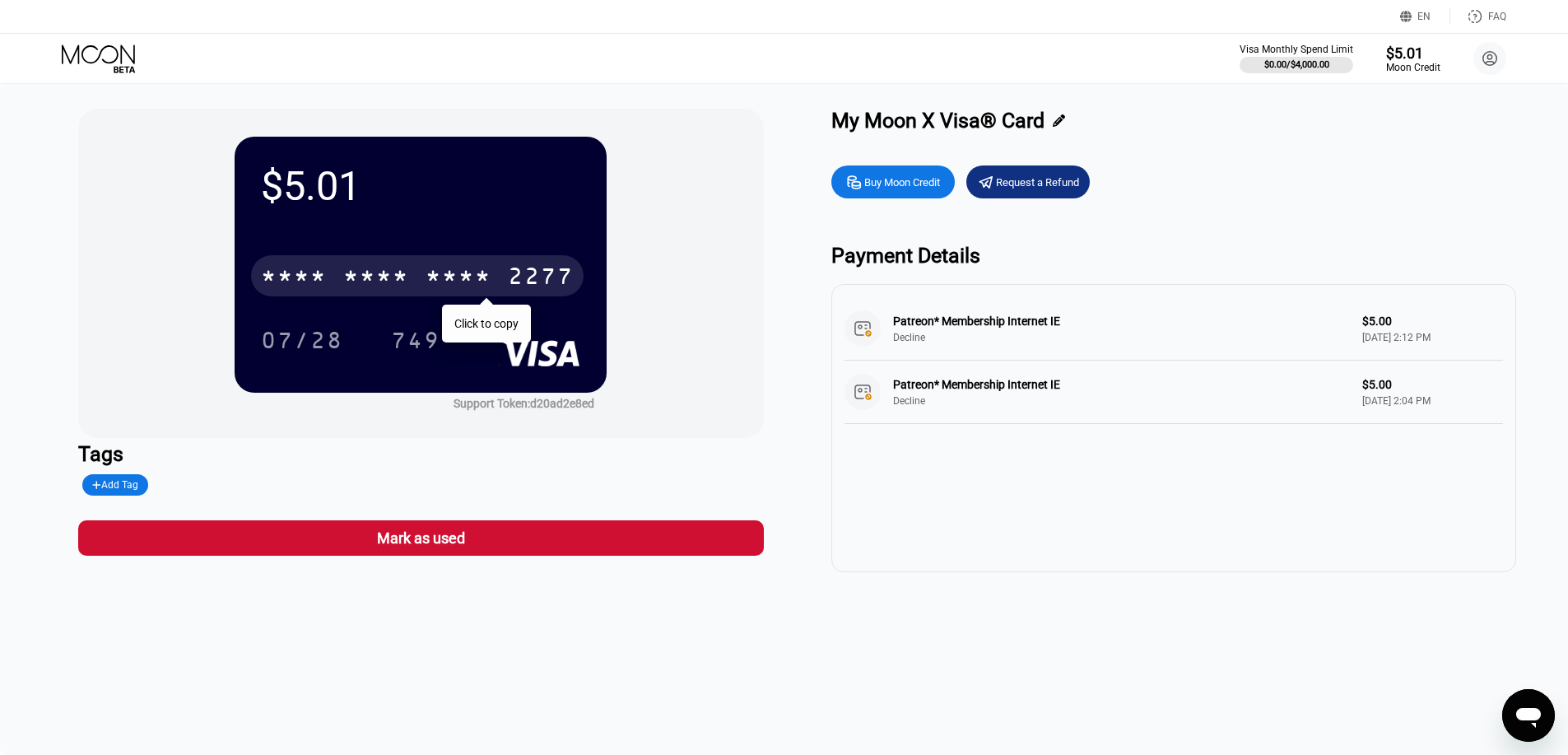
click at [461, 272] on div "* * * *" at bounding box center [459, 278] width 66 height 27
click at [506, 283] on div "4513 6500 2754 2277" at bounding box center [417, 275] width 332 height 41
click at [506, 283] on div "* * * * * * * * * * * * 2277" at bounding box center [417, 275] width 332 height 41
drag, startPoint x: 430, startPoint y: 282, endPoint x: 415, endPoint y: 273, distance: 17.5
click at [415, 273] on div "4513 6500 2754 2277" at bounding box center [417, 275] width 332 height 41
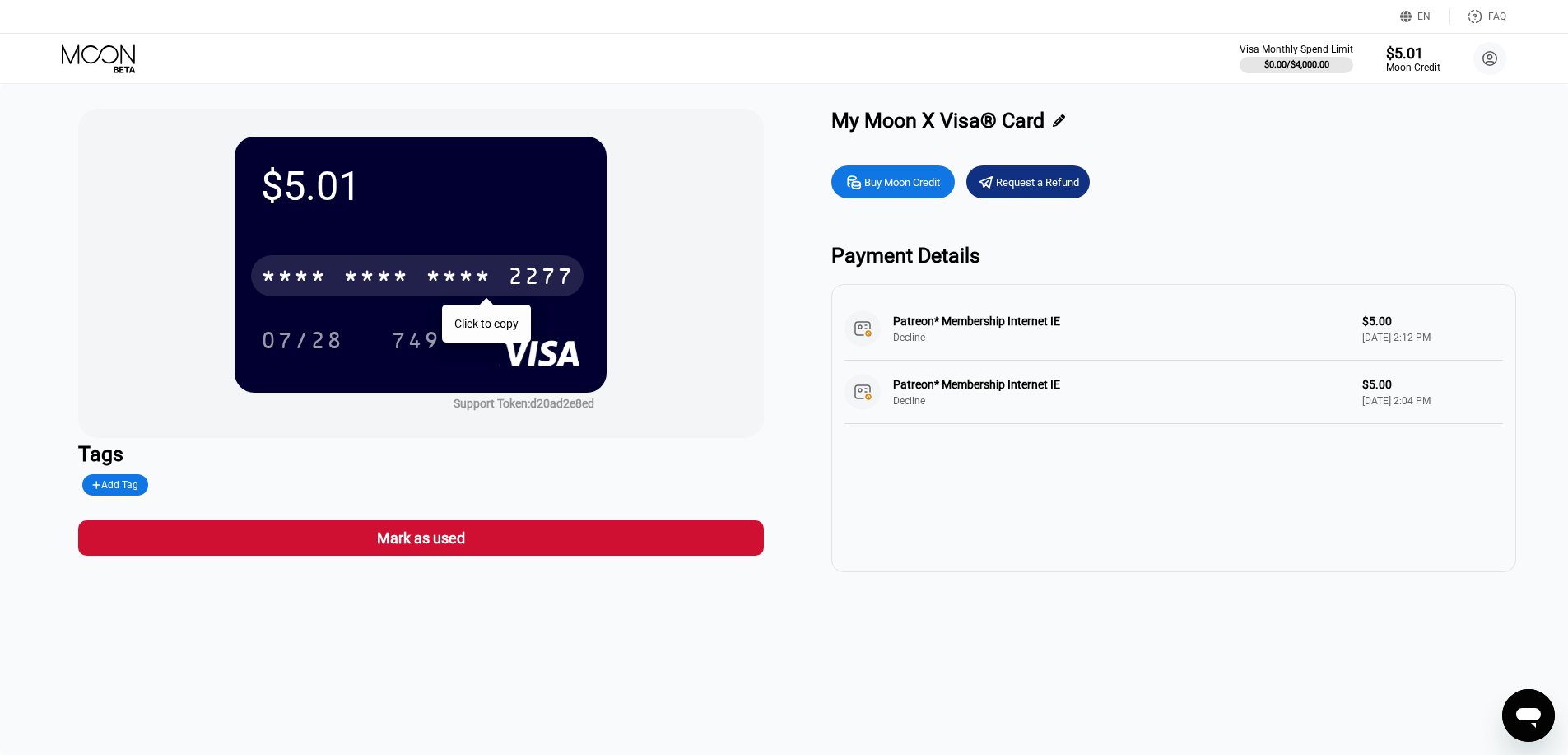
click at [474, 280] on div "* * * *" at bounding box center [459, 278] width 66 height 27
click at [482, 282] on div "2754" at bounding box center [459, 278] width 66 height 27
click at [482, 282] on div "* * * *" at bounding box center [459, 278] width 66 height 27
click at [414, 274] on div "[CREDIT_CARD_NUMBER]" at bounding box center [417, 275] width 332 height 41
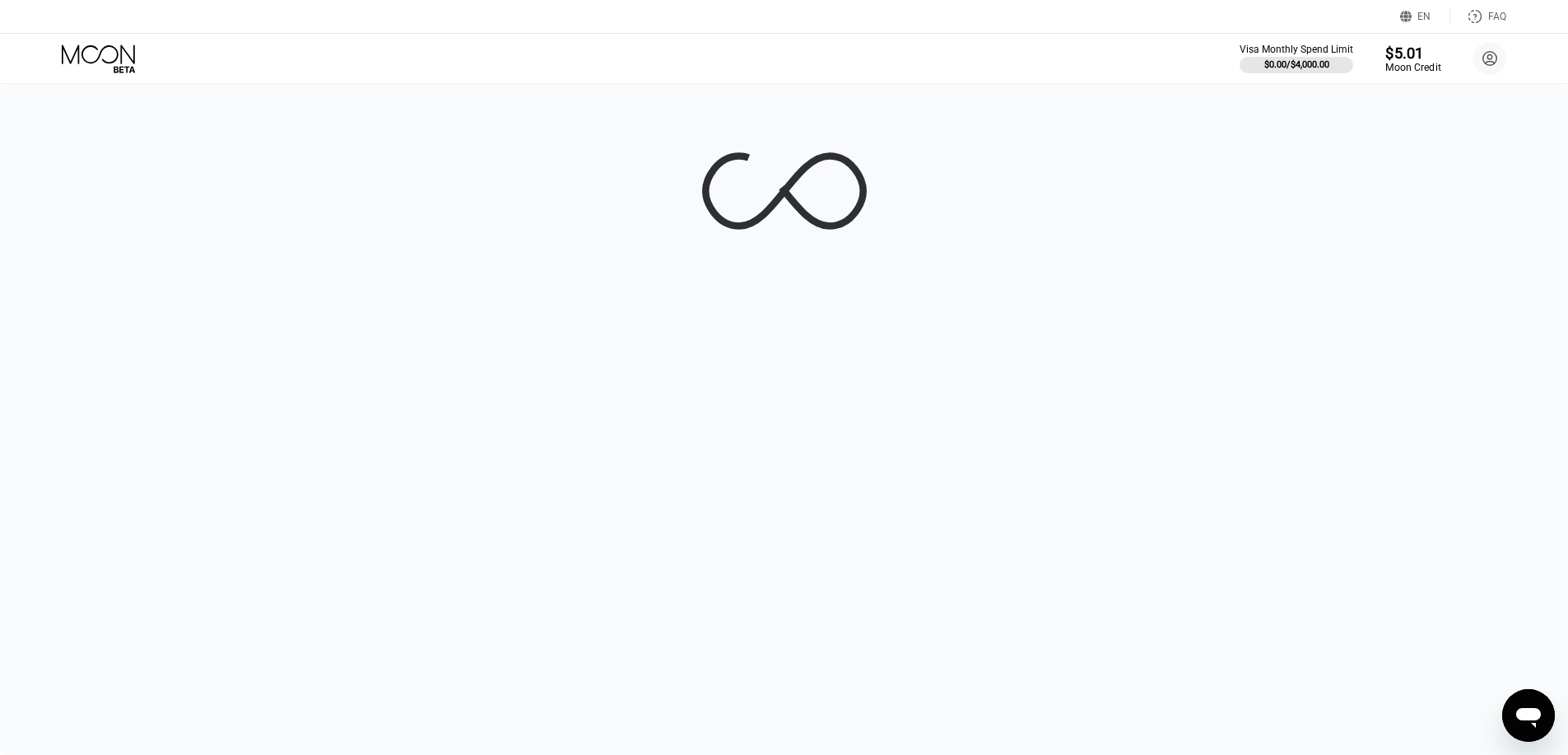
click at [1405, 46] on div "$5.01" at bounding box center [1412, 52] width 55 height 17
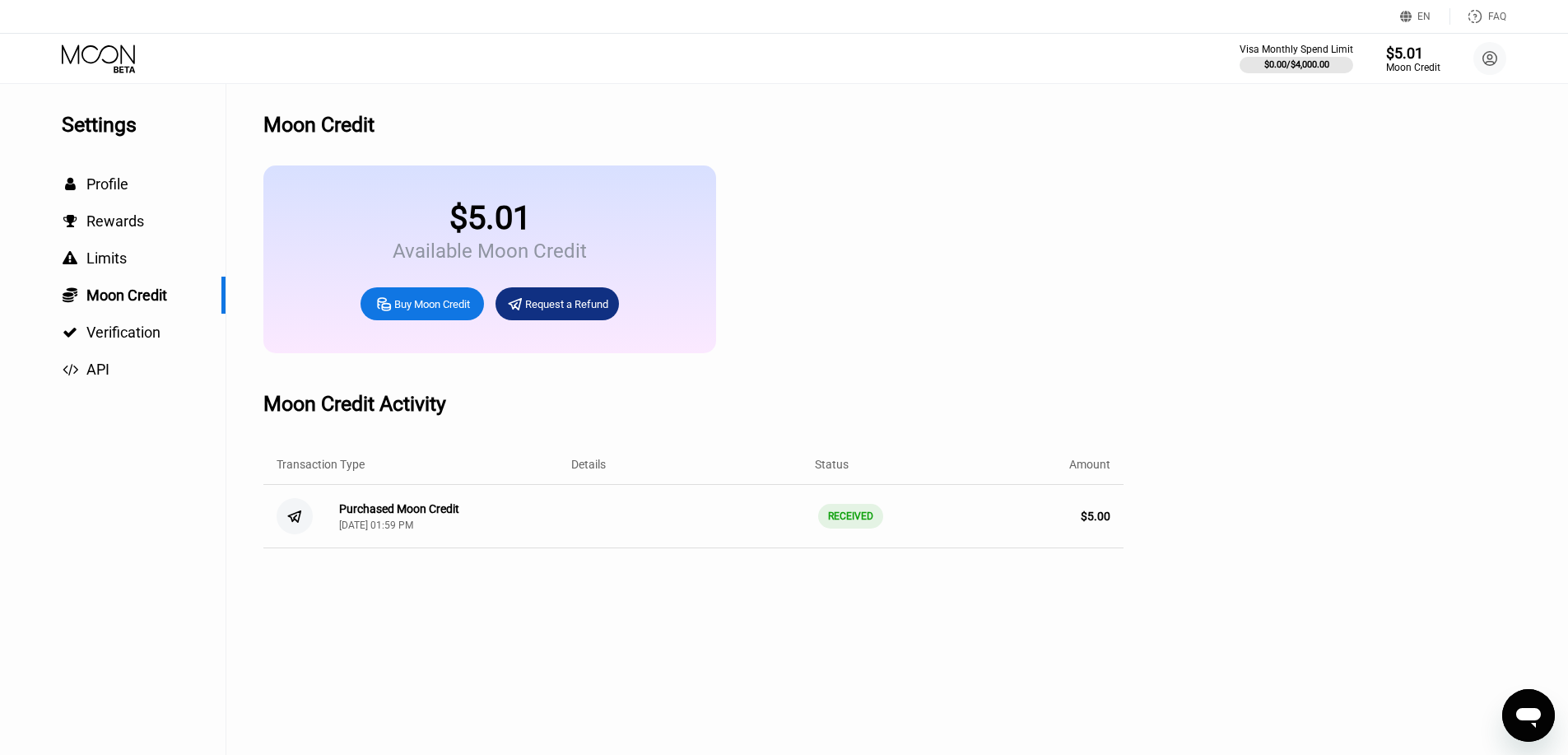
click at [119, 58] on icon at bounding box center [99, 58] width 76 height 29
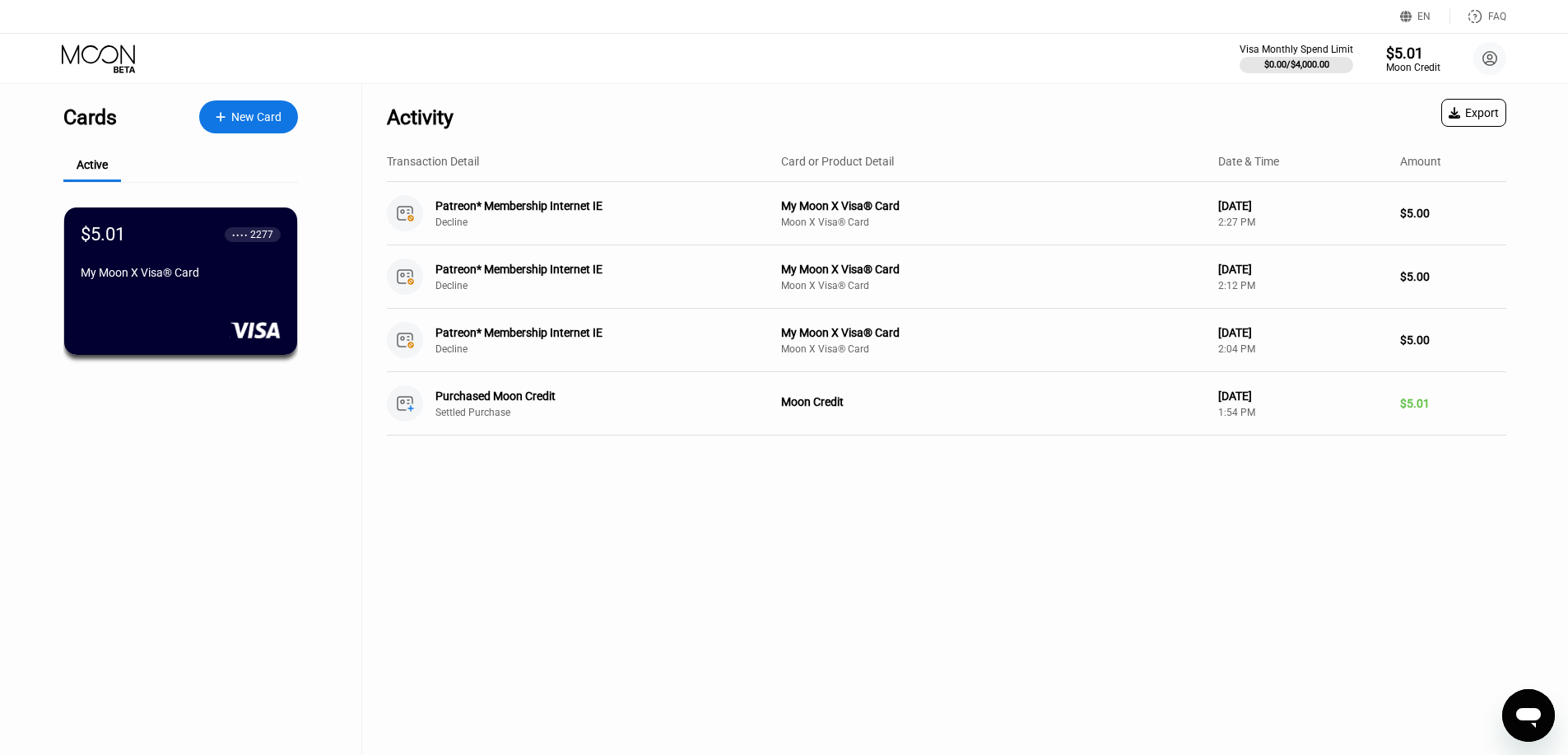
click at [1508, 704] on div "Открыть окно обмена сообщениями" at bounding box center [1528, 715] width 50 height 50
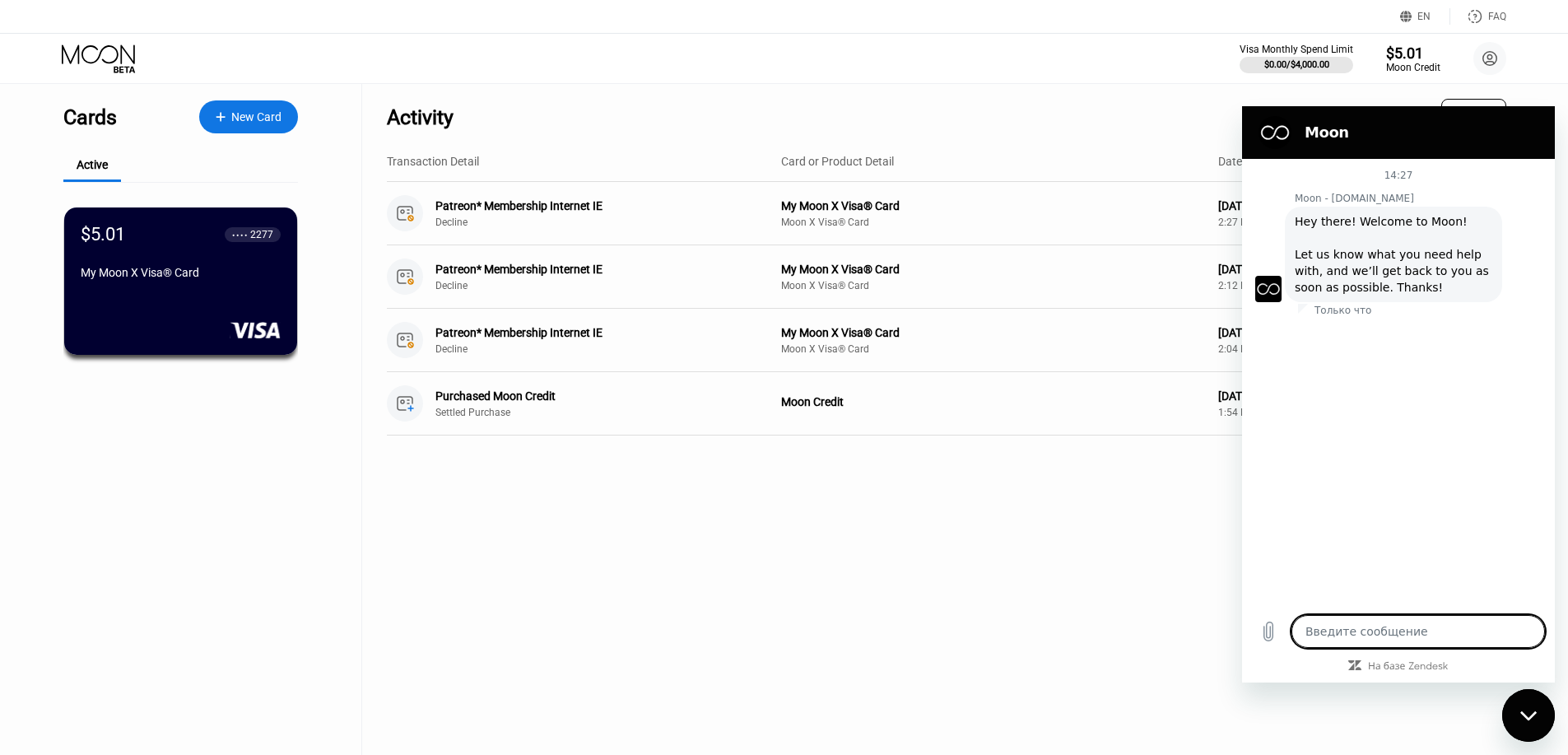
type textarea "x"
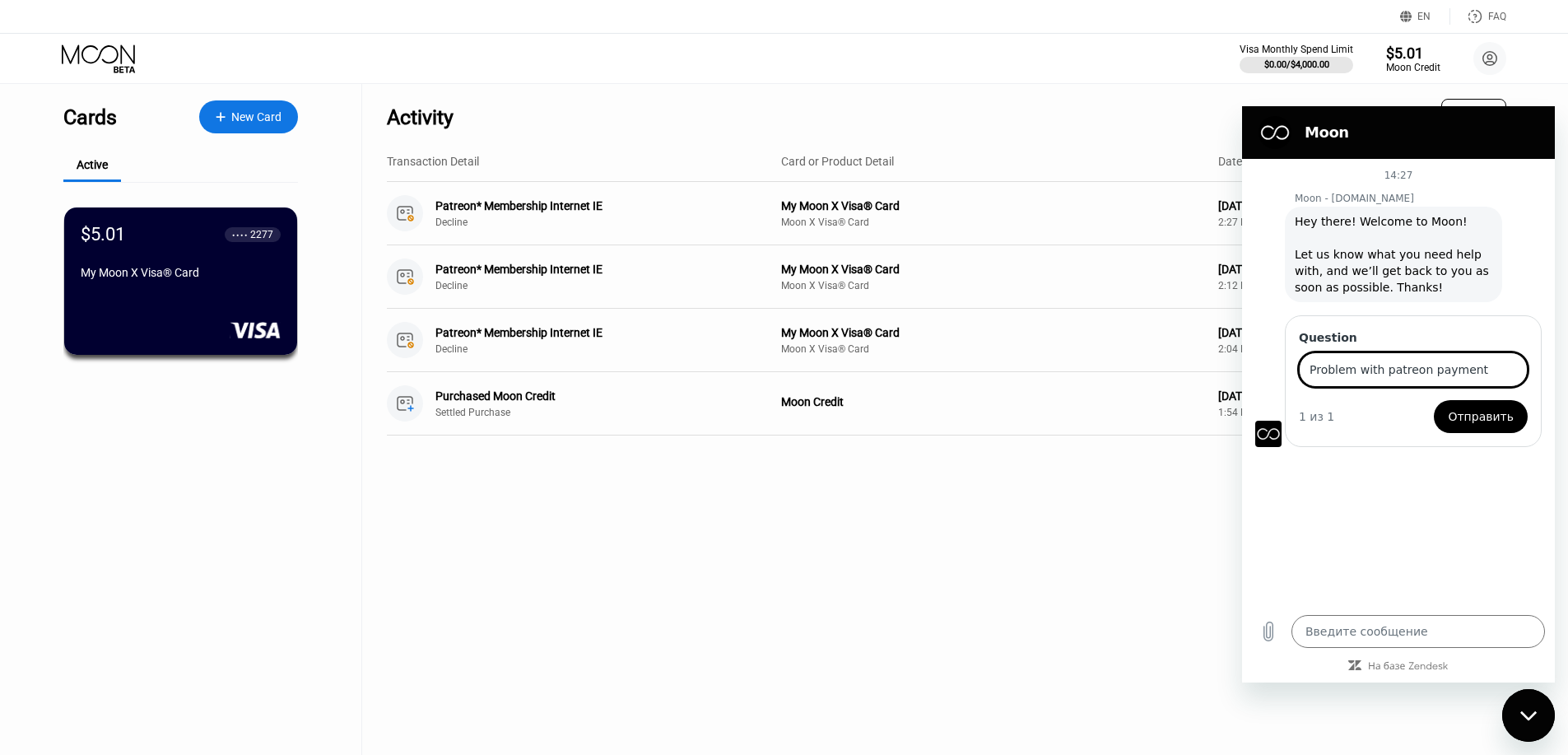
type input "Problem with patreon payment"
click at [1497, 416] on span "Отправить" at bounding box center [1481, 416] width 66 height 19
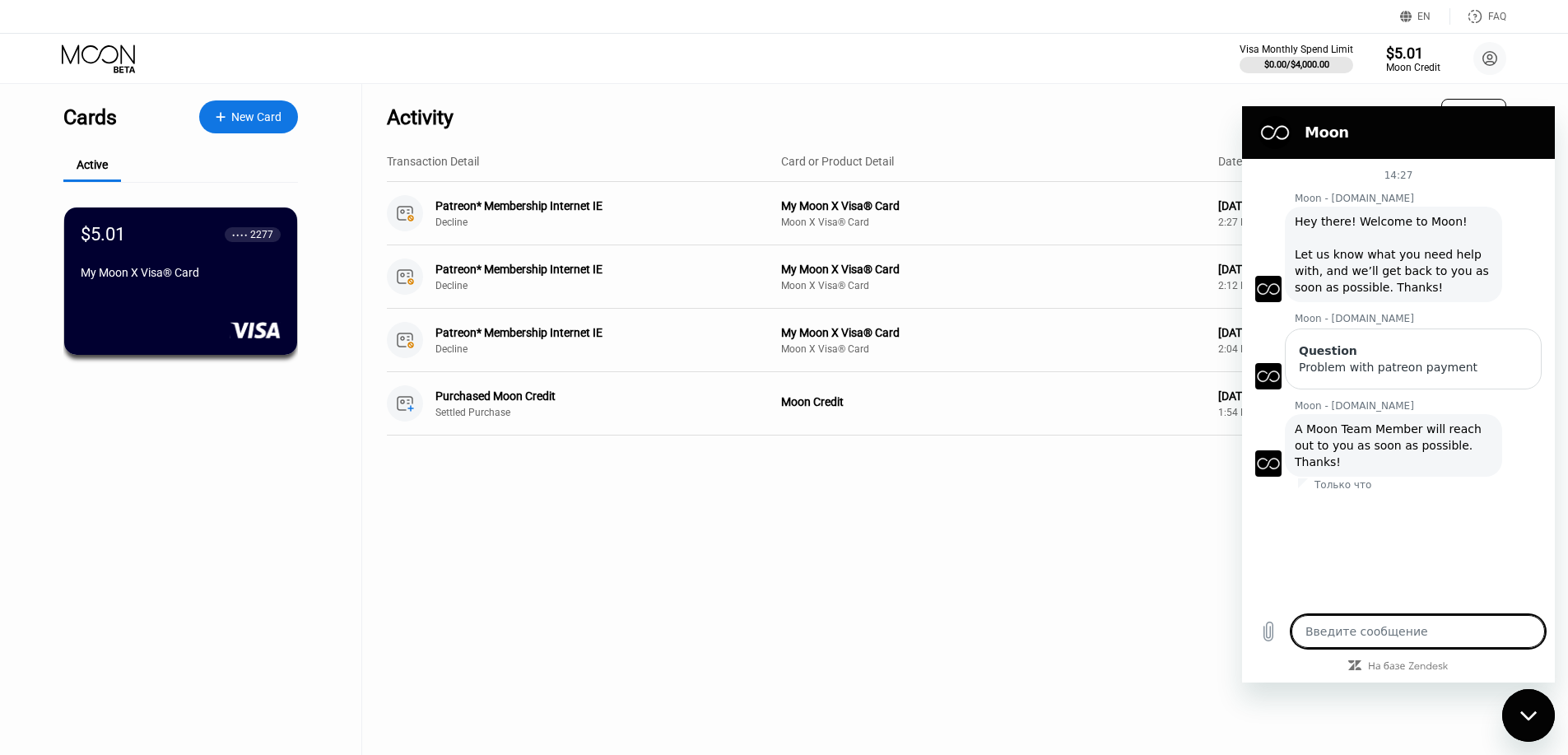
click at [1517, 711] on div "Закрыть окно обмена сообщениями" at bounding box center [1528, 715] width 50 height 50
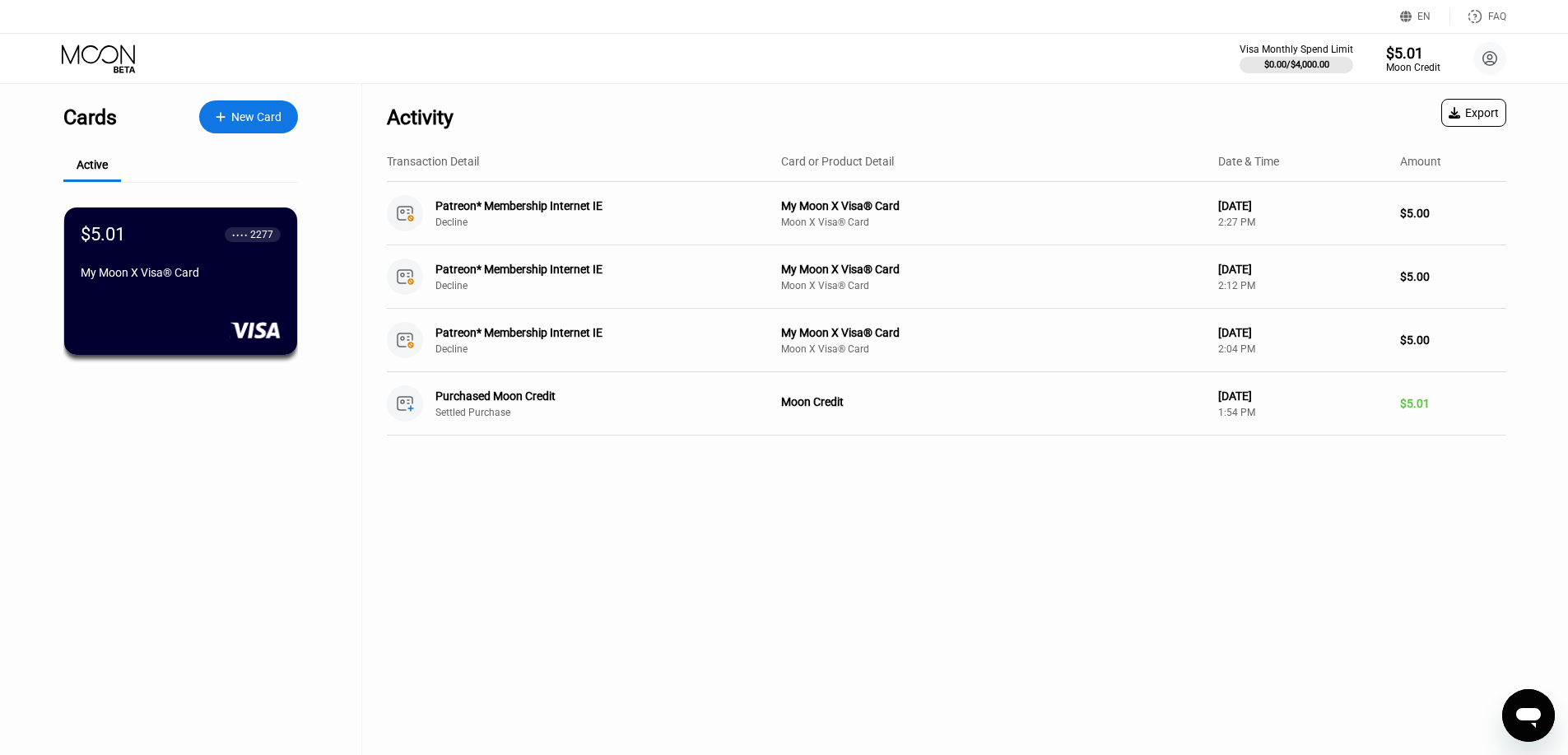
click at [100, 54] on icon at bounding box center [99, 53] width 74 height 19
click at [404, 213] on circle at bounding box center [404, 213] width 36 height 36
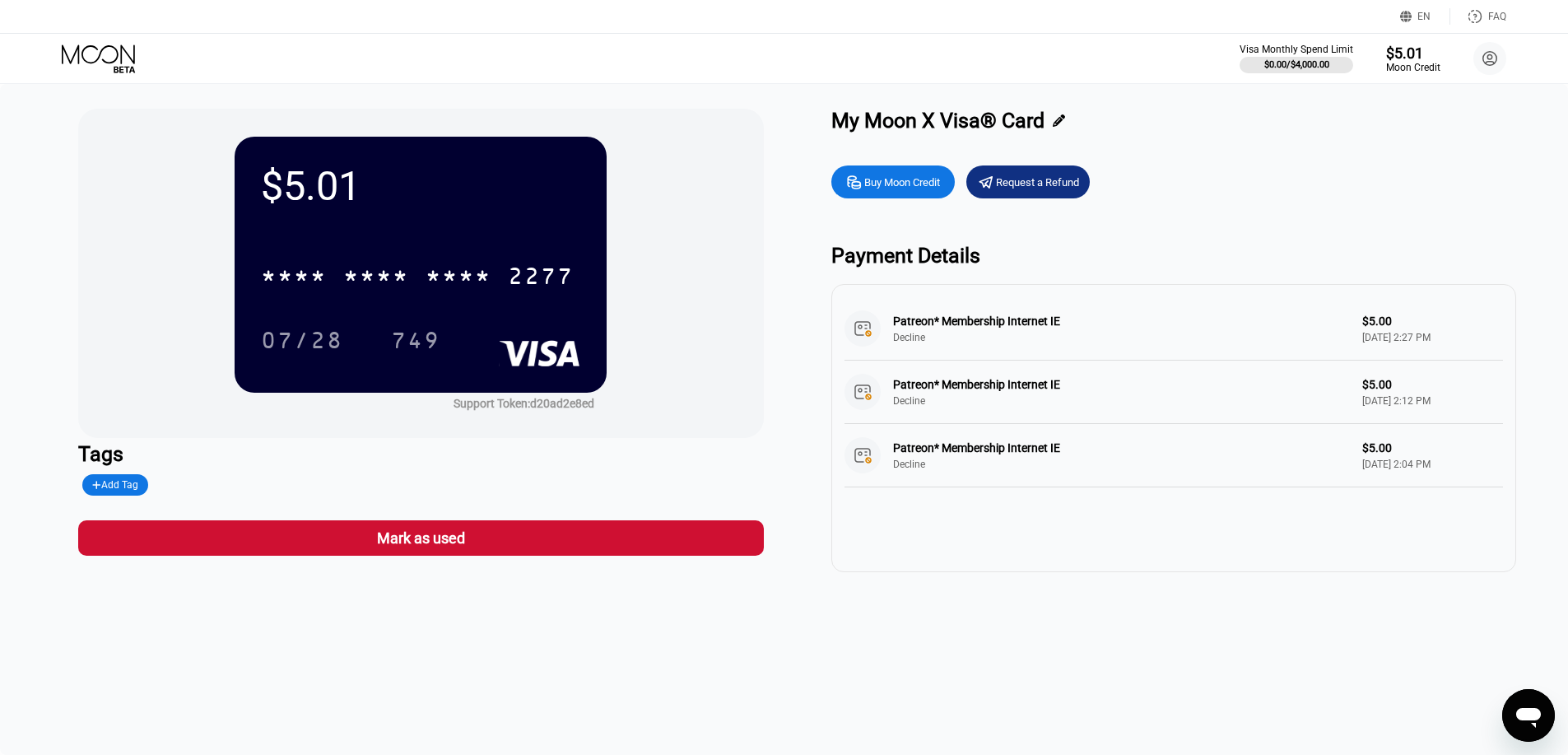
click at [1541, 718] on icon "Открыть окно обмена сообщениями" at bounding box center [1528, 715] width 29 height 29
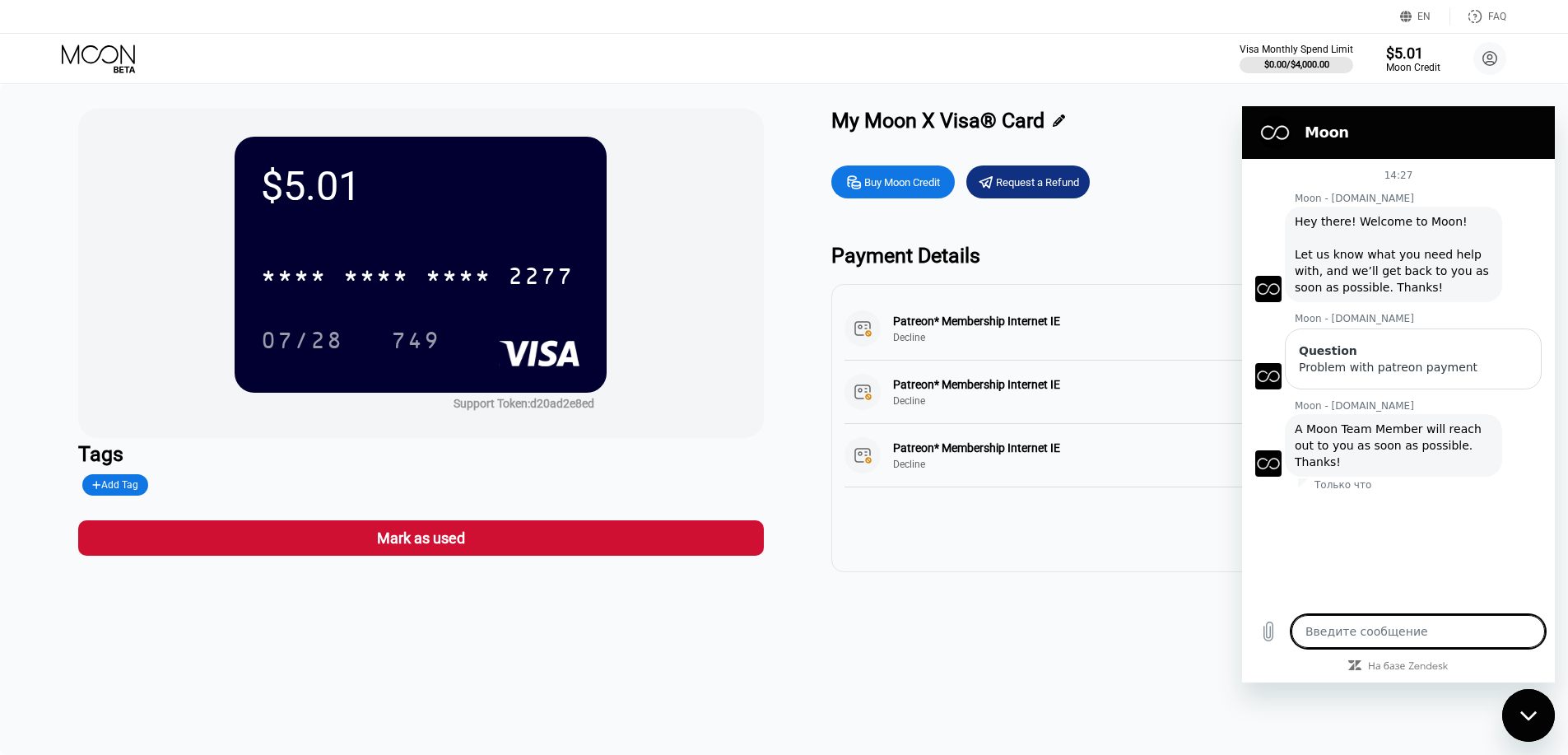
click at [1539, 717] on div "Закрыть окно обмена сообщениями" at bounding box center [1528, 715] width 50 height 50
type textarea "x"
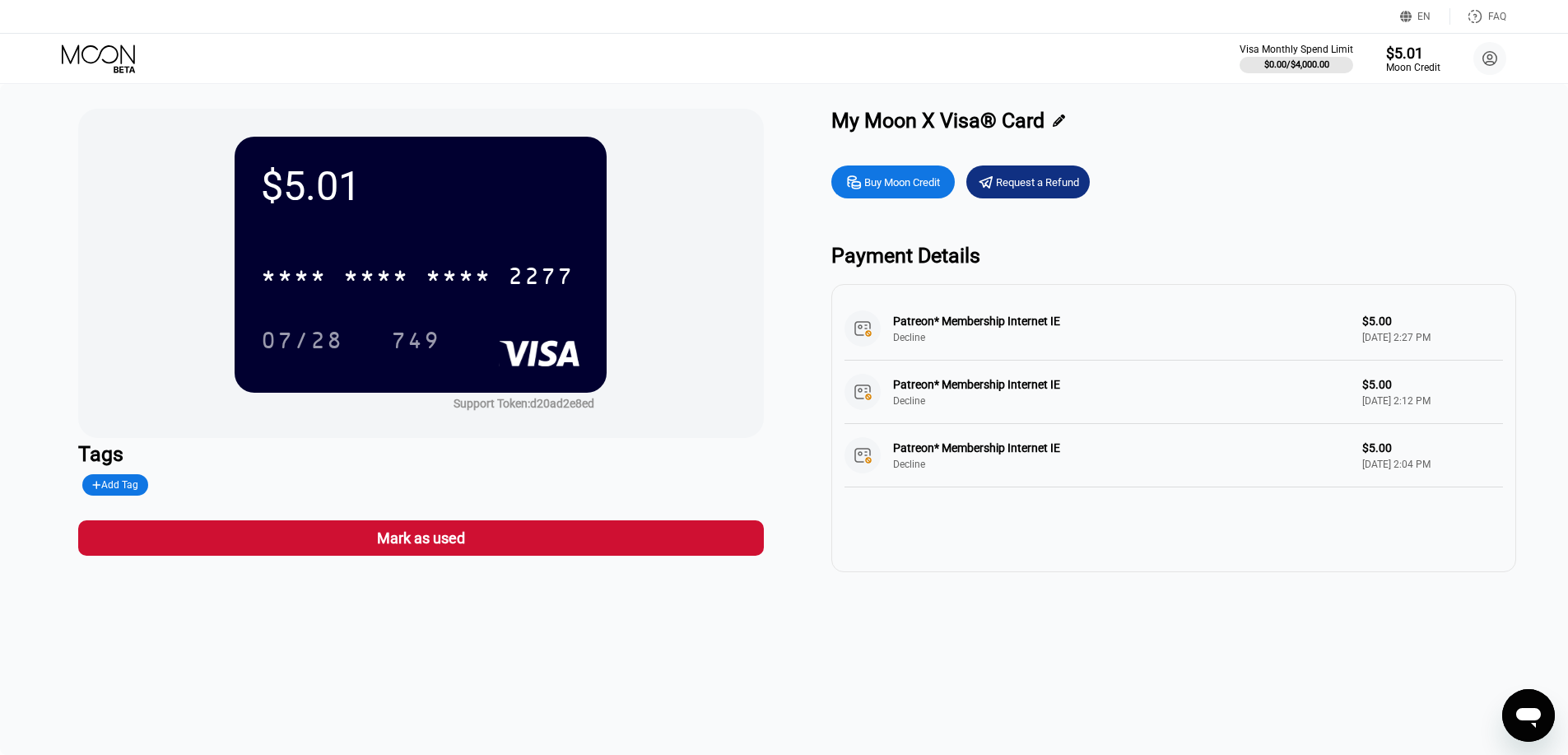
click at [90, 73] on icon at bounding box center [99, 58] width 76 height 29
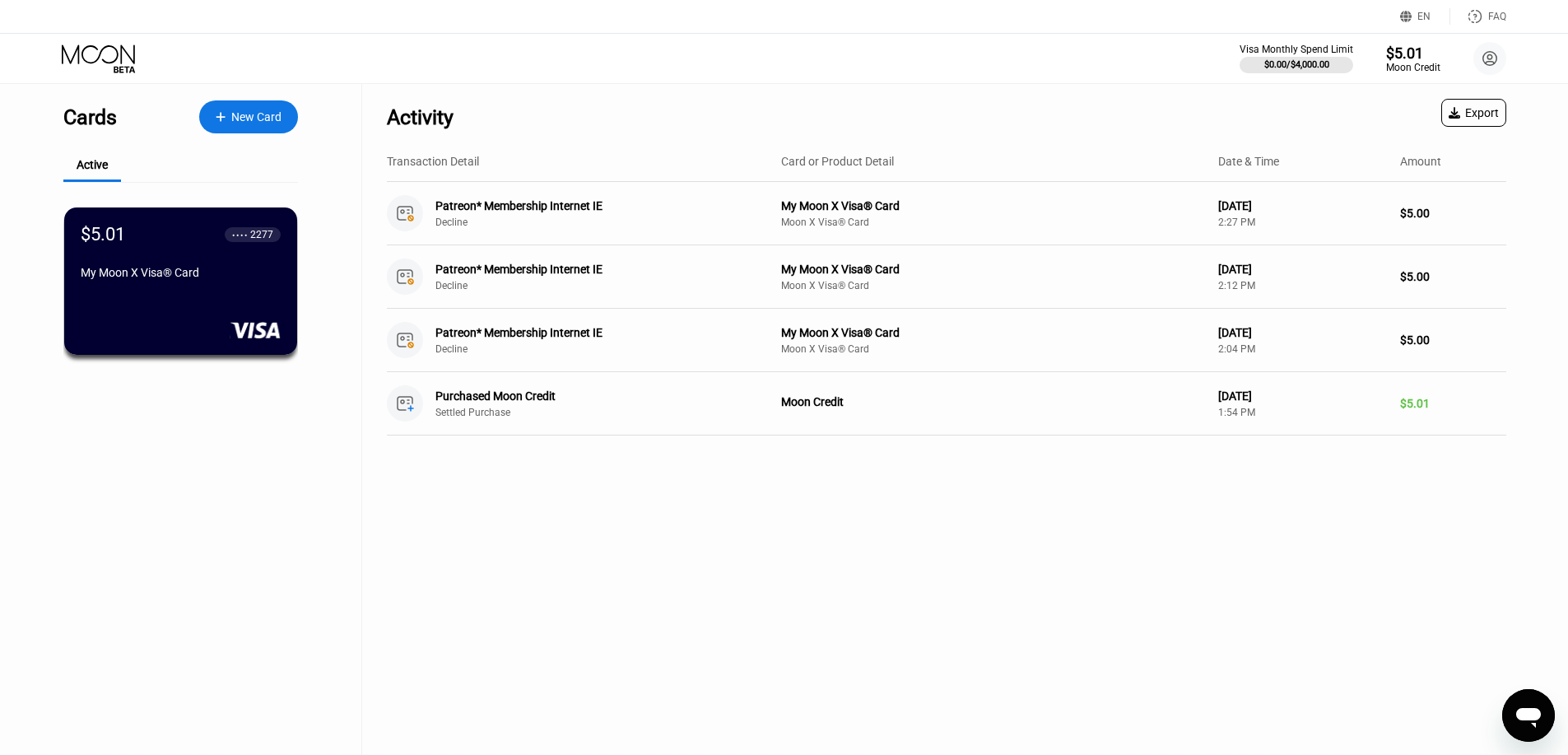
click at [100, 66] on icon at bounding box center [99, 58] width 76 height 29
click at [237, 115] on div "New Card" at bounding box center [256, 117] width 51 height 14
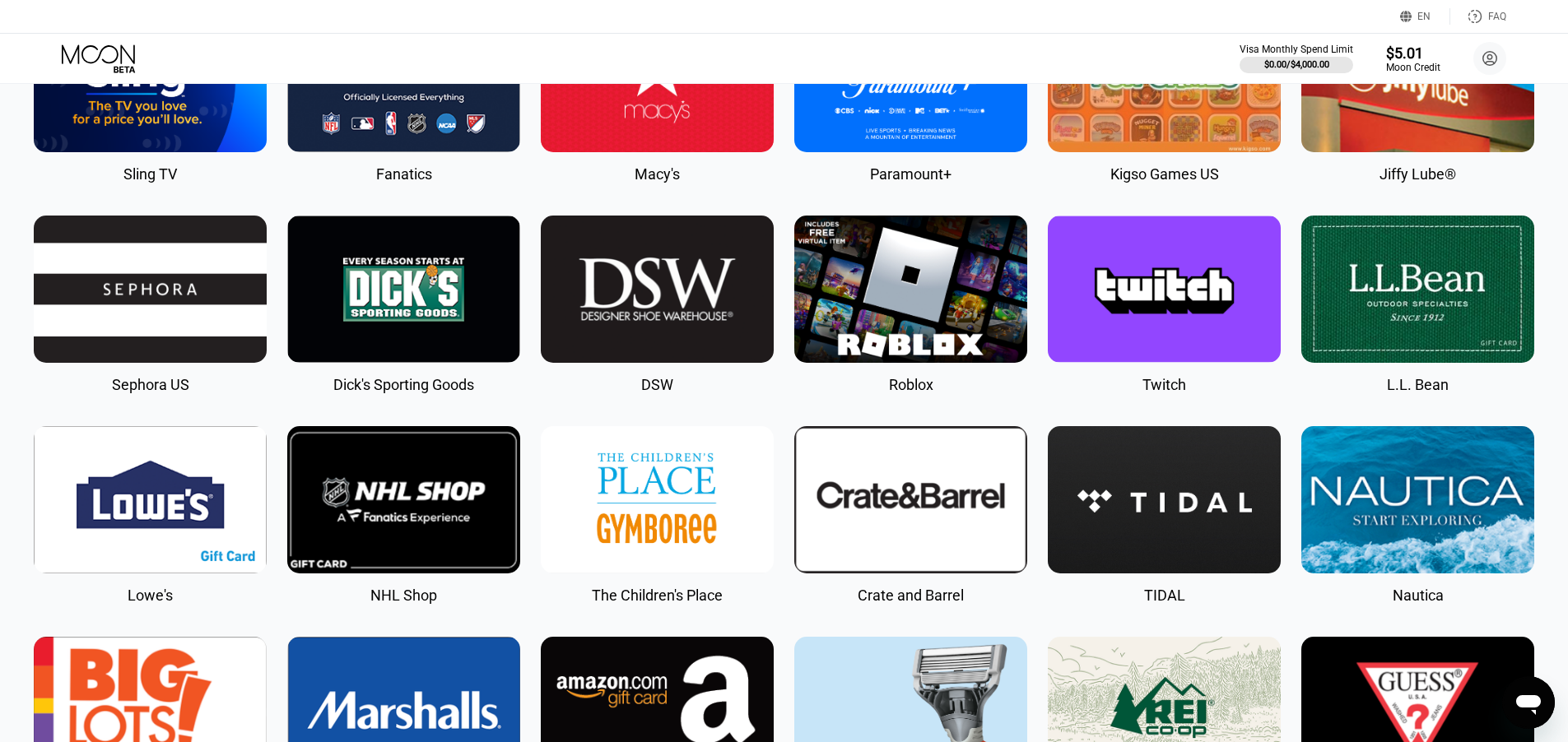
scroll to position [1398, 0]
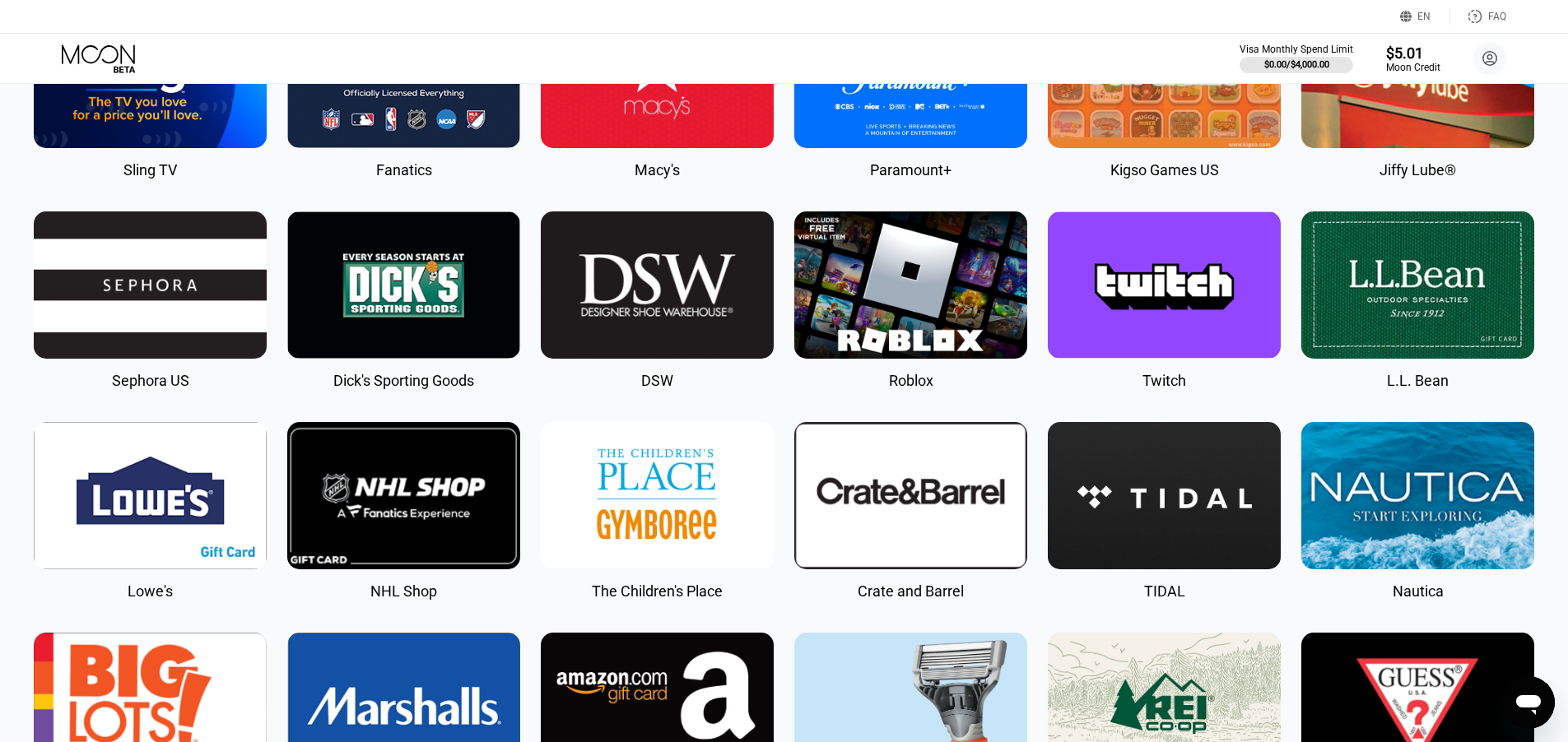
drag, startPoint x: 794, startPoint y: 444, endPoint x: 819, endPoint y: 247, distance: 198.6
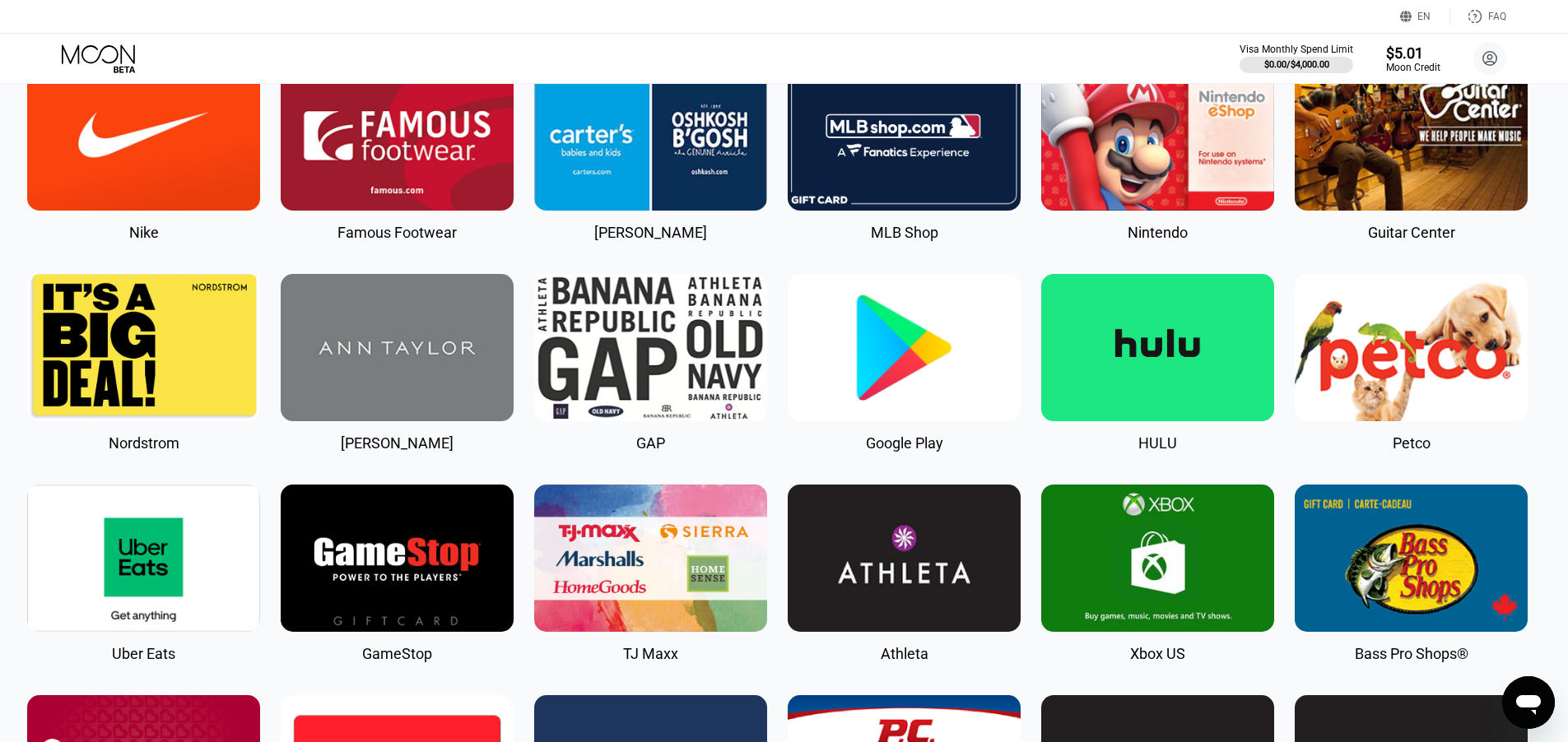
scroll to position [0, 6]
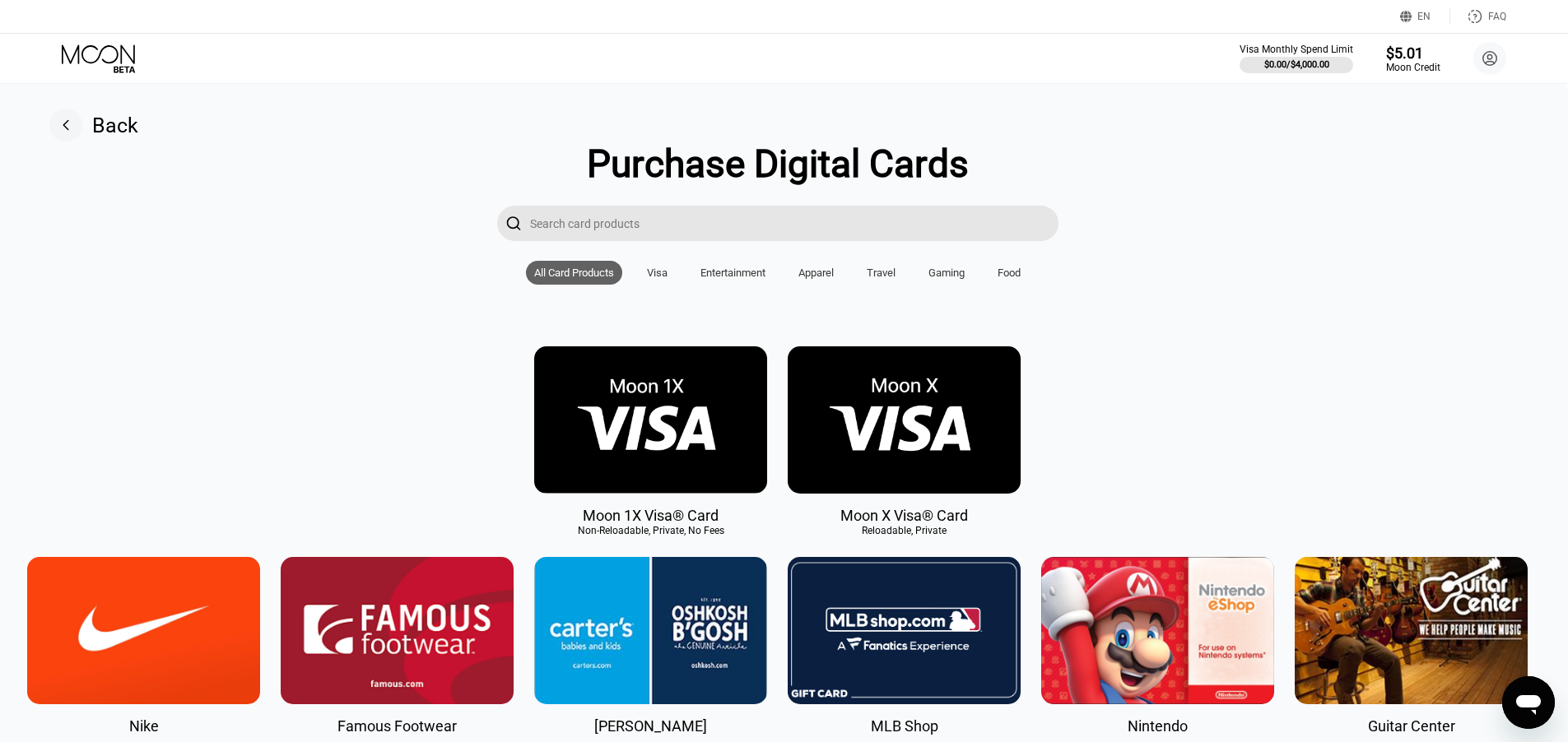
click at [698, 231] on input "Search card products" at bounding box center [795, 223] width 528 height 35
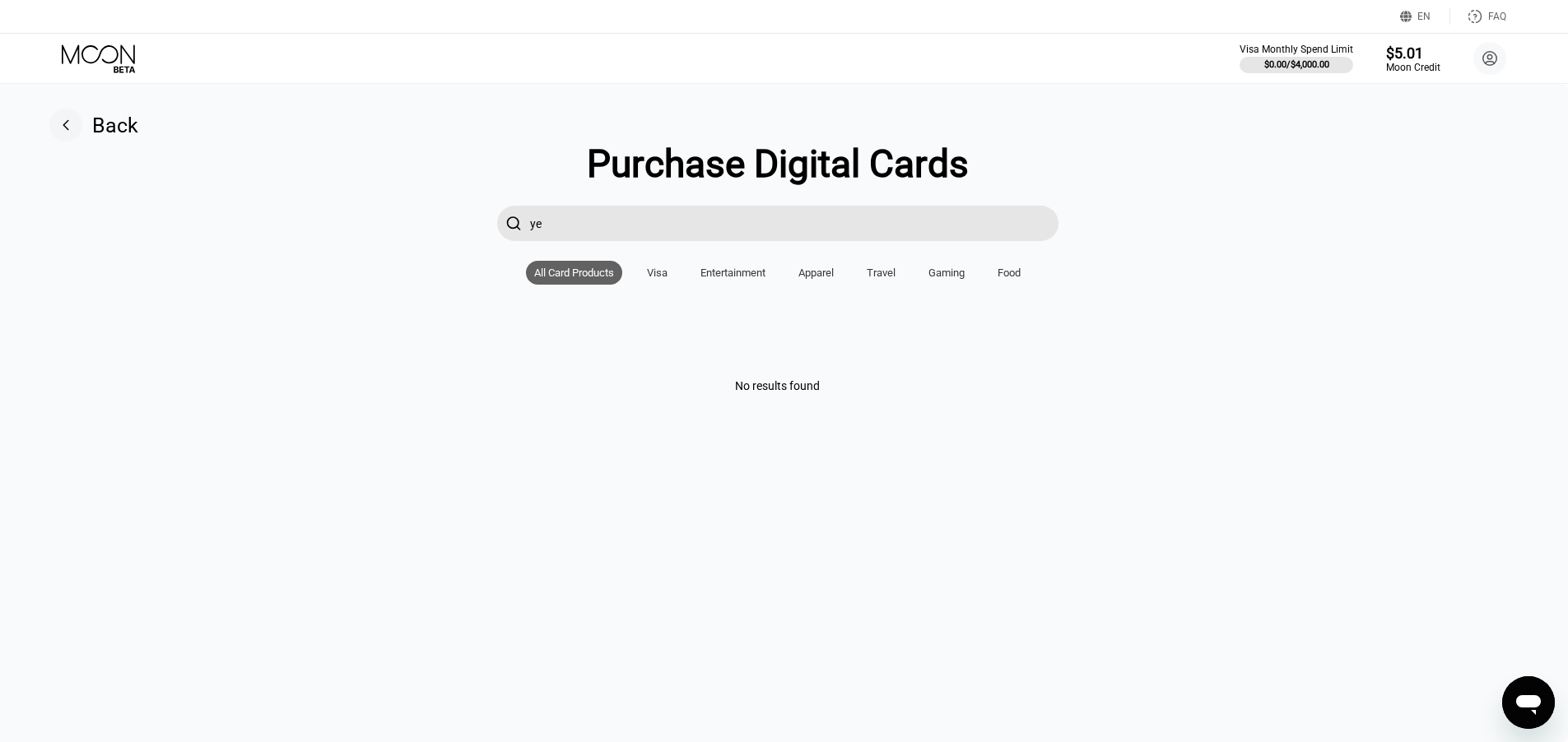
click at [671, 229] on input "ye" at bounding box center [795, 223] width 528 height 35
drag, startPoint x: 605, startPoint y: 232, endPoint x: 439, endPoint y: 226, distance: 166.1
click at [444, 227] on div " ец" at bounding box center [777, 223] width 1530 height 35
type input "p"
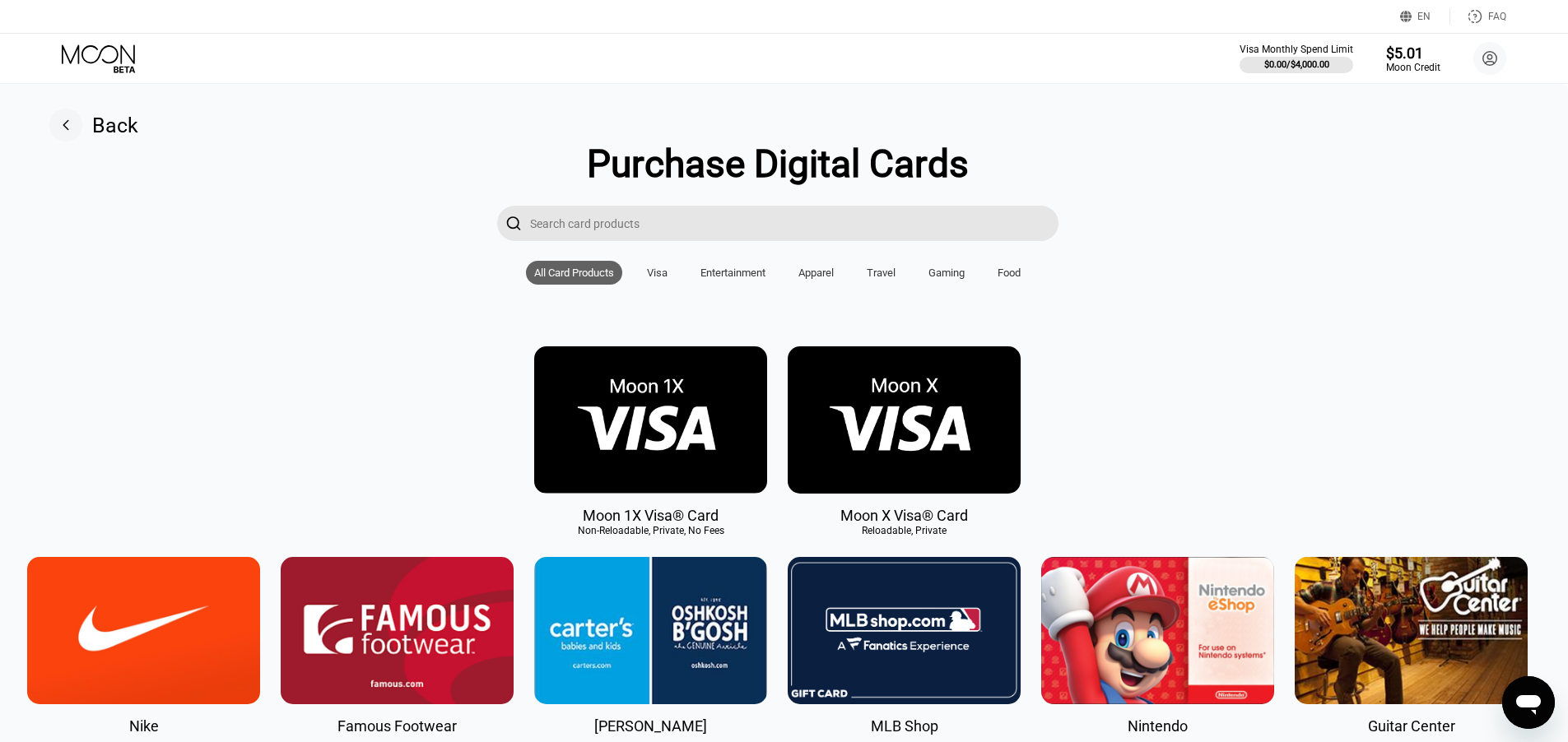
click at [818, 276] on div "Apparel" at bounding box center [816, 272] width 35 height 12
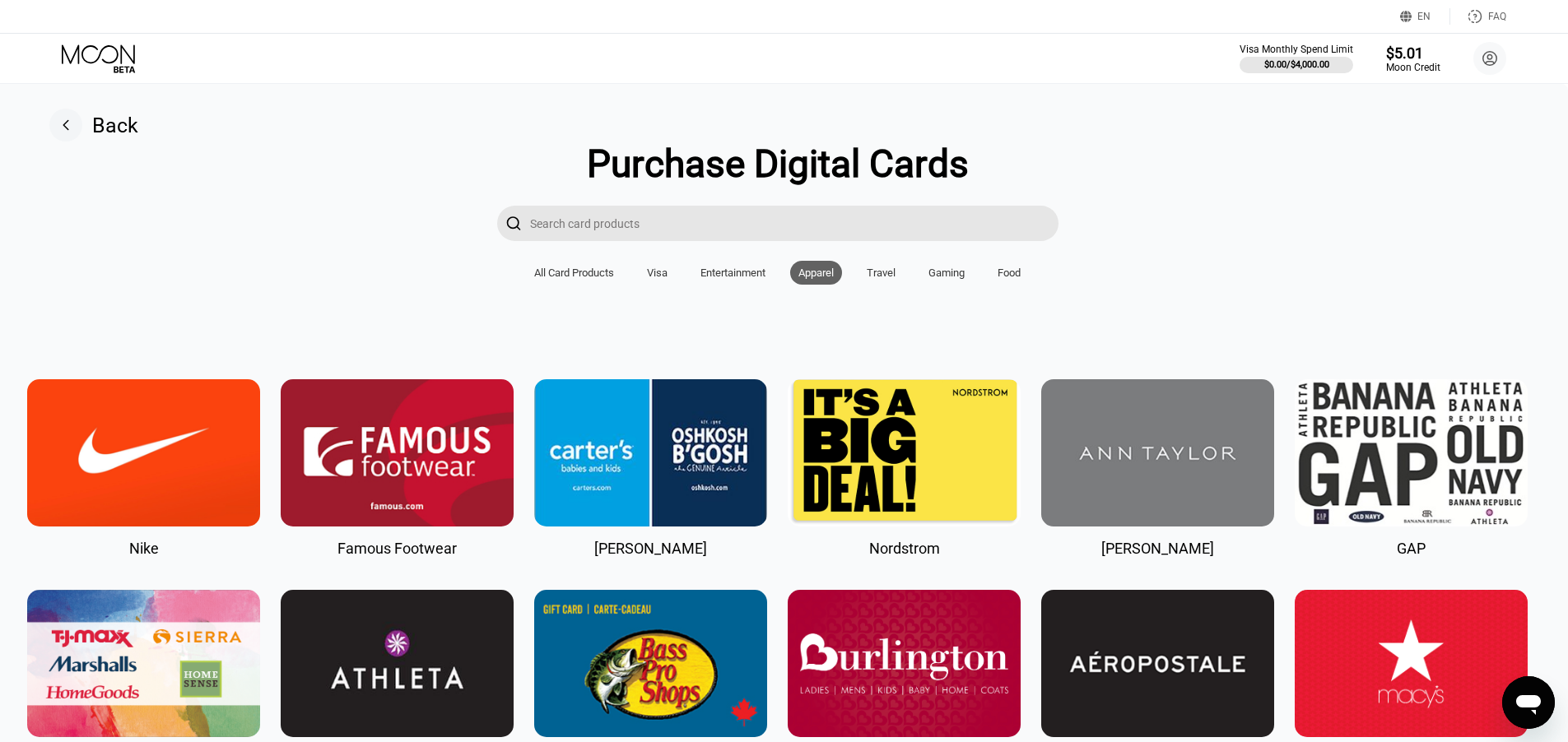
click at [871, 272] on div "Travel" at bounding box center [880, 272] width 45 height 24
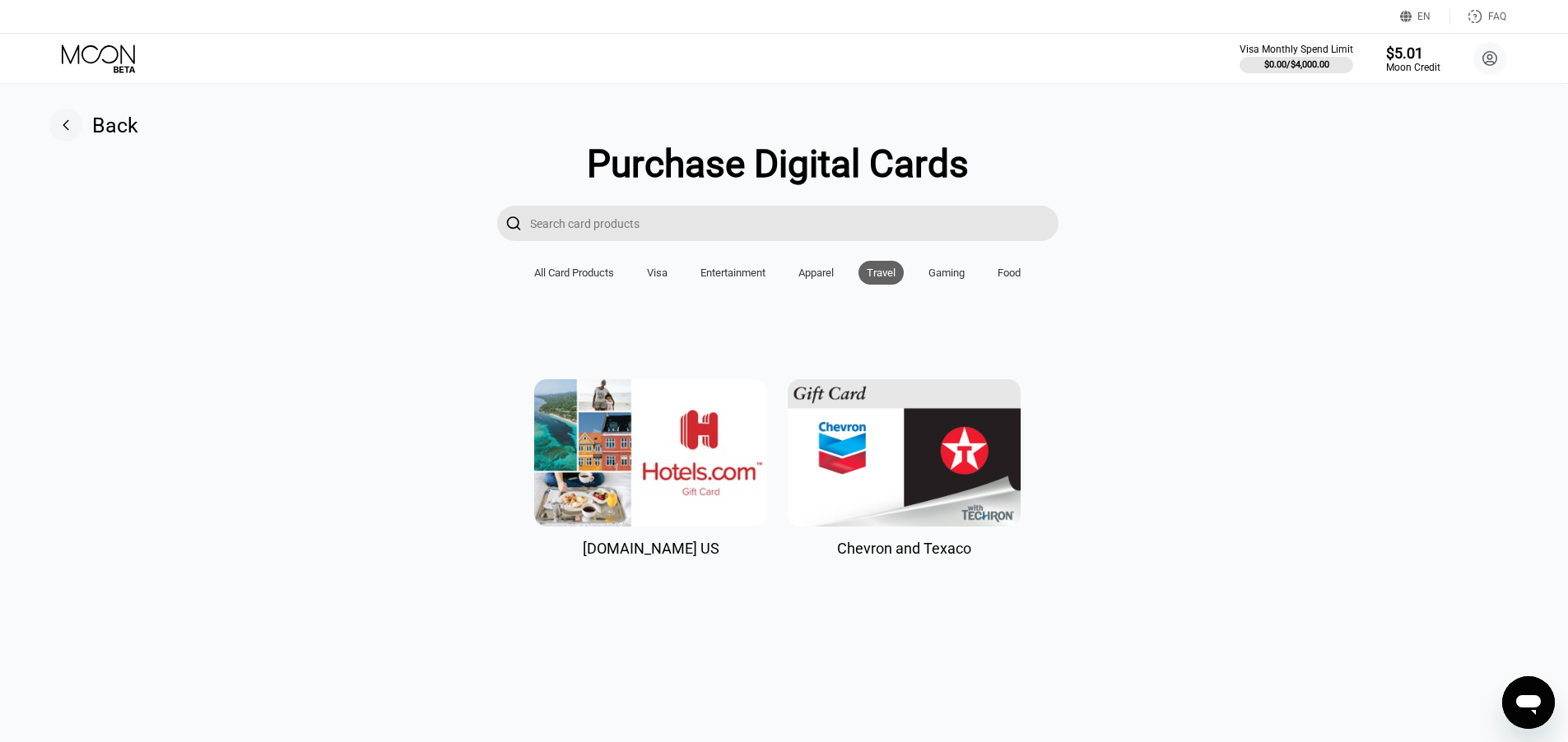
click at [720, 279] on div "Entertainment" at bounding box center [733, 272] width 65 height 12
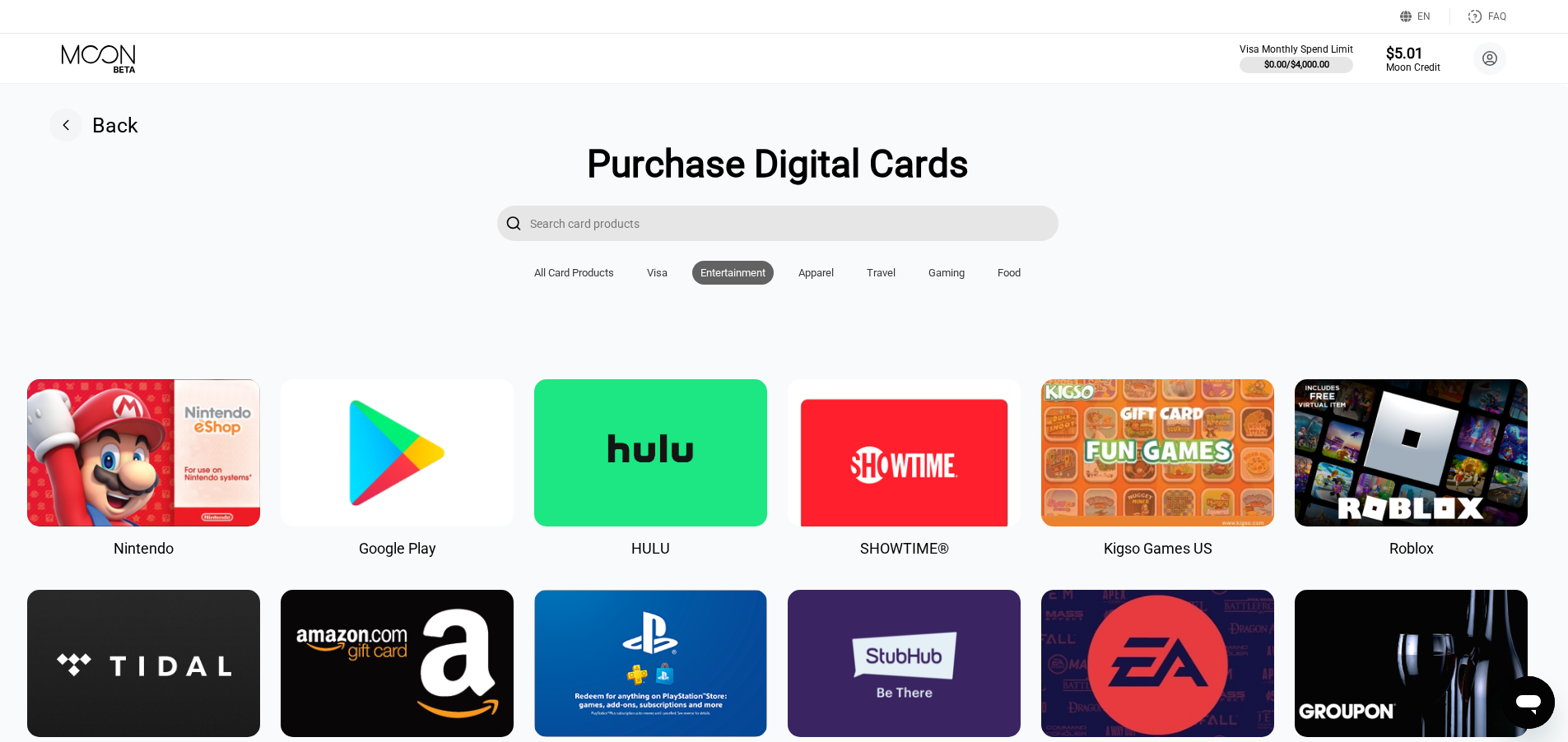
click at [675, 277] on div "All Card Products Visa Entertainment Apparel Travel Gaming Food" at bounding box center [777, 272] width 503 height 24
click at [668, 281] on div "Visa" at bounding box center [657, 272] width 37 height 24
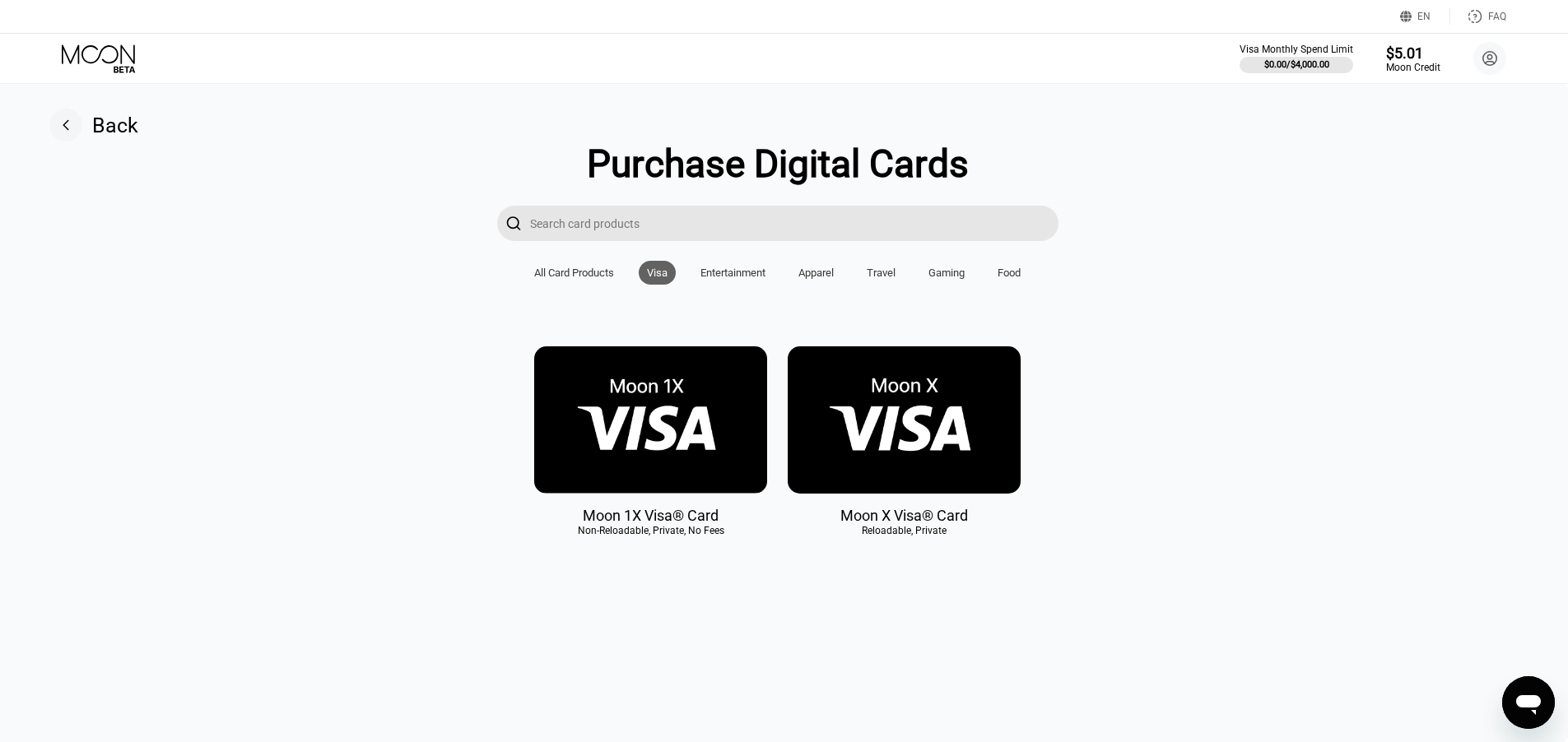
click at [945, 284] on div "Gaming" at bounding box center [946, 272] width 52 height 24
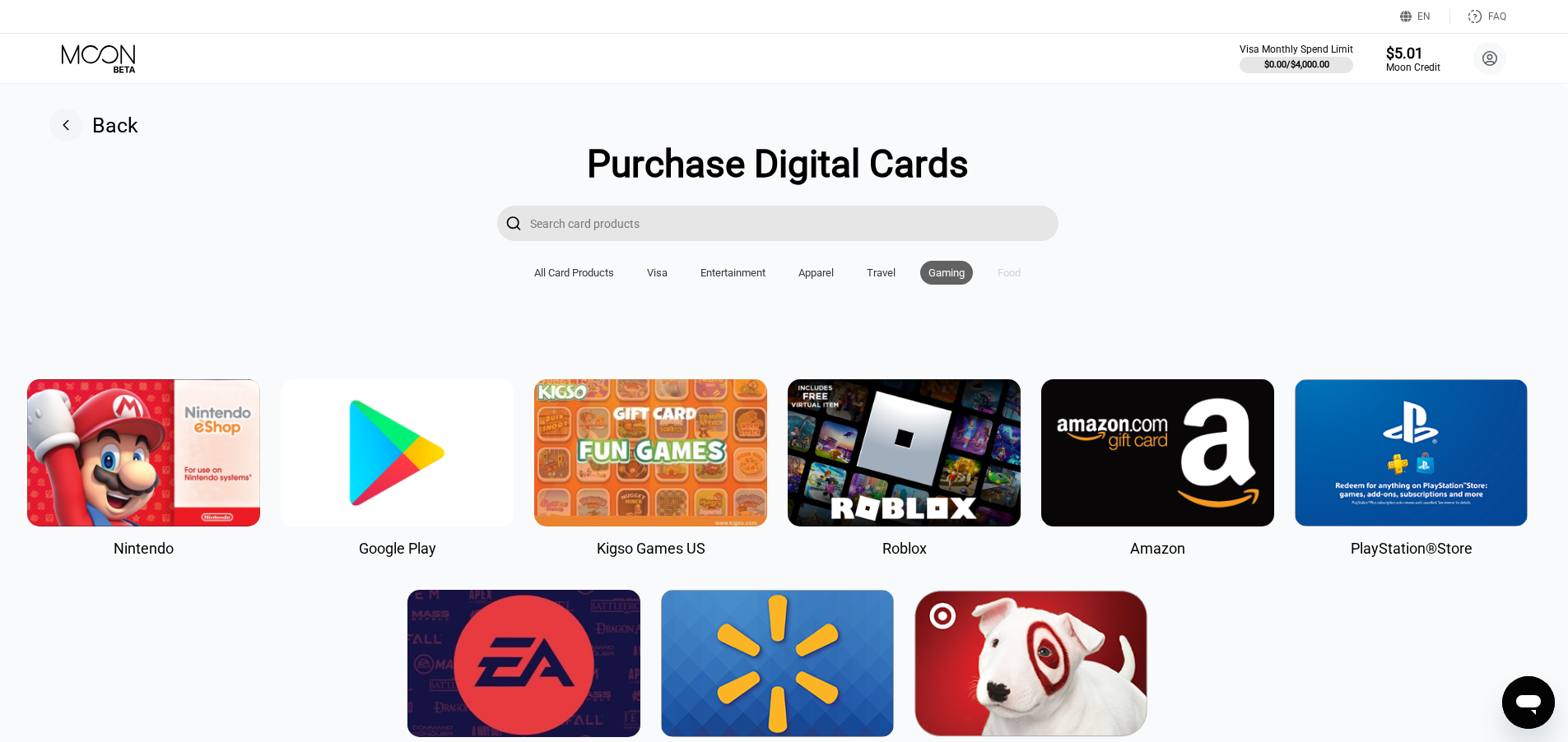
click at [1019, 279] on div "Food" at bounding box center [1008, 272] width 23 height 12
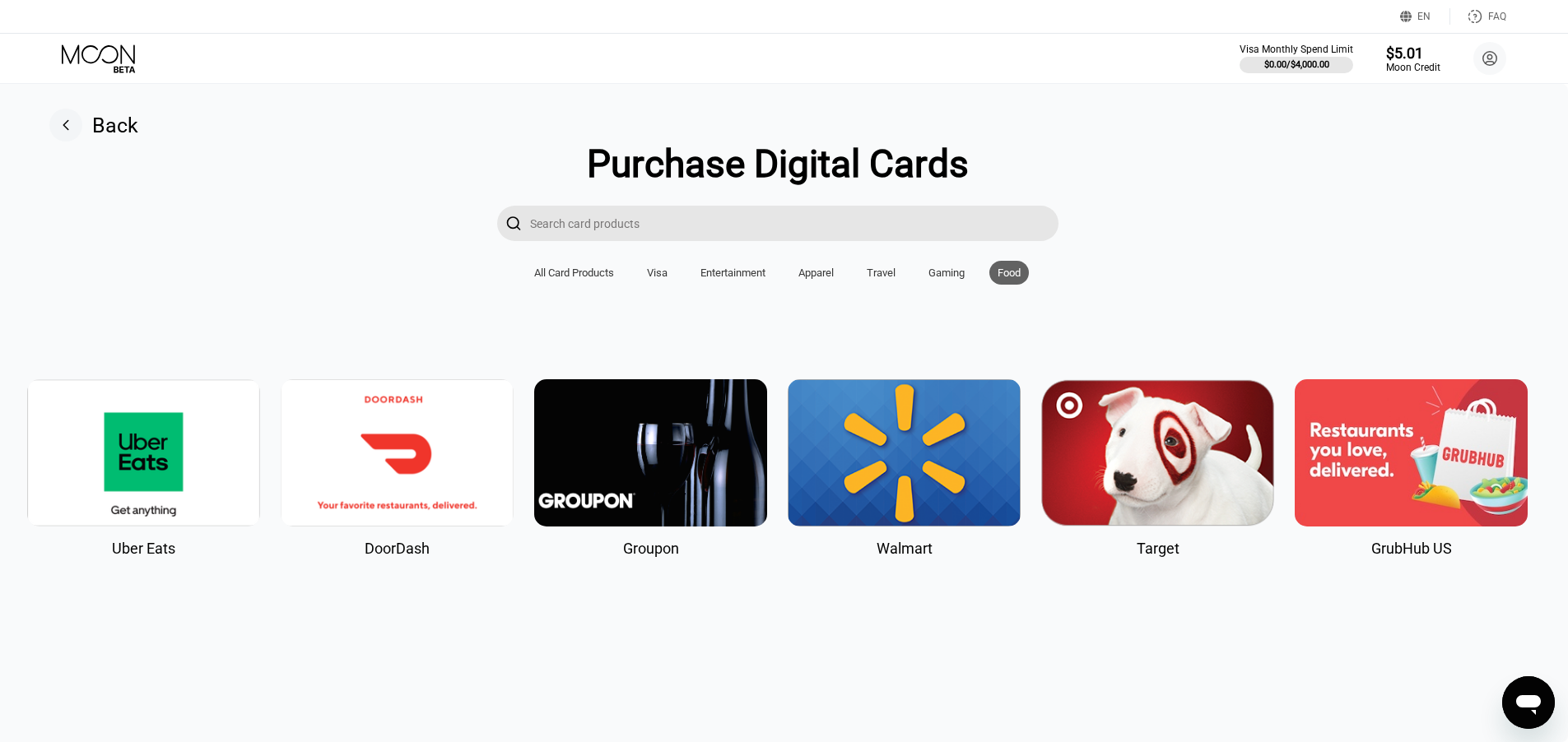
click at [539, 272] on div "All Card Products" at bounding box center [574, 272] width 97 height 24
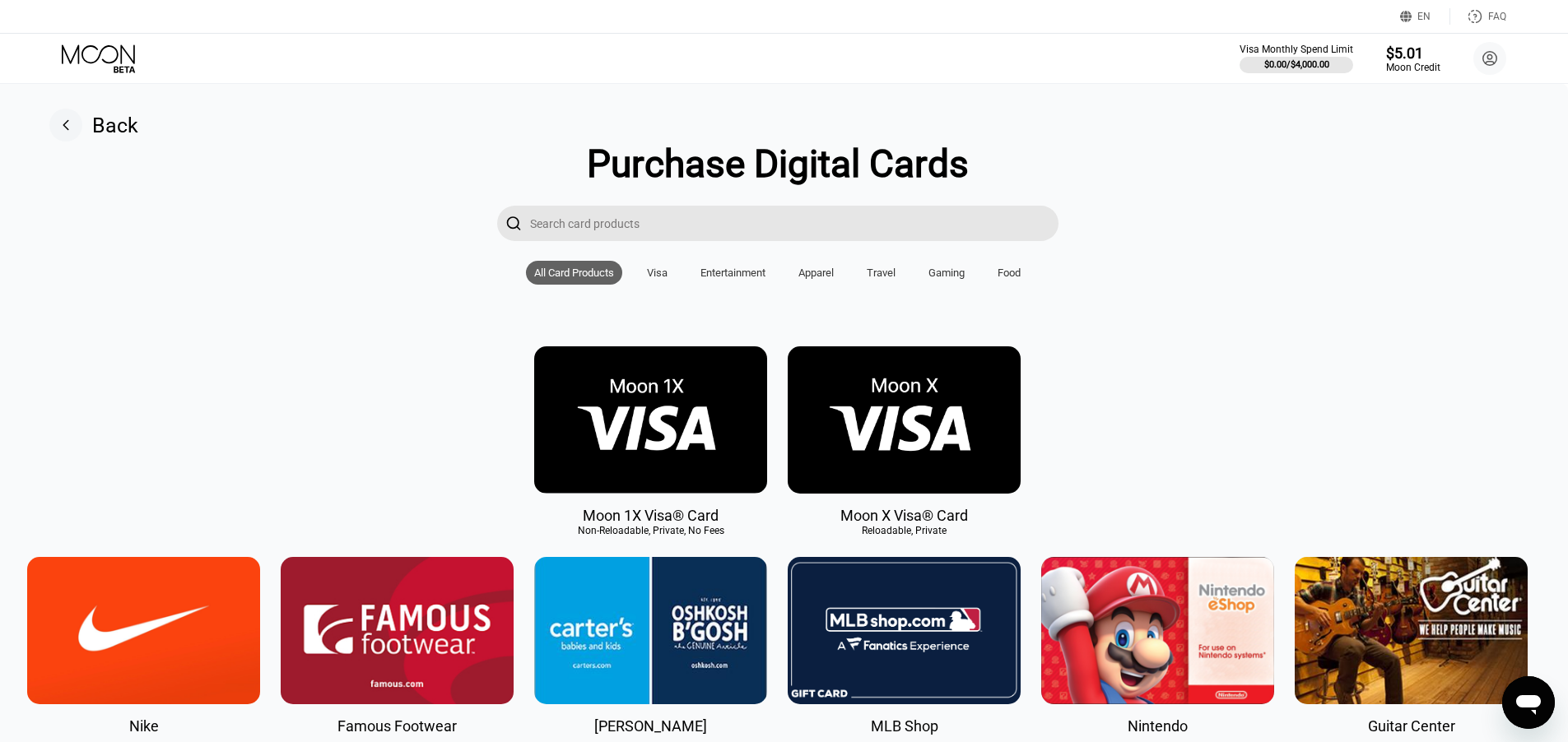
click at [1519, 670] on img at bounding box center [1411, 631] width 233 height 147
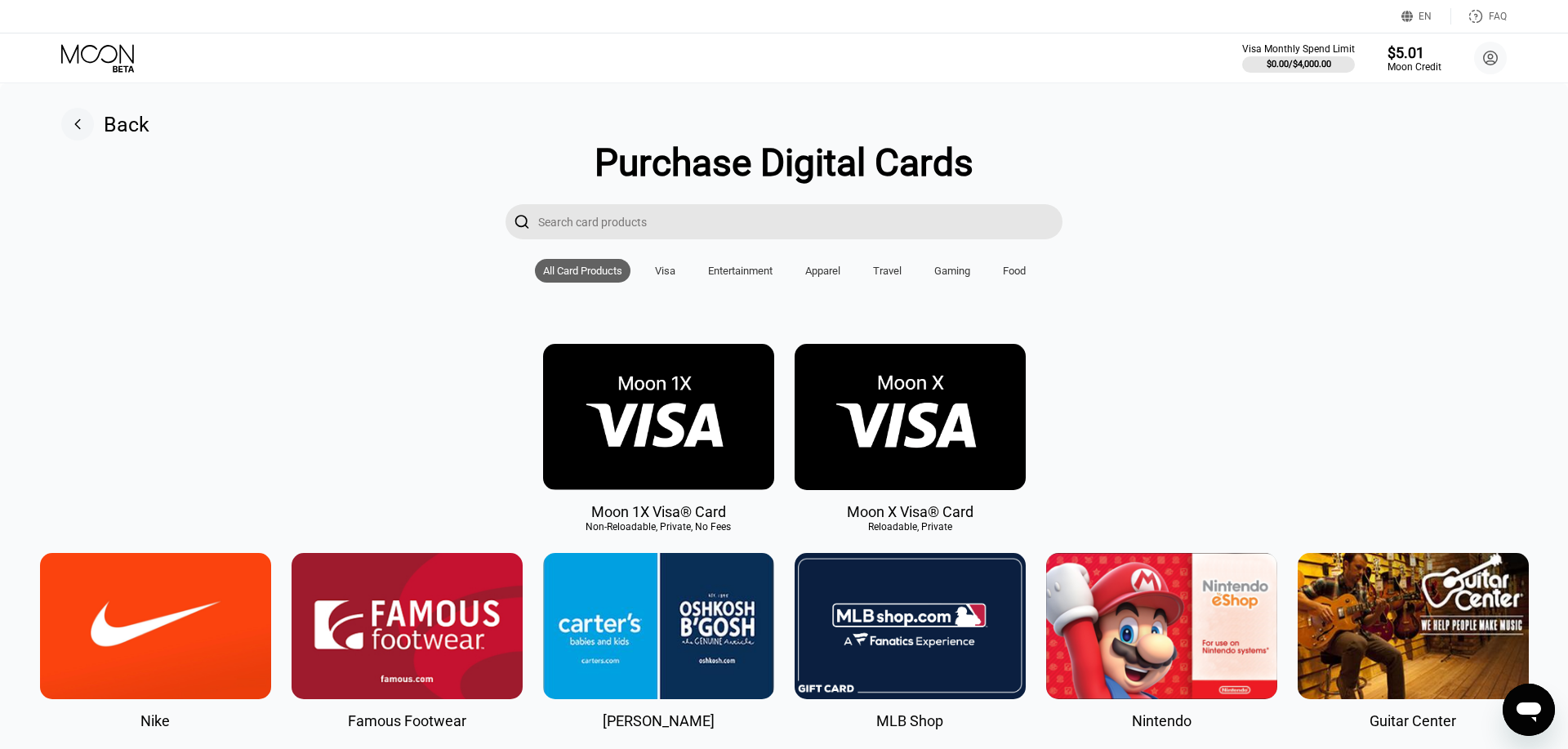
type input "0"
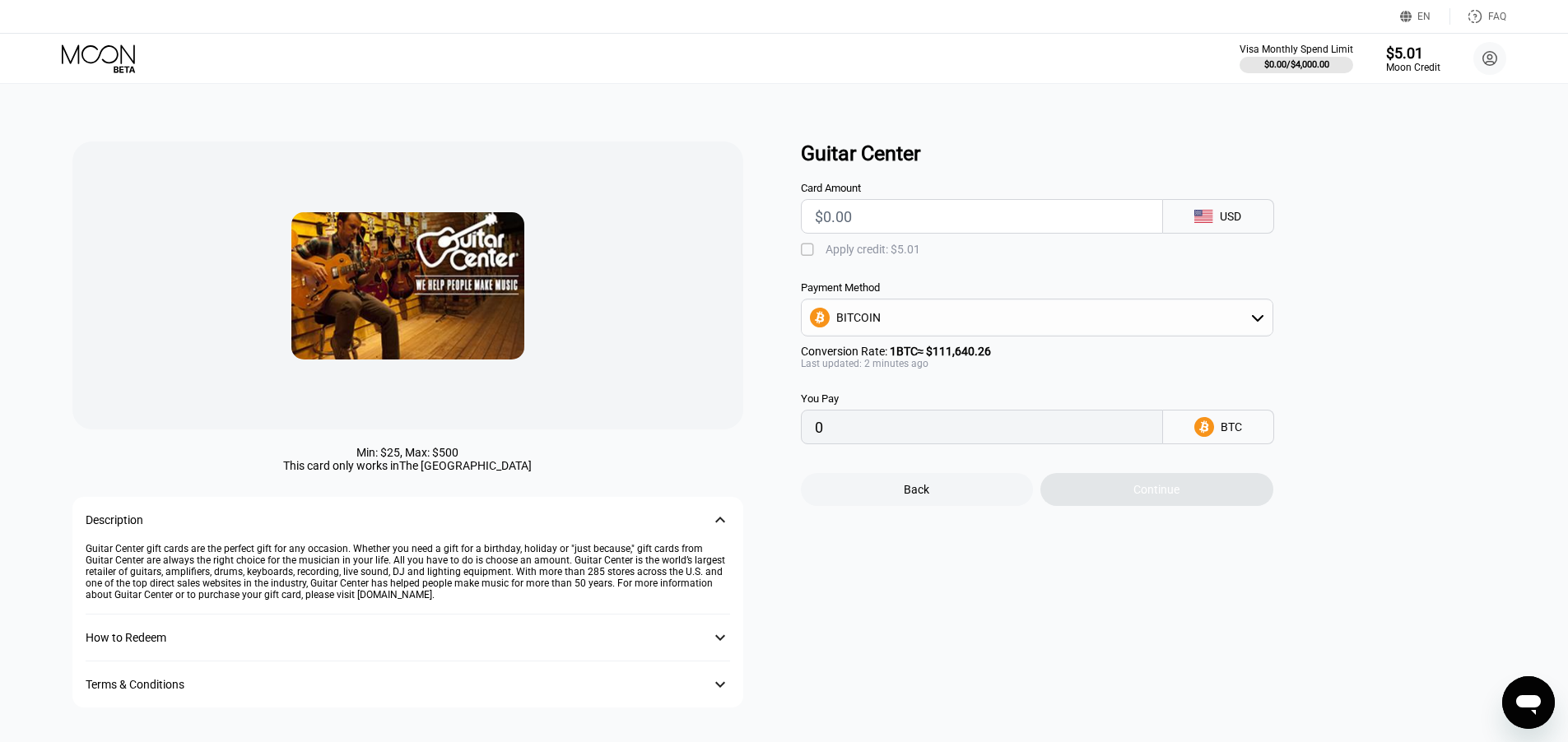
click at [1521, 678] on div "Открыть окно обмена сообщениями" at bounding box center [1528, 702] width 50 height 50
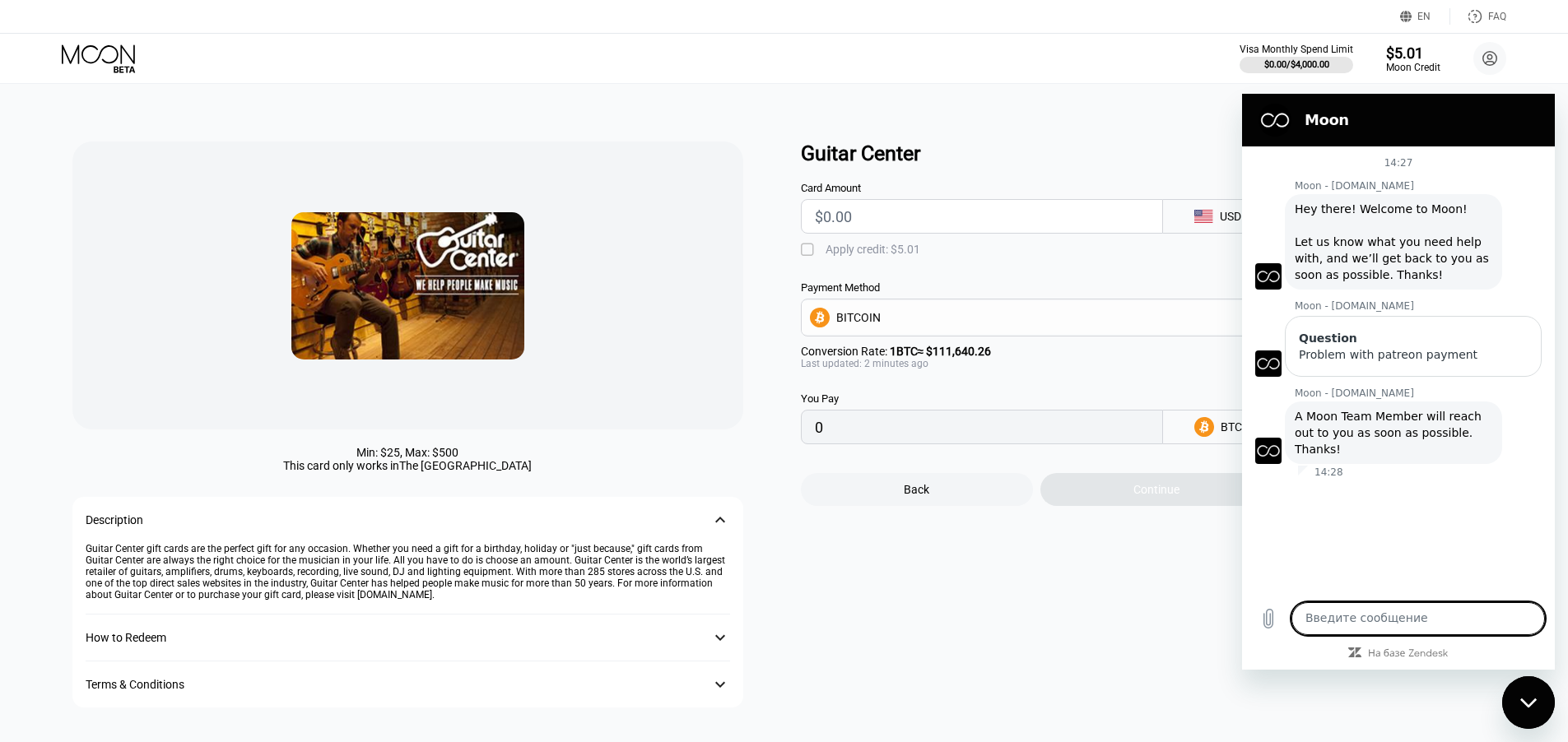
click at [1081, 605] on div "Guitar Center Card Amount USD  Apply credit: $5.01 Payment Method BITCOIN Conv…" at bounding box center [1156, 424] width 712 height 566
click at [100, 52] on icon at bounding box center [99, 53] width 74 height 19
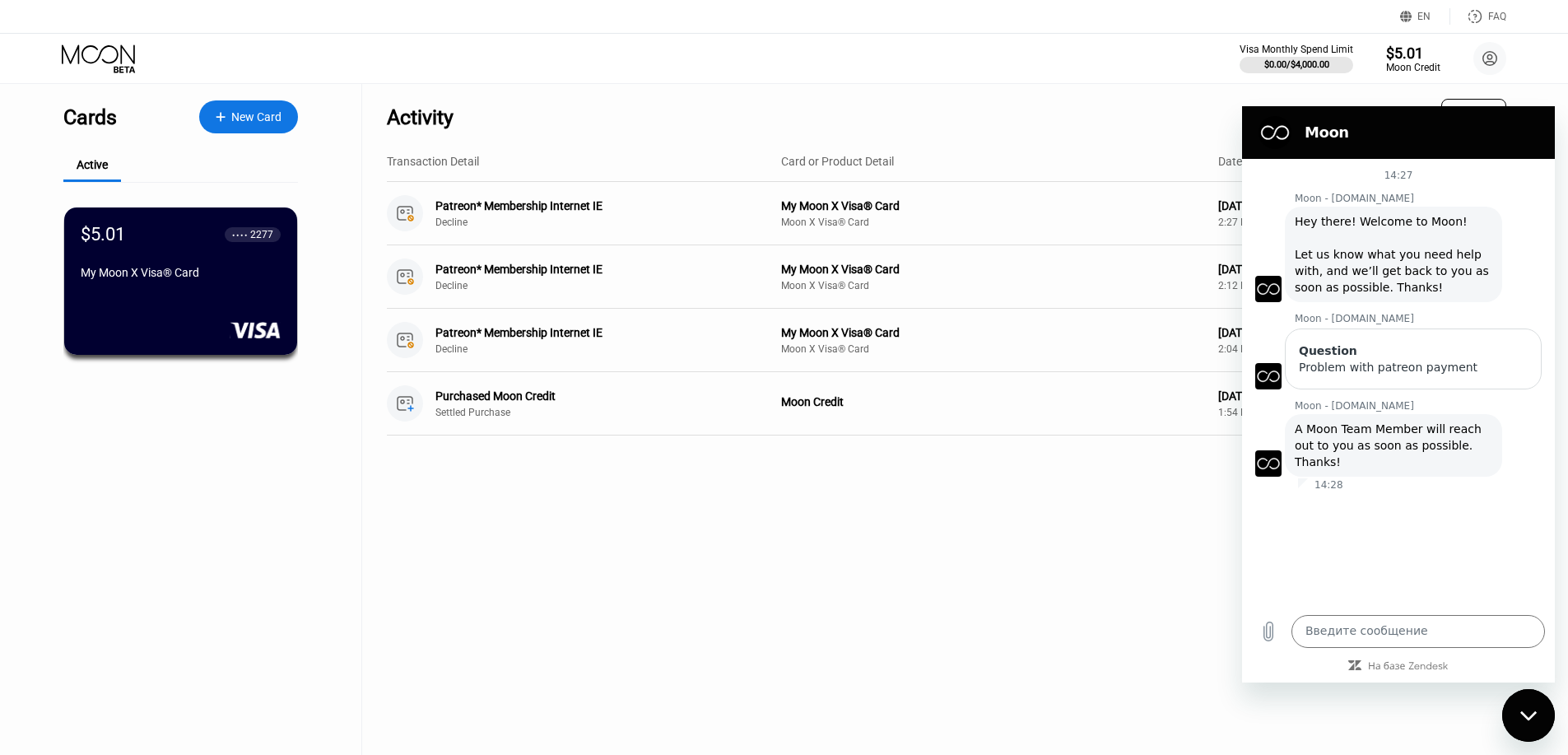
click at [1536, 707] on div "Закрыть окно обмена сообщениями" at bounding box center [1528, 715] width 50 height 50
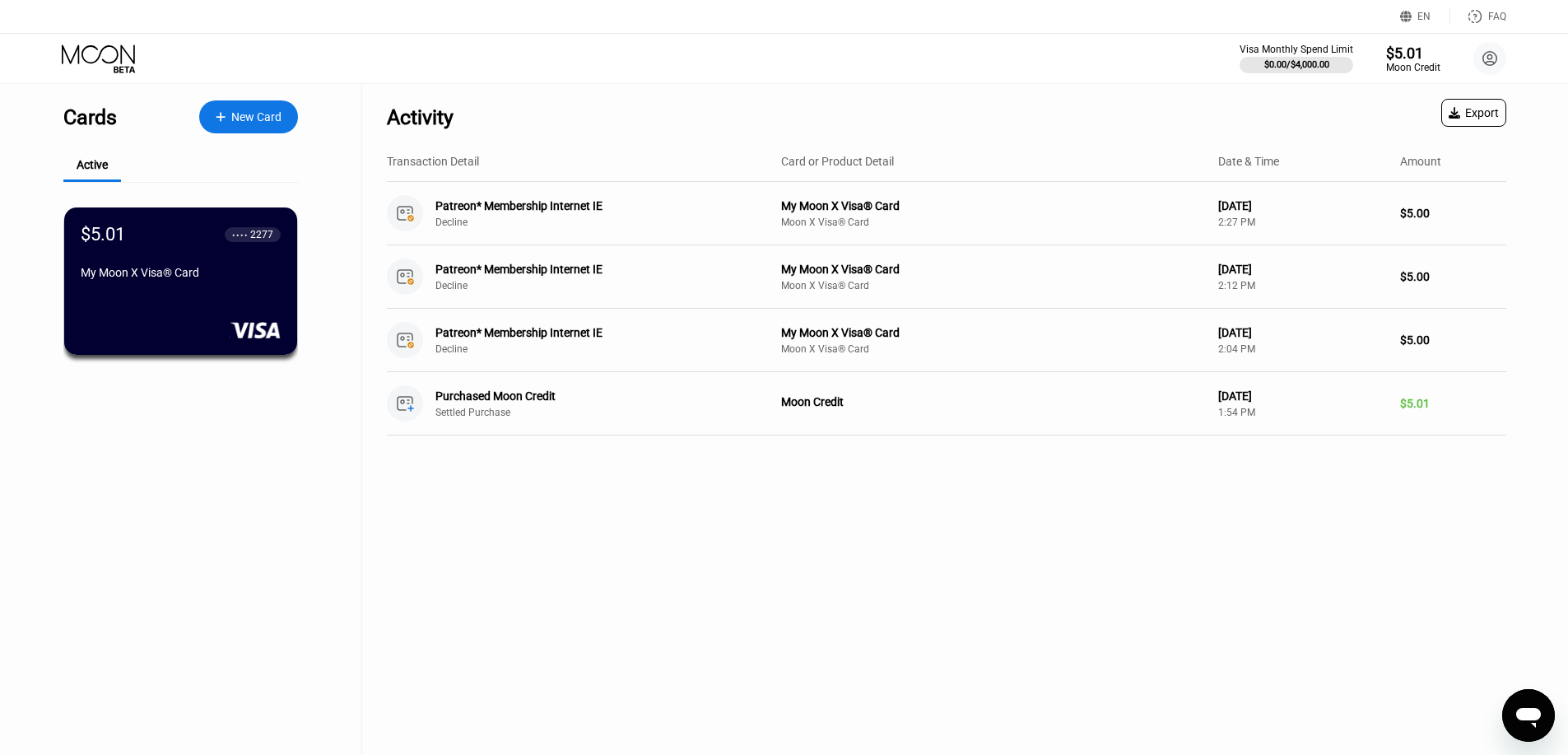
click at [1115, 536] on div "Activity Export Transaction Detail Card or Product Detail Date & Time Amount Pa…" at bounding box center [946, 419] width 1168 height 670
click at [1522, 726] on icon "Открыть окно обмена сообщениями" at bounding box center [1528, 715] width 29 height 29
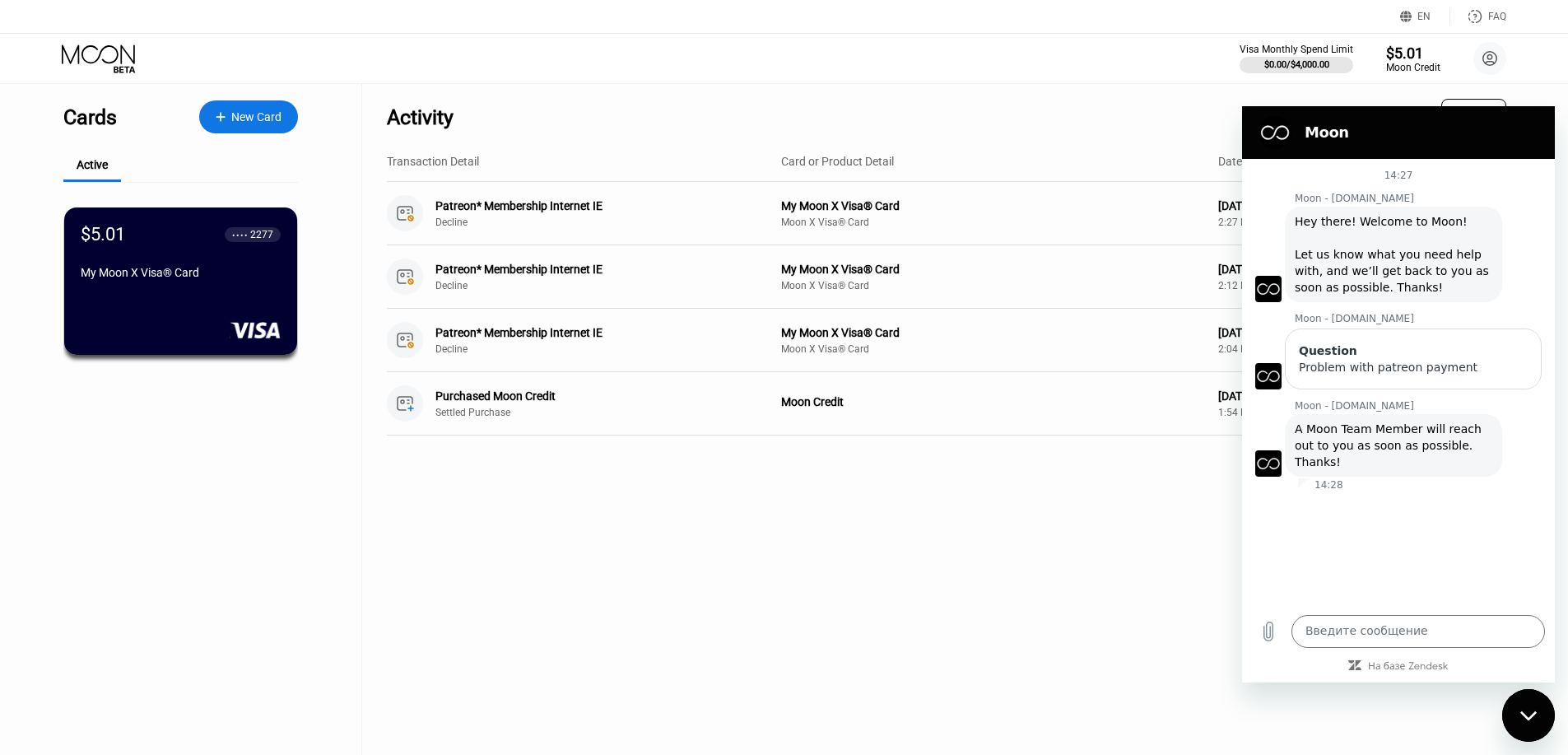
click at [1517, 709] on div "Закрыть окно обмена сообщениями" at bounding box center [1528, 715] width 50 height 50
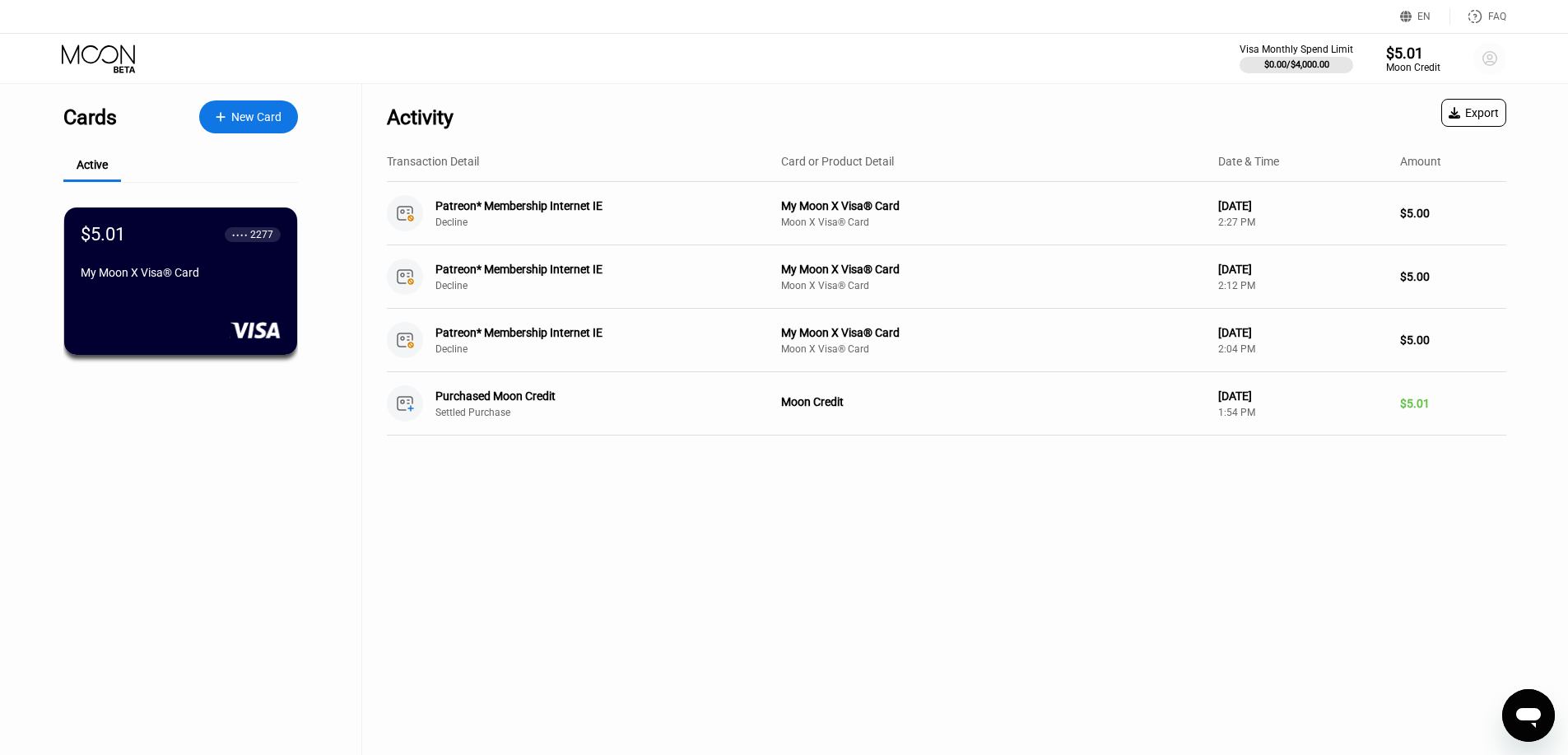
click at [1484, 64] on circle at bounding box center [1490, 59] width 33 height 33
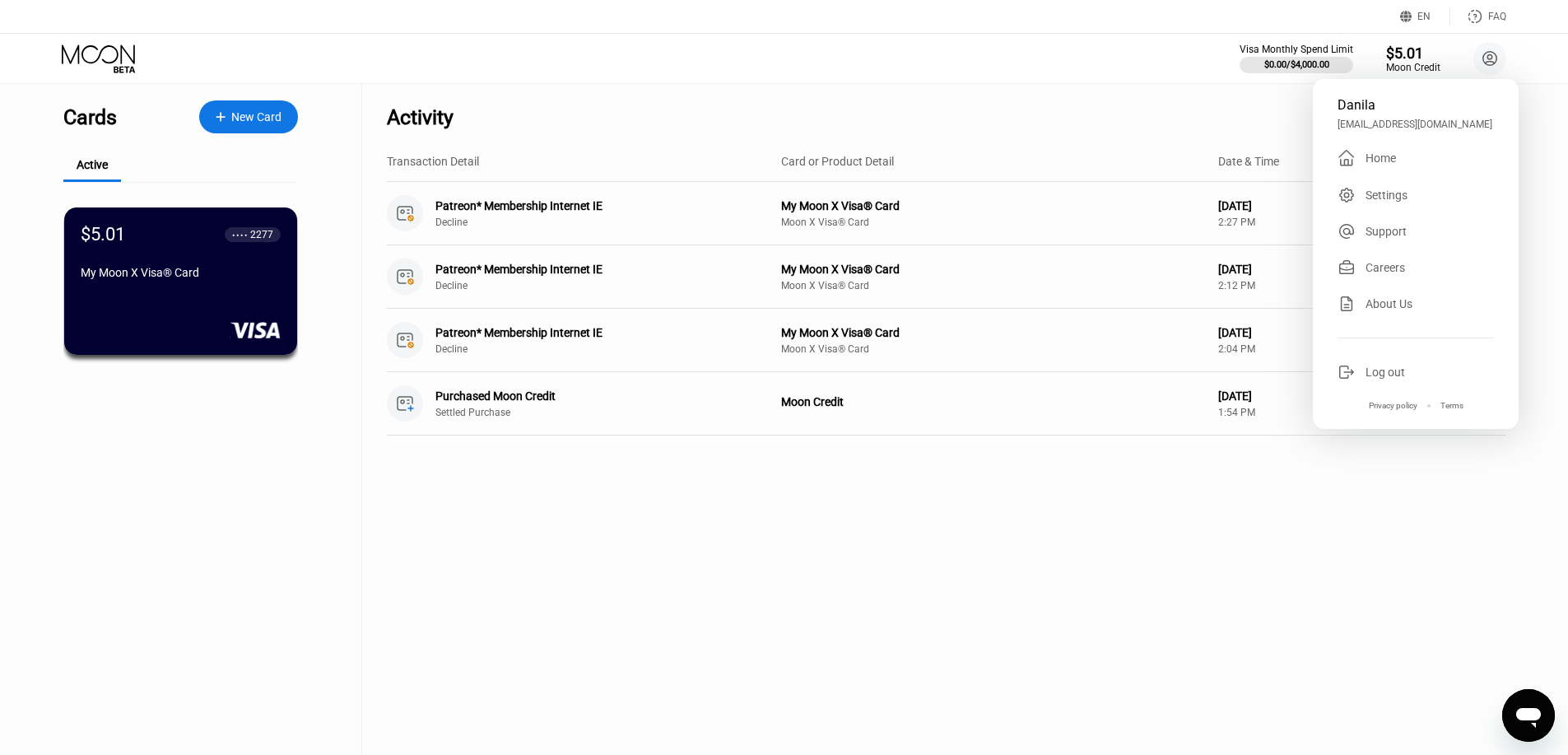
click at [1368, 202] on div "Settings" at bounding box center [1387, 195] width 42 height 13
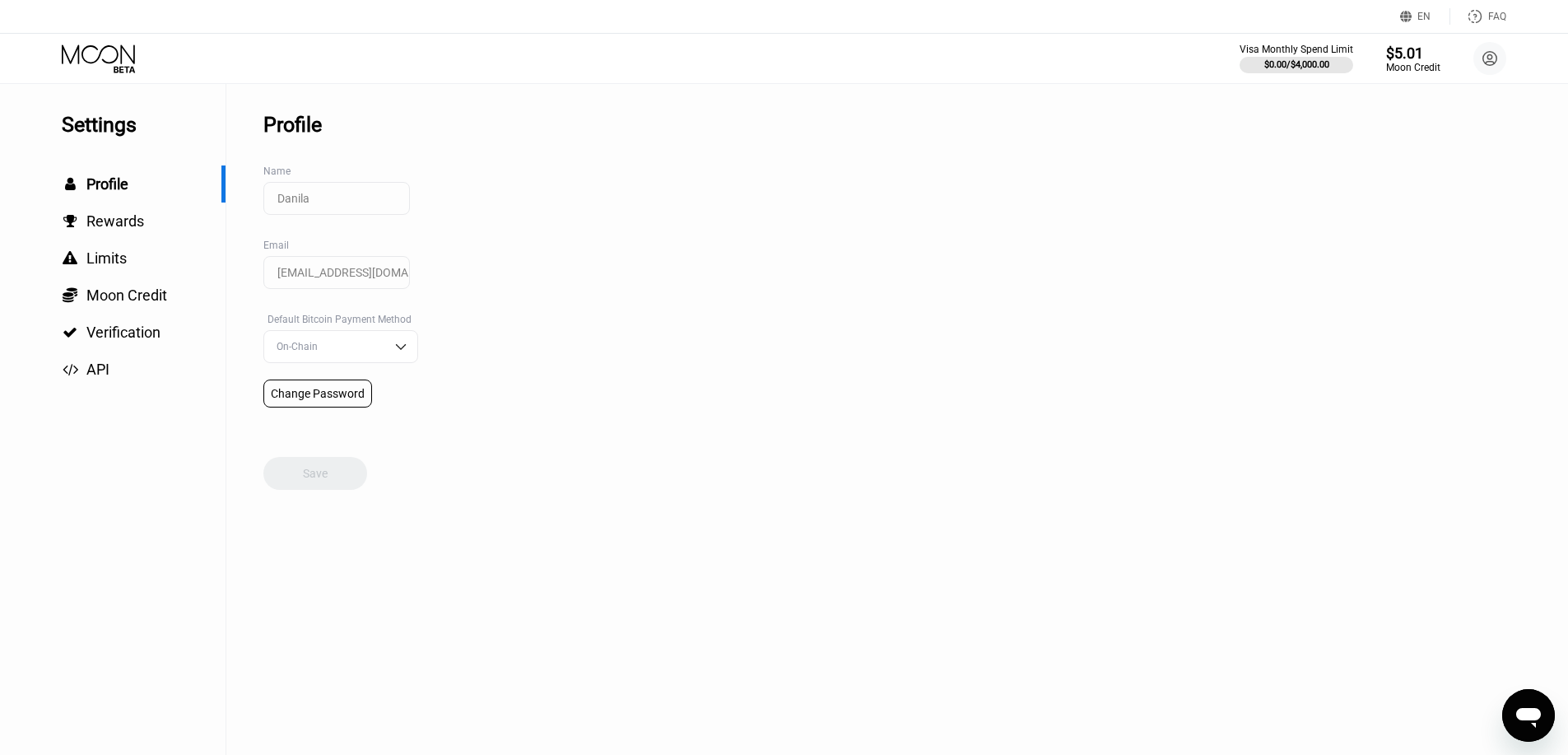
click at [1507, 57] on div "Visa Monthly Spend Limit $0.00 / $4,000.00 $5.01 Moon Credit Danila [EMAIL_ADDR…" at bounding box center [784, 59] width 1568 height 50
click at [118, 354] on div " API" at bounding box center [112, 369] width 226 height 37
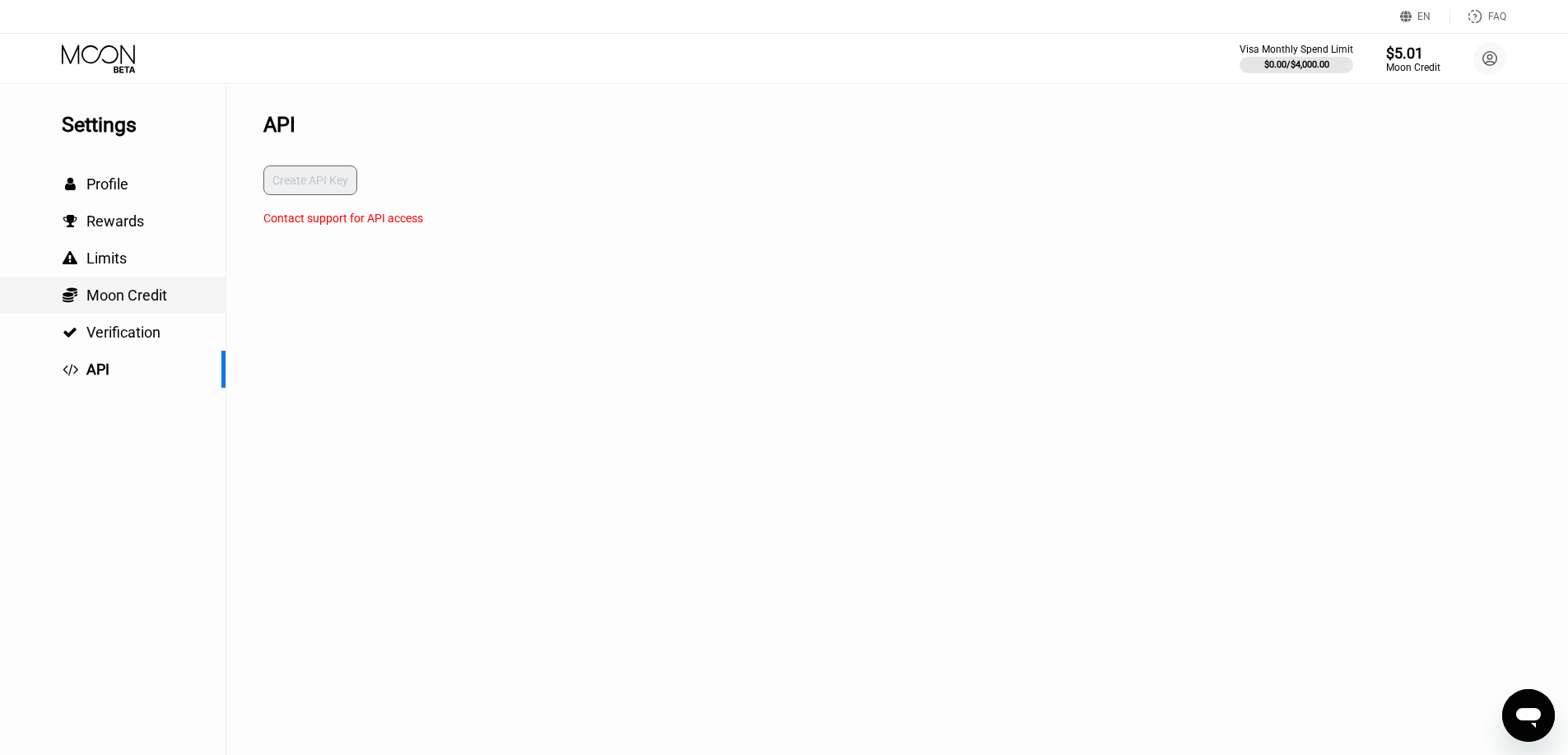
click at [134, 304] on span "Moon Credit" at bounding box center [127, 295] width 81 height 17
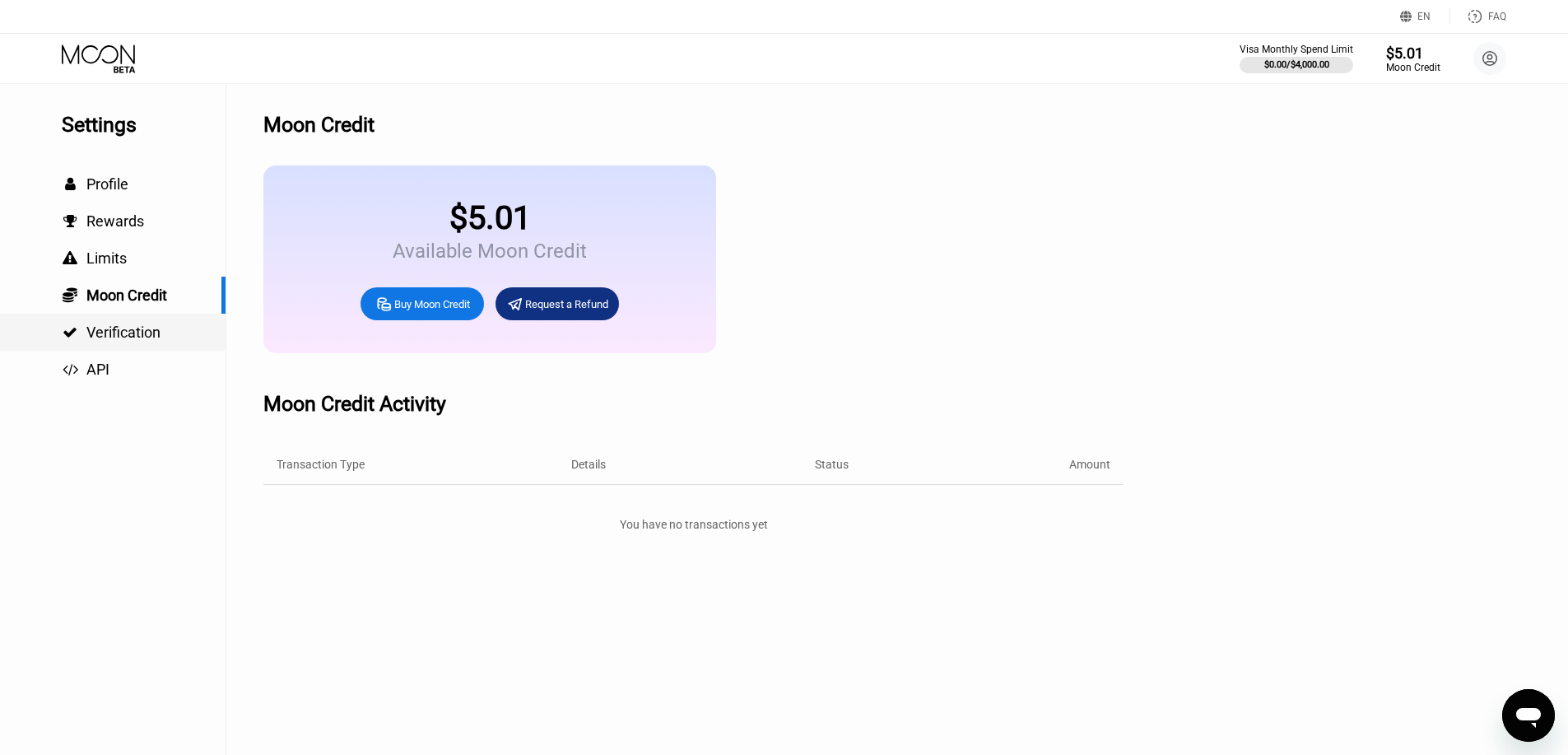
click at [144, 338] on span "Verification" at bounding box center [123, 331] width 74 height 17
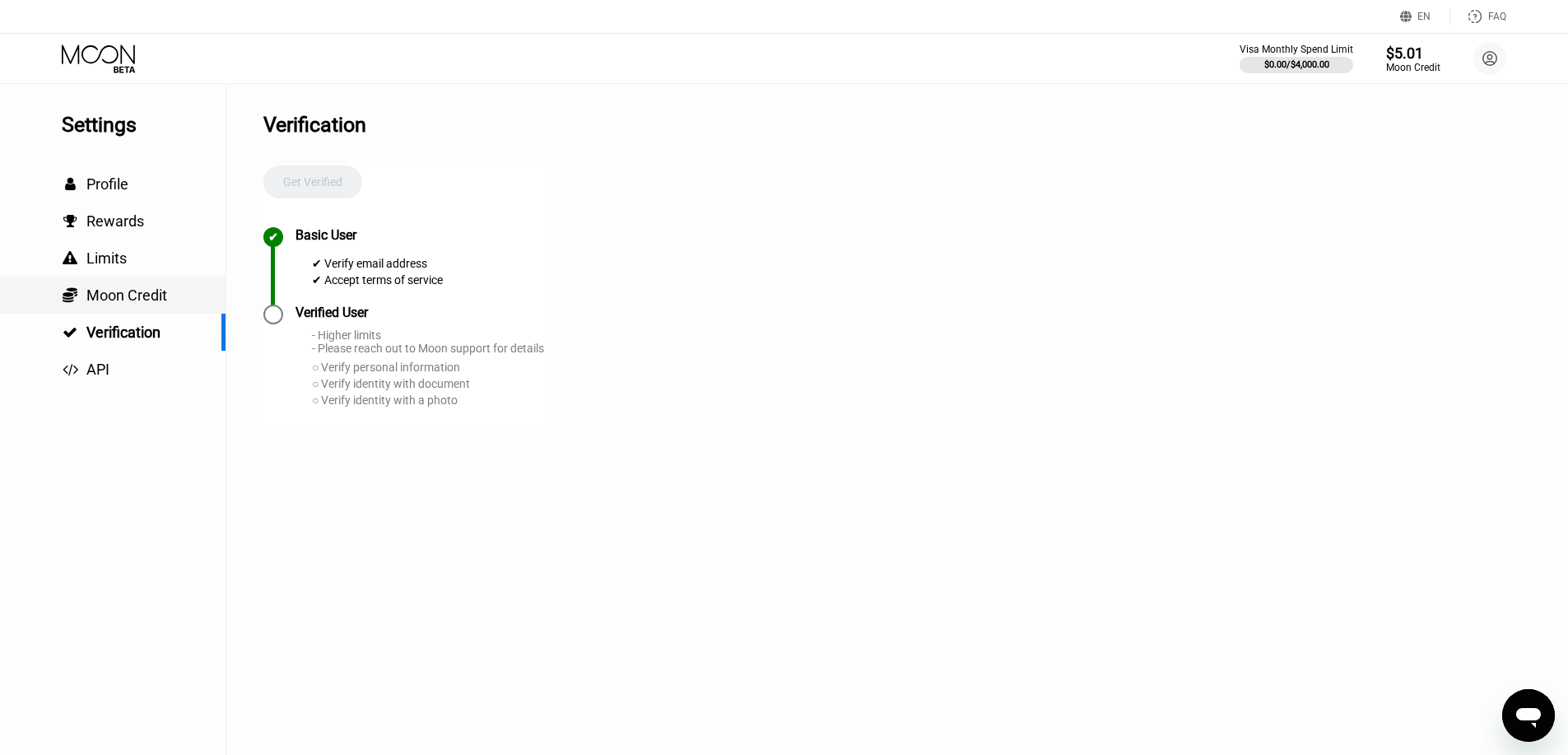
click at [141, 296] on span "Moon Credit" at bounding box center [127, 295] width 81 height 17
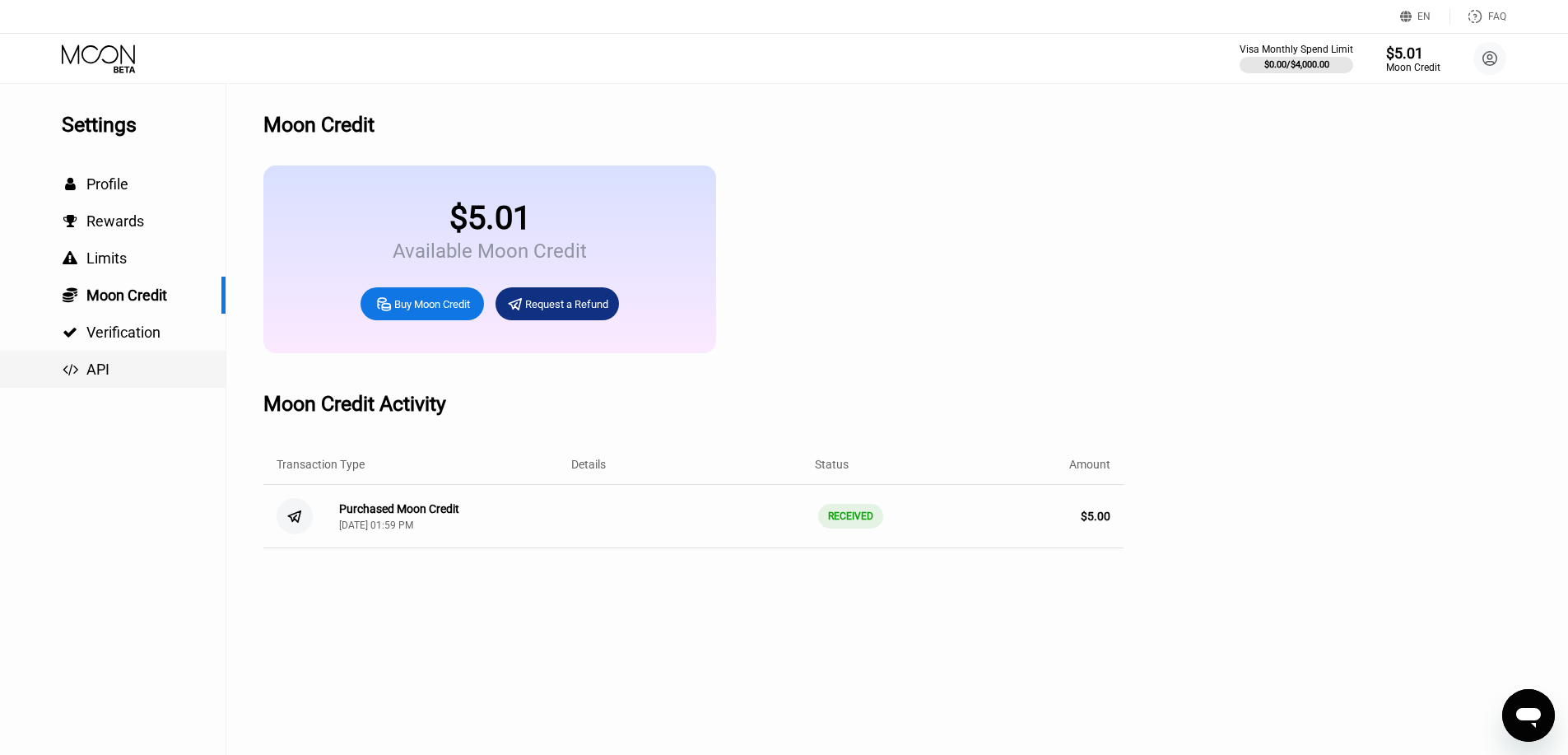
click at [100, 371] on span "API" at bounding box center [98, 368] width 23 height 17
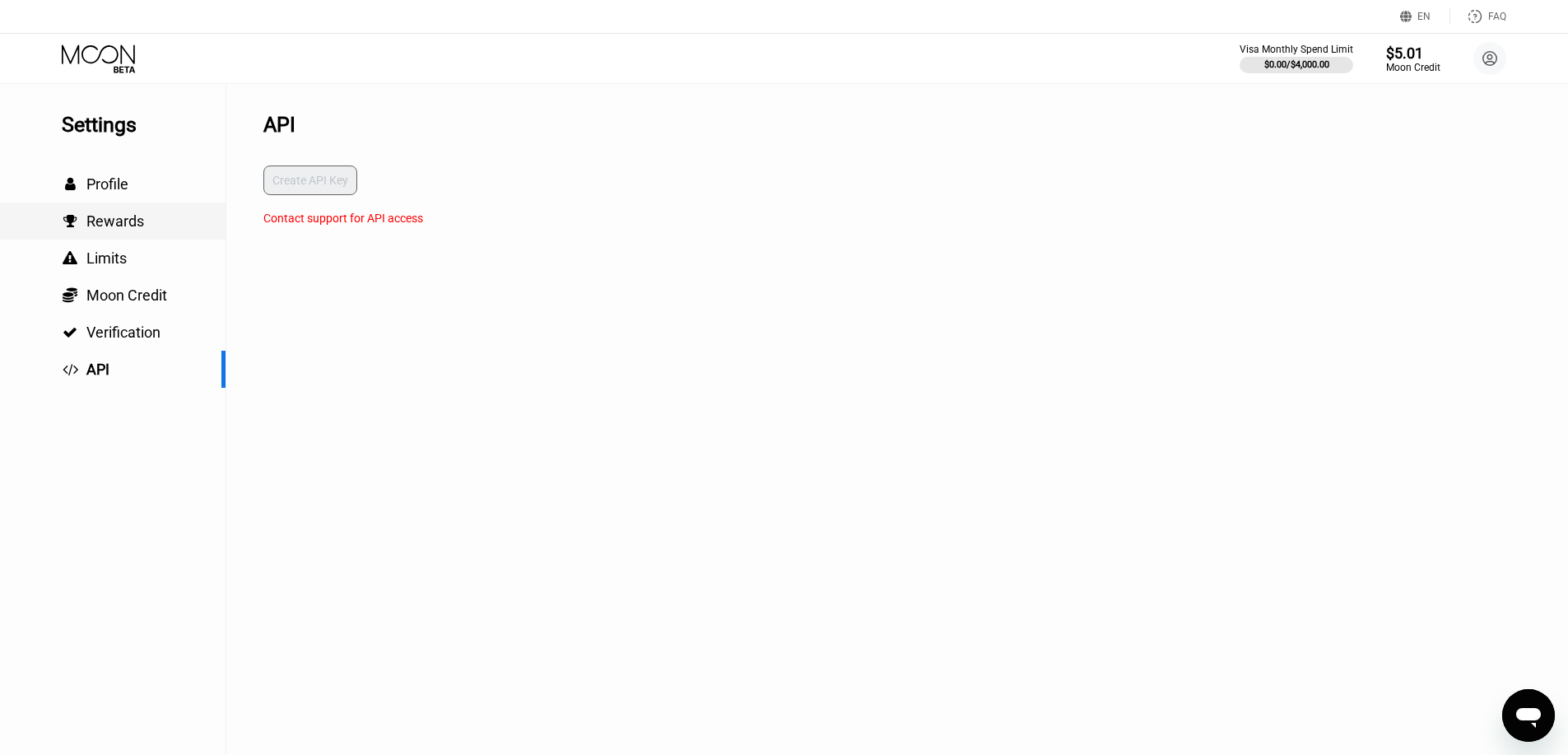
click at [121, 229] on span "Rewards" at bounding box center [115, 221] width 58 height 17
click at [144, 184] on div " Profile" at bounding box center [112, 183] width 226 height 17
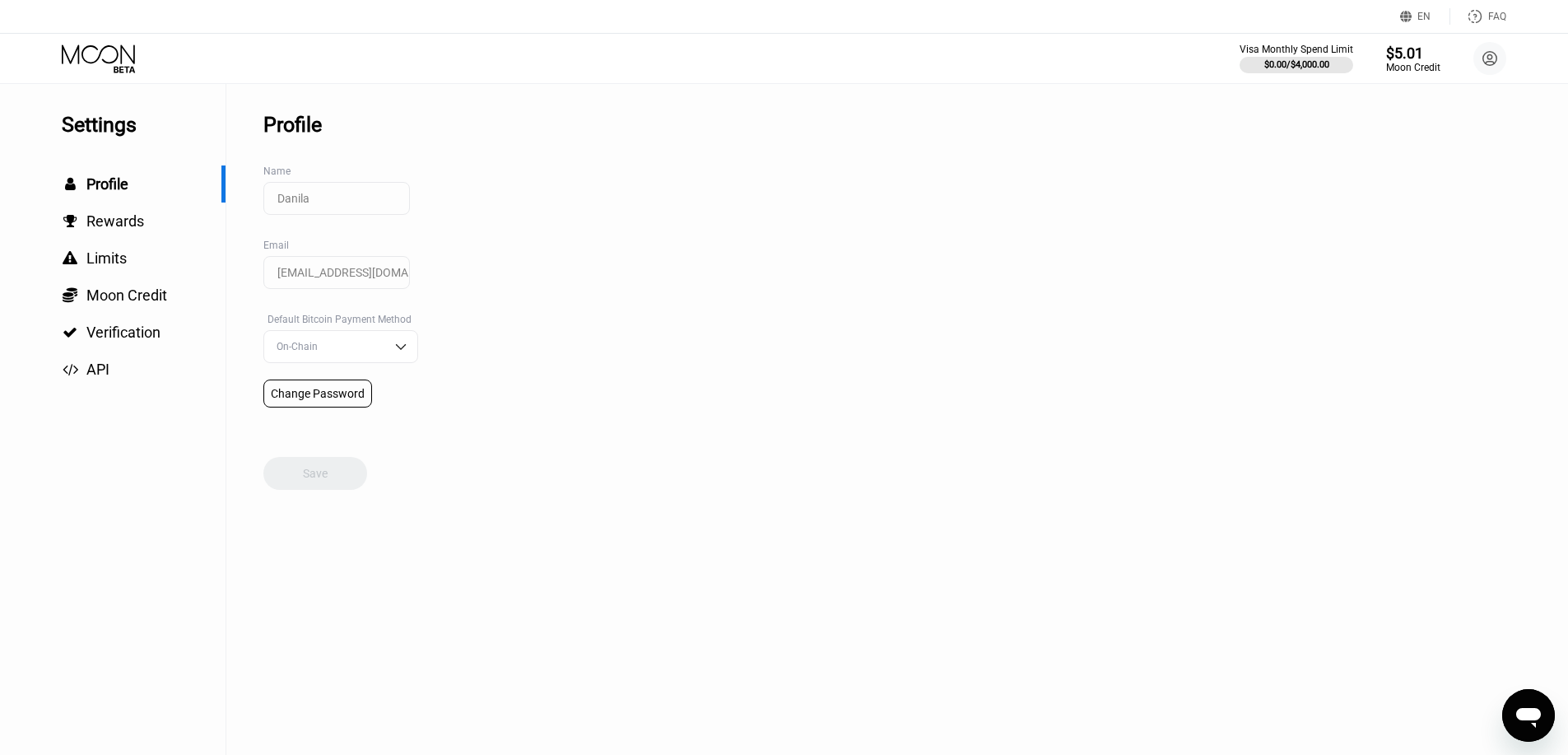
click at [1523, 703] on div "Открыть окно обмена сообщениями" at bounding box center [1528, 715] width 50 height 50
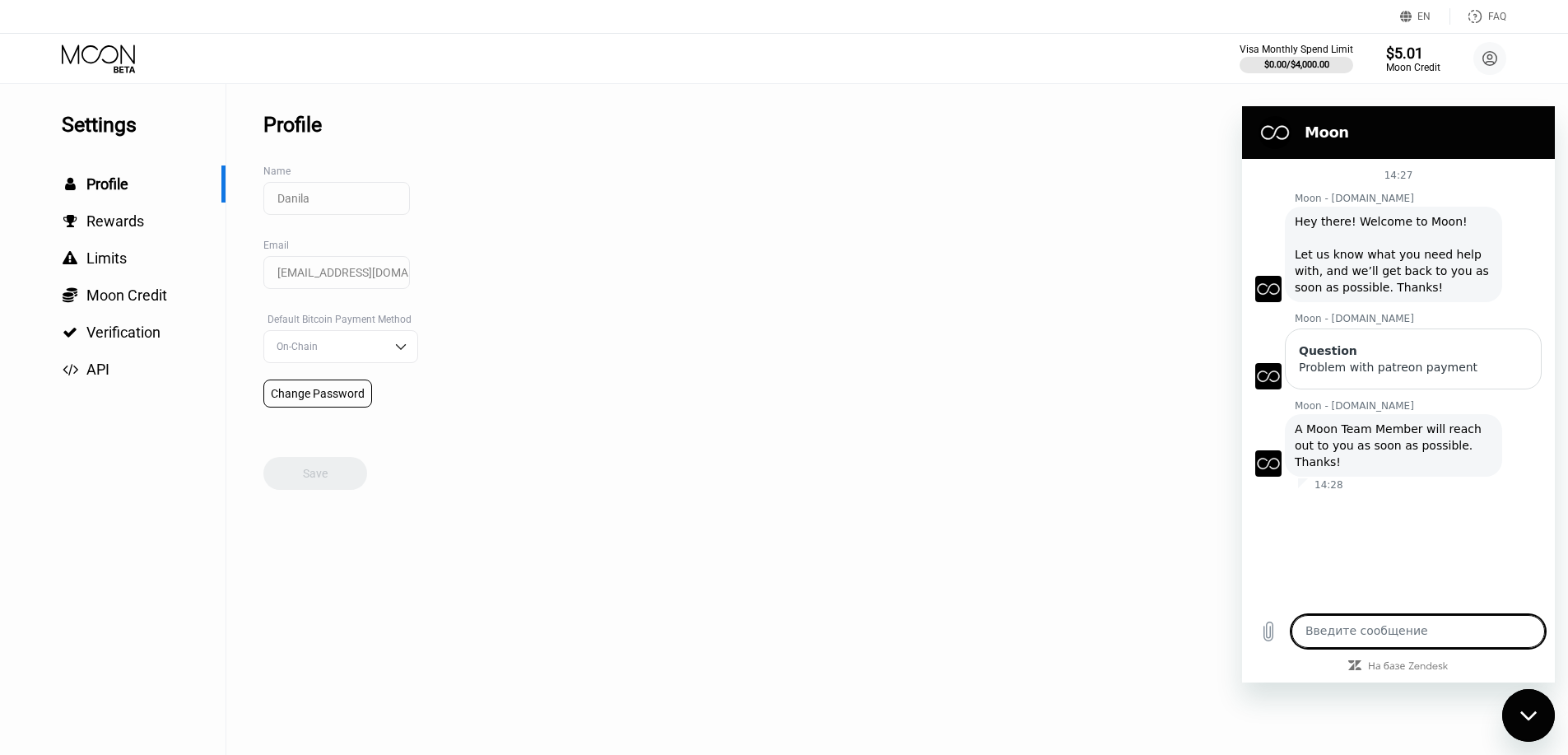
click at [1416, 523] on div "14:27 Moon - [DOMAIN_NAME] Moon - [DOMAIN_NAME] говорит: Hey there! Welcome to …" at bounding box center [1399, 382] width 313 height 446
click at [1525, 714] on icon "Закрыть окно обмена сообщениями" at bounding box center [1527, 714] width 17 height 9
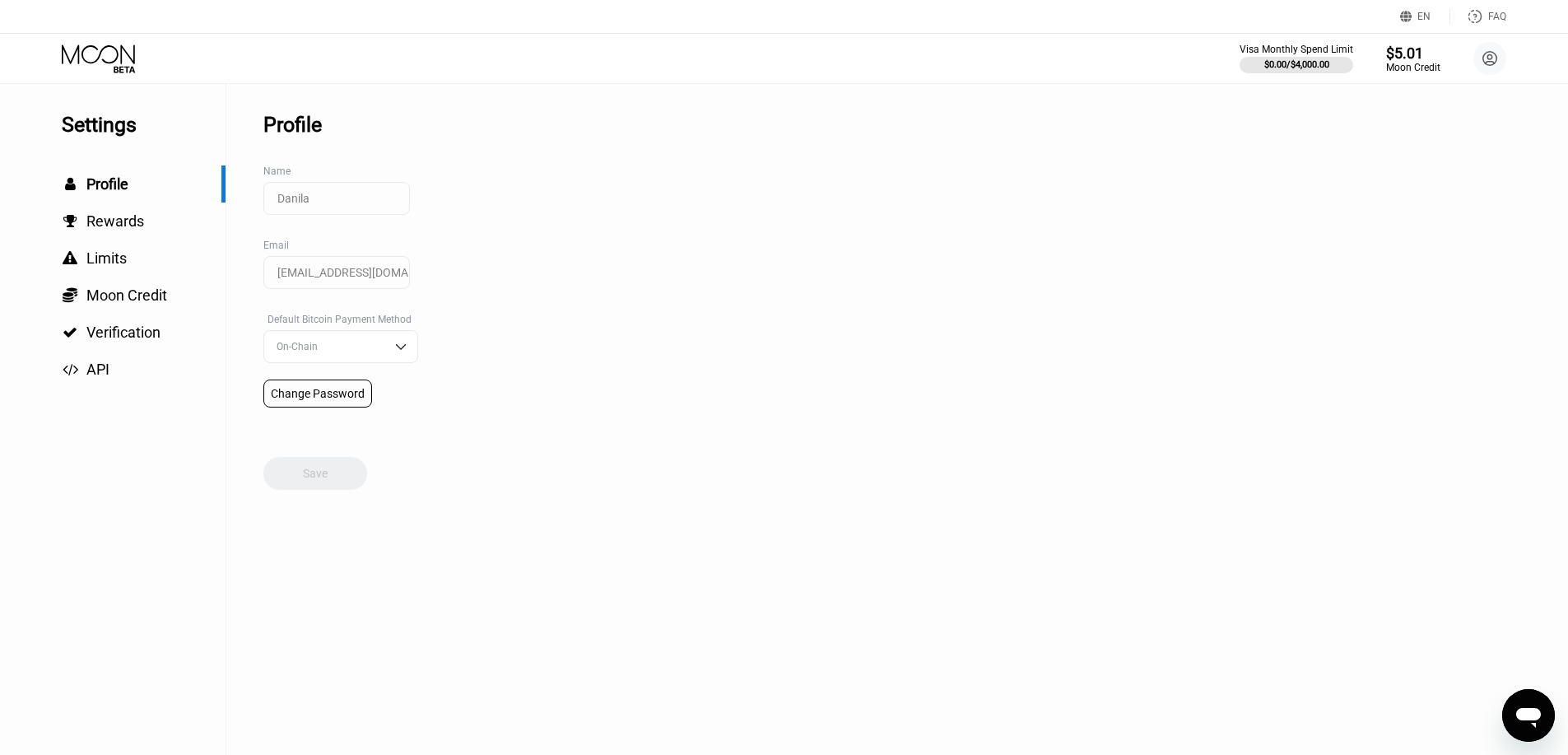
click at [95, 71] on icon at bounding box center [99, 58] width 76 height 29
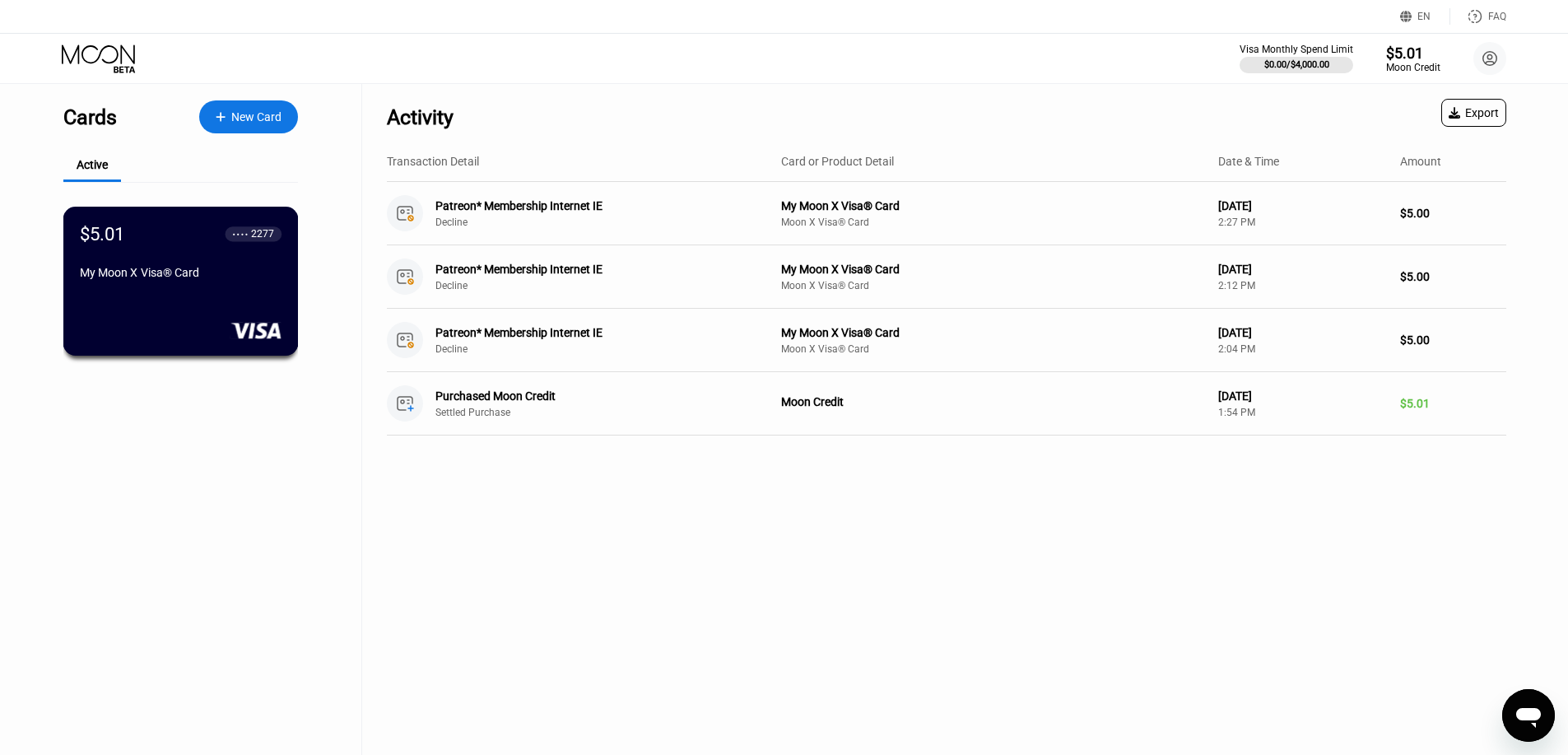
click at [106, 239] on div "$5.01" at bounding box center [102, 233] width 45 height 20
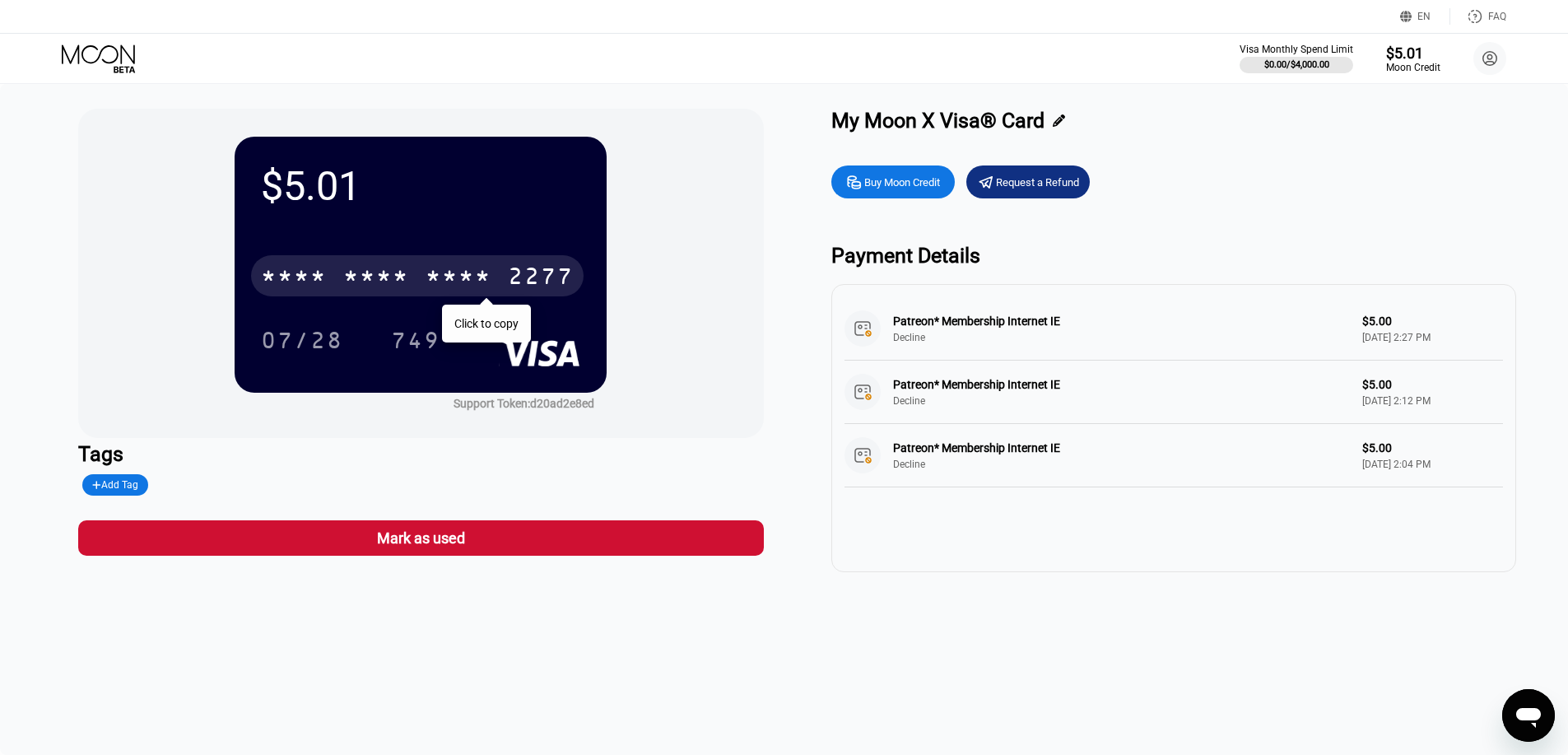
click at [530, 281] on div "2277" at bounding box center [540, 278] width 66 height 27
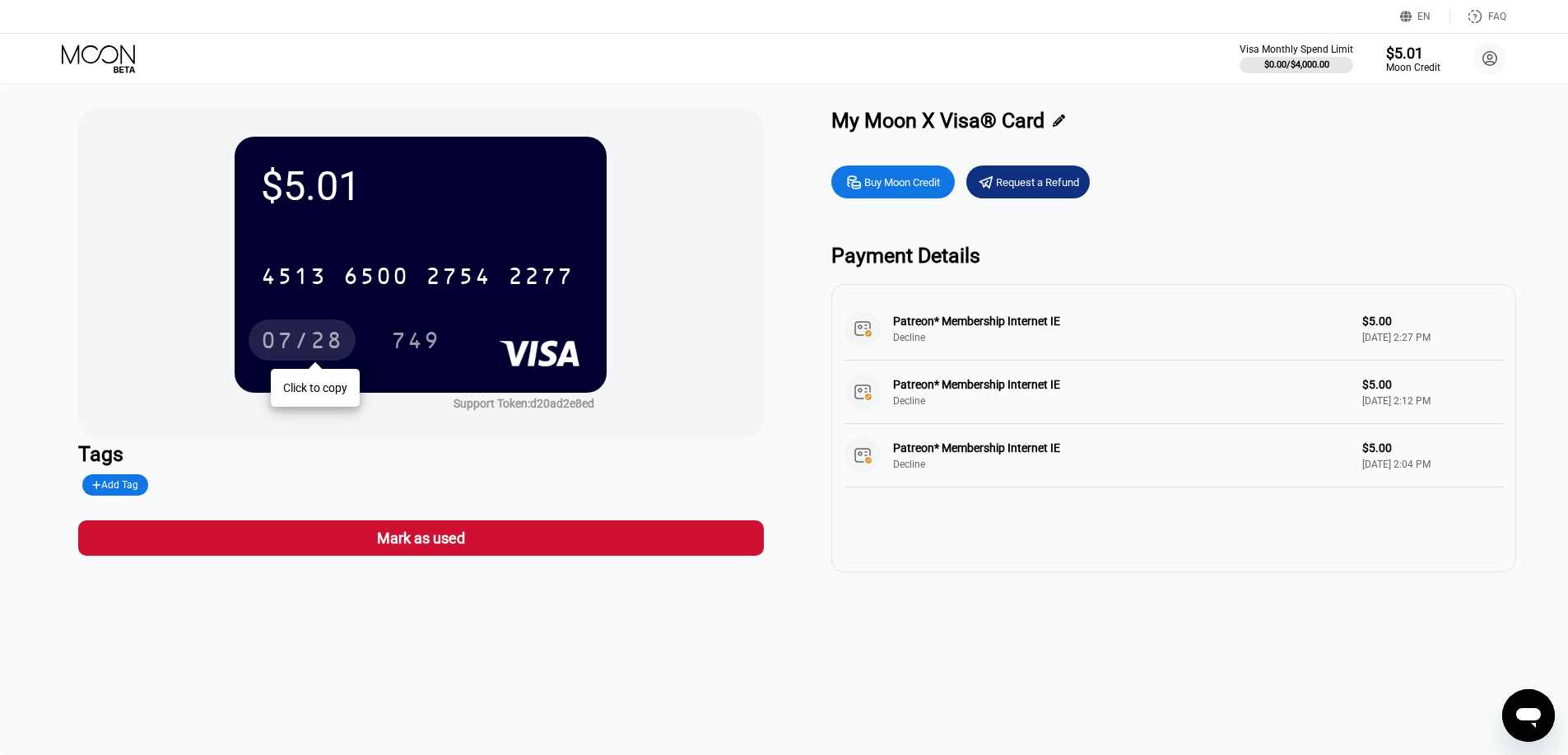
click at [300, 331] on div "07/28" at bounding box center [301, 343] width 82 height 27
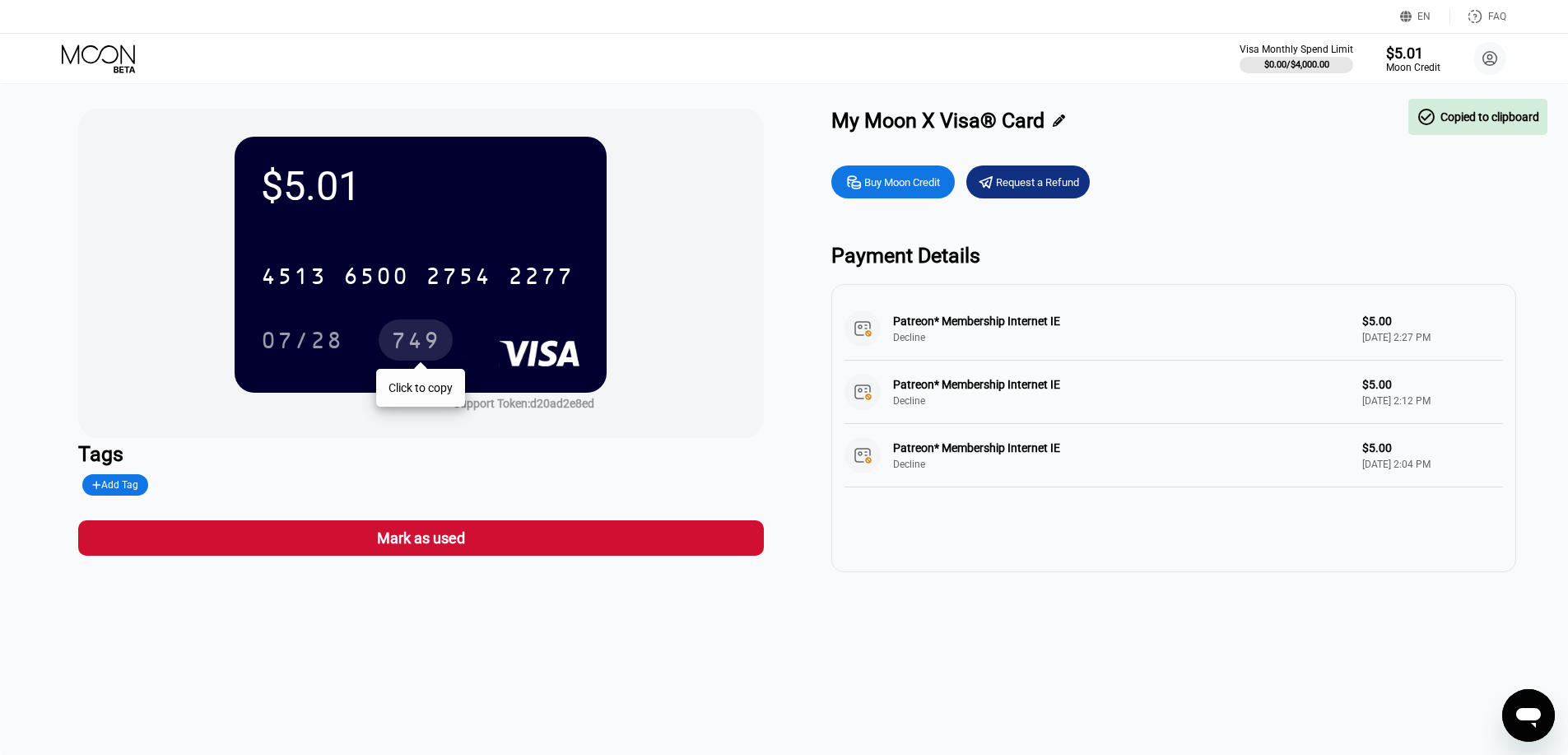
click at [428, 353] on div "749" at bounding box center [416, 343] width 50 height 27
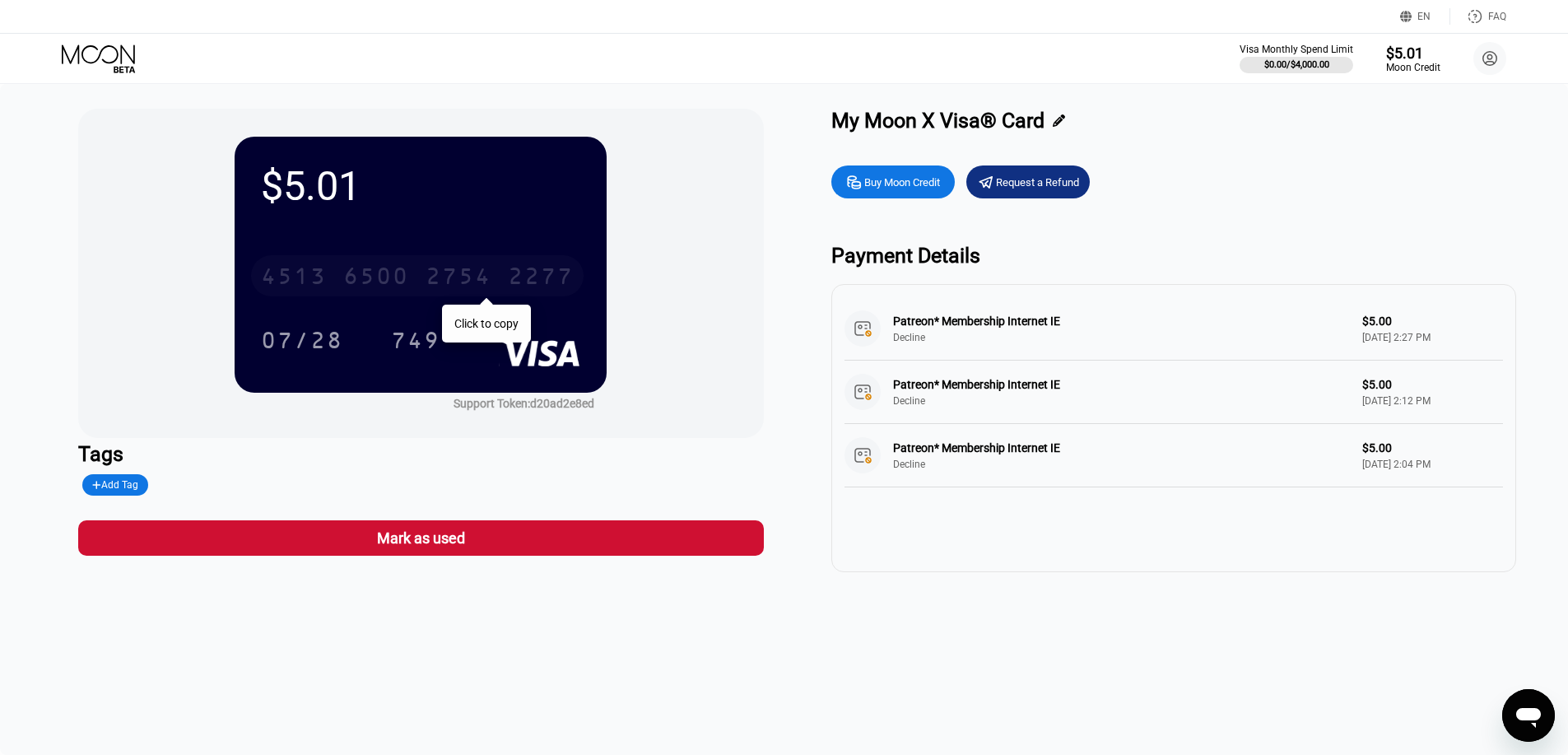
click at [368, 275] on div "6500" at bounding box center [377, 278] width 66 height 27
click at [1515, 702] on div "Открыть окно обмена сообщениями" at bounding box center [1528, 715] width 50 height 50
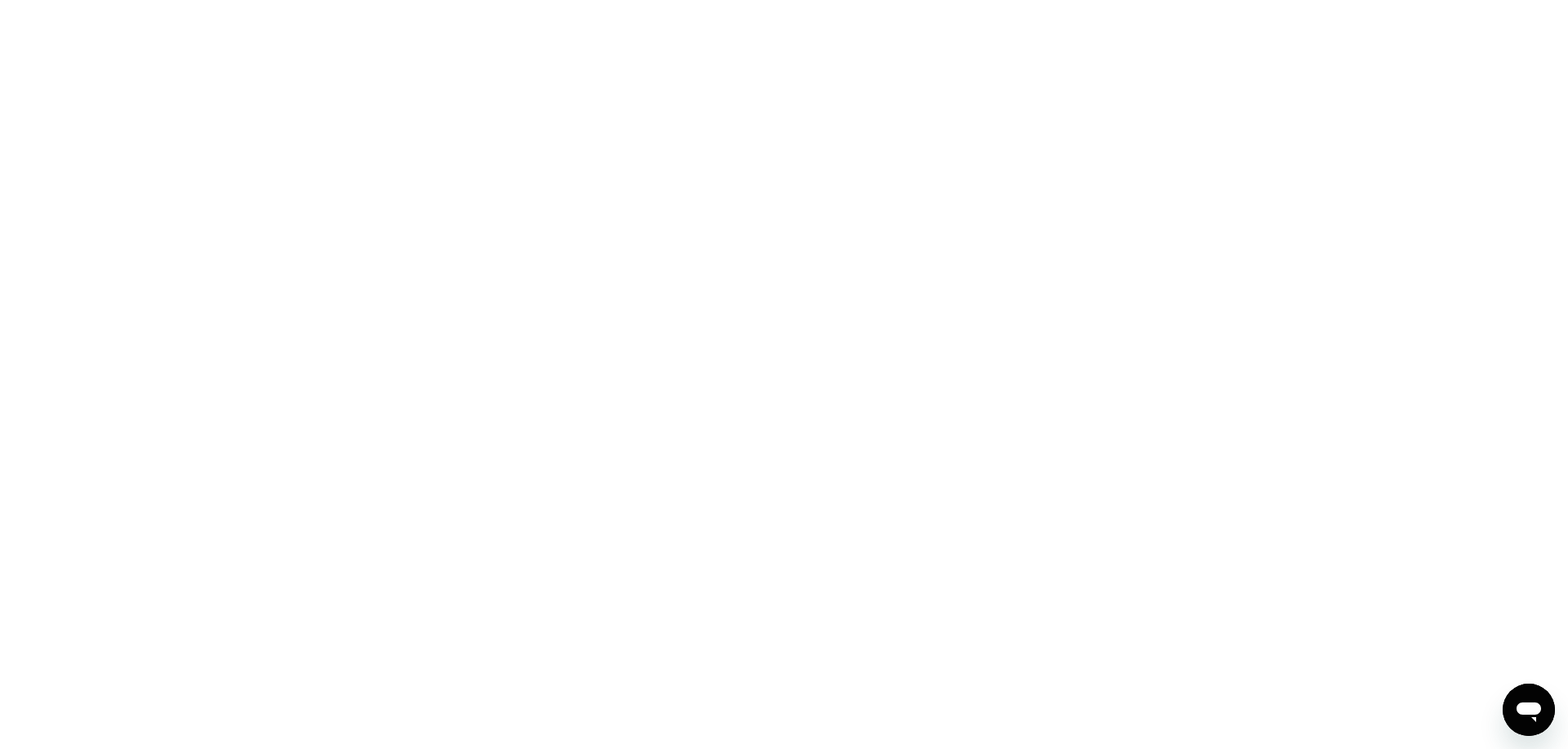
click at [1511, 699] on div "Открыть окно обмена сообщениями" at bounding box center [1529, 710] width 49 height 49
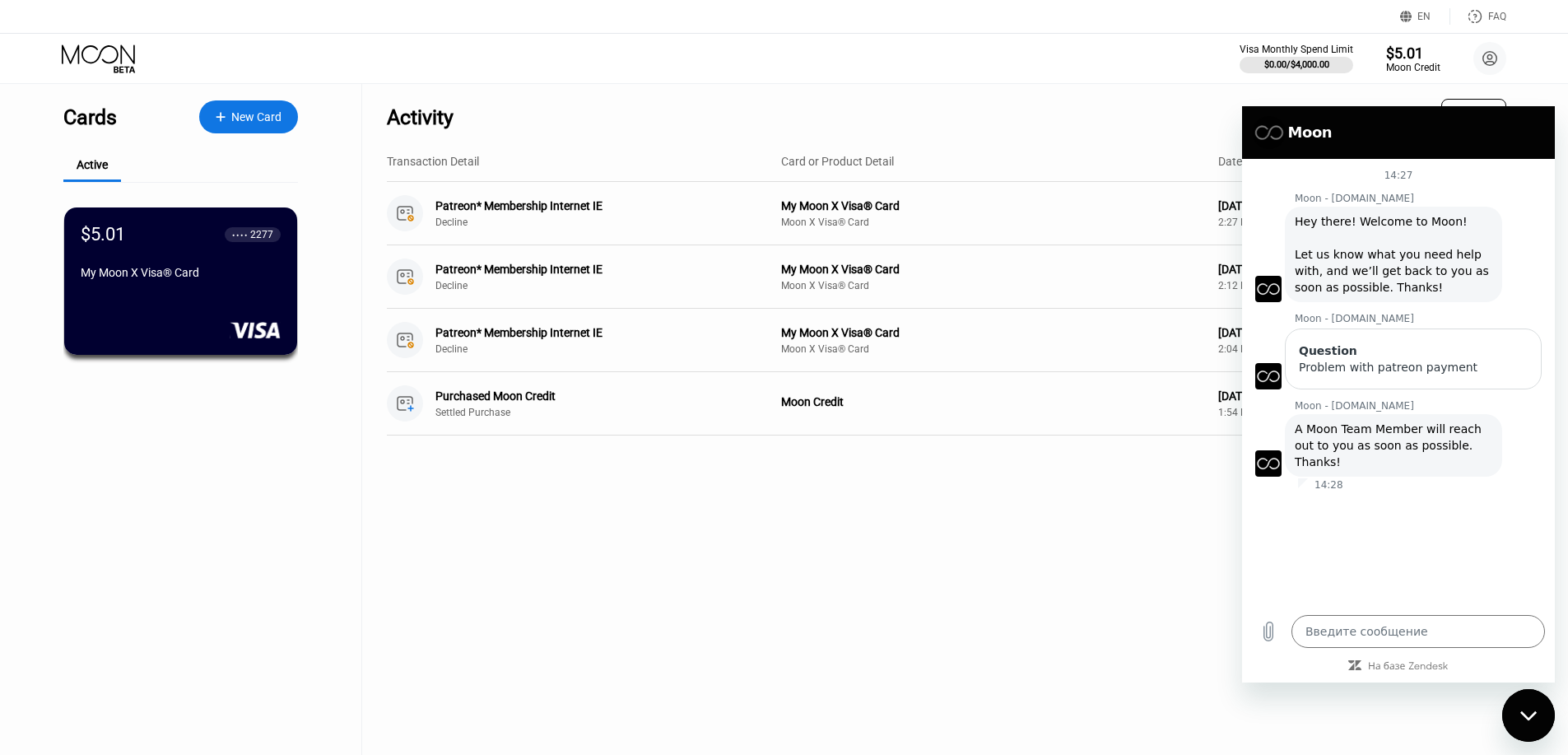
click at [992, 70] on div "Visa Monthly Spend Limit $0.00 / $4,000.00 $5.01 Moon Credit Danila [EMAIL_ADDR…" at bounding box center [784, 59] width 1568 height 50
click at [151, 242] on div "$5.01 ● ● ● ● 2277" at bounding box center [180, 233] width 202 height 20
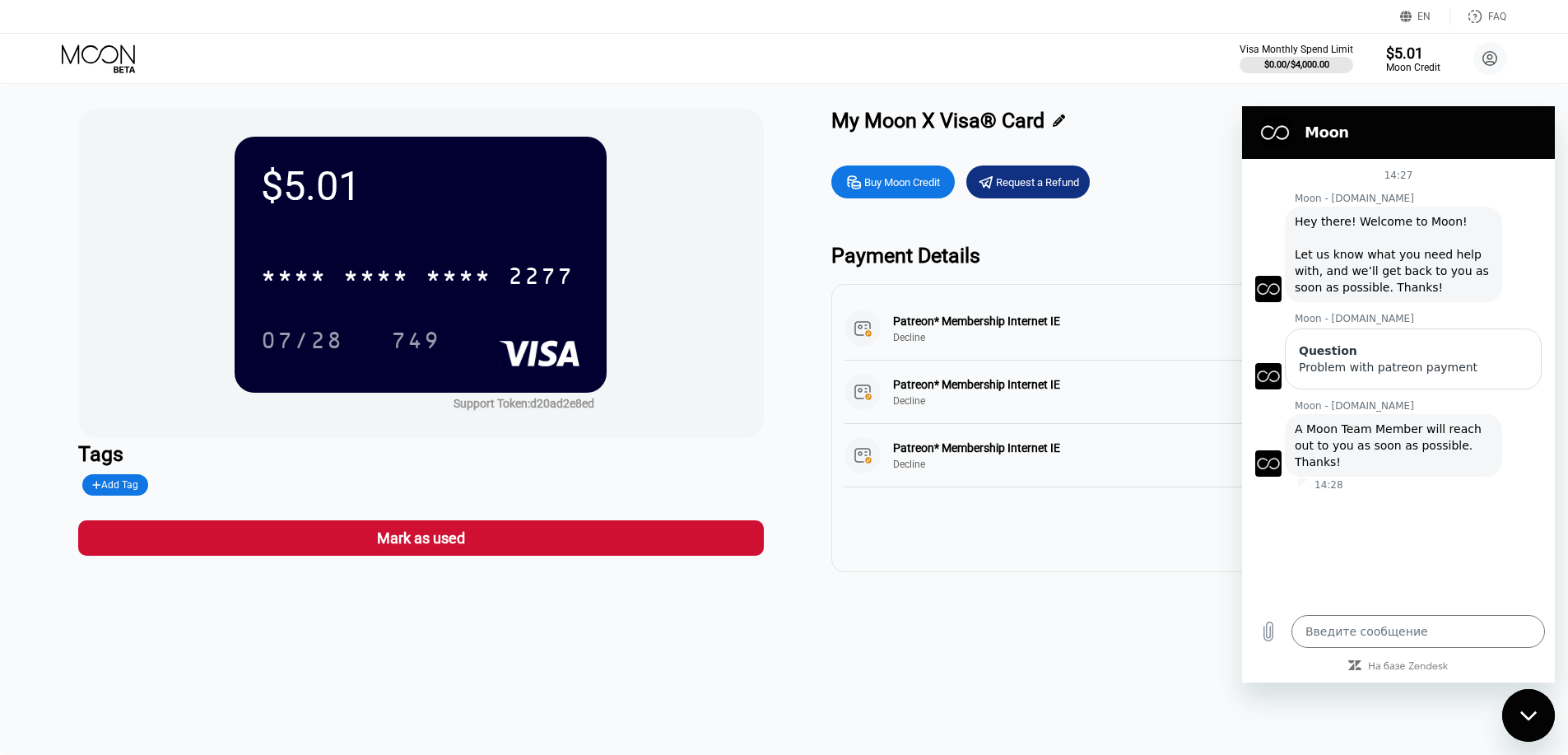
click at [1528, 724] on div "Закрыть окно обмена сообщениями" at bounding box center [1528, 715] width 50 height 50
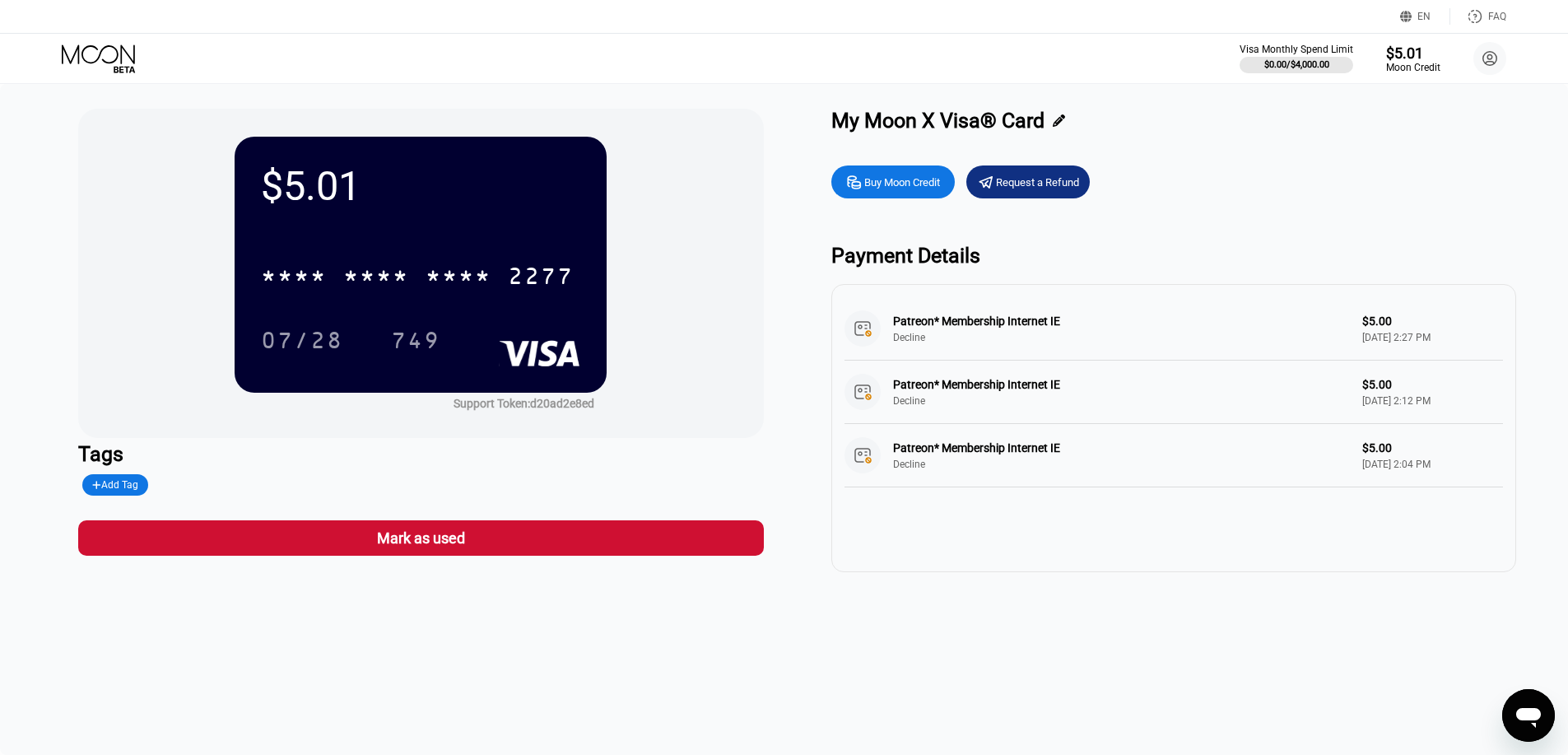
click at [1060, 203] on div "Buy Moon Credit Request a Refund Payment Details Patreon* Membership Internet I…" at bounding box center [1174, 365] width 685 height 414
click at [1058, 194] on div "Request a Refund" at bounding box center [1028, 182] width 123 height 33
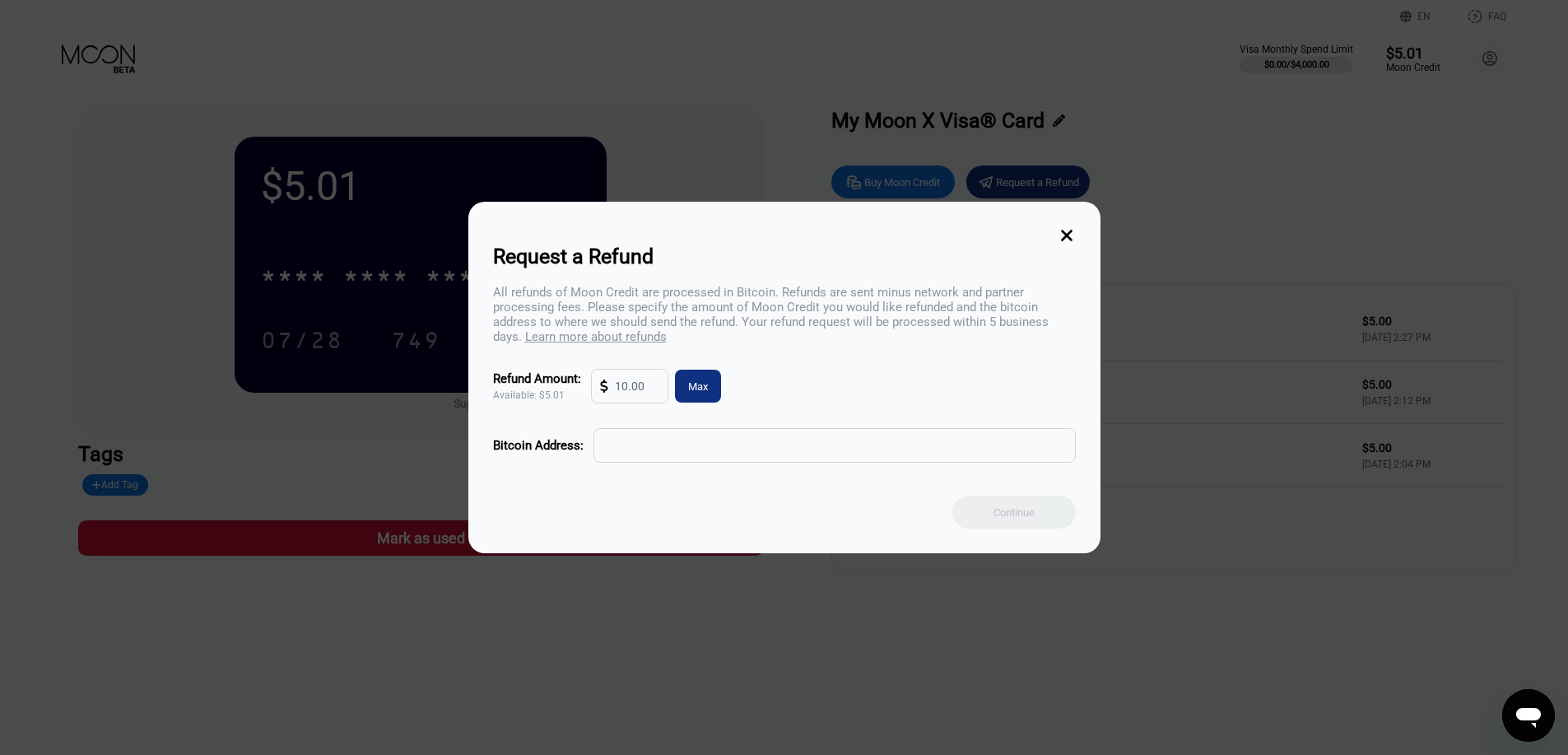
drag, startPoint x: 647, startPoint y: 395, endPoint x: 856, endPoint y: 414, distance: 209.9
click at [856, 414] on div "All refunds of Moon Credit are processed in [GEOGRAPHIC_DATA]. Refunds are sent…" at bounding box center [784, 373] width 583 height 178
type textarea "x"
click at [706, 391] on div "Max" at bounding box center [697, 386] width 19 height 14
type input "5.01"
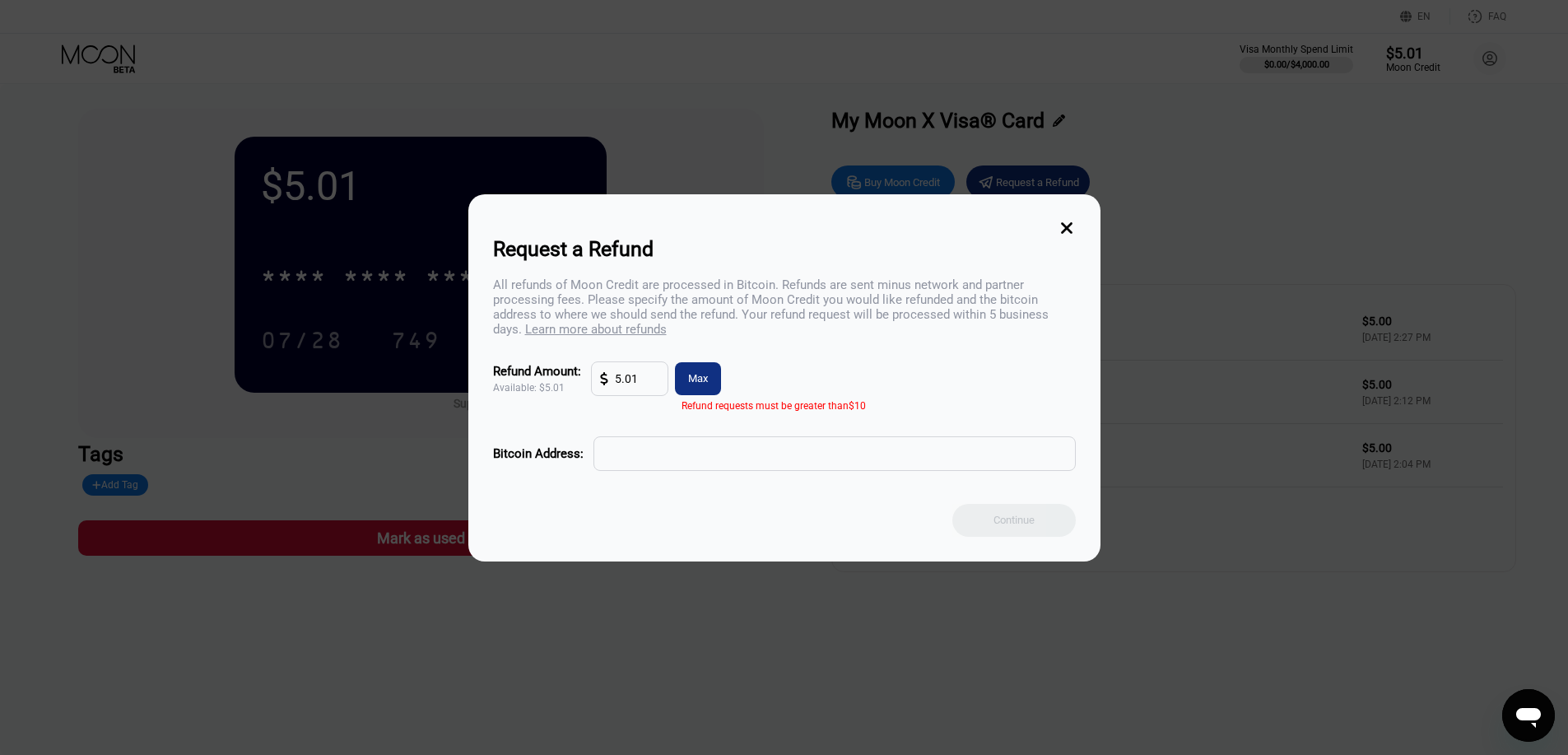
click at [764, 423] on div "All refunds of Moon Credit are processed in [GEOGRAPHIC_DATA]. Refunds are sent…" at bounding box center [784, 374] width 583 height 193
click at [1059, 223] on icon at bounding box center [1067, 228] width 18 height 18
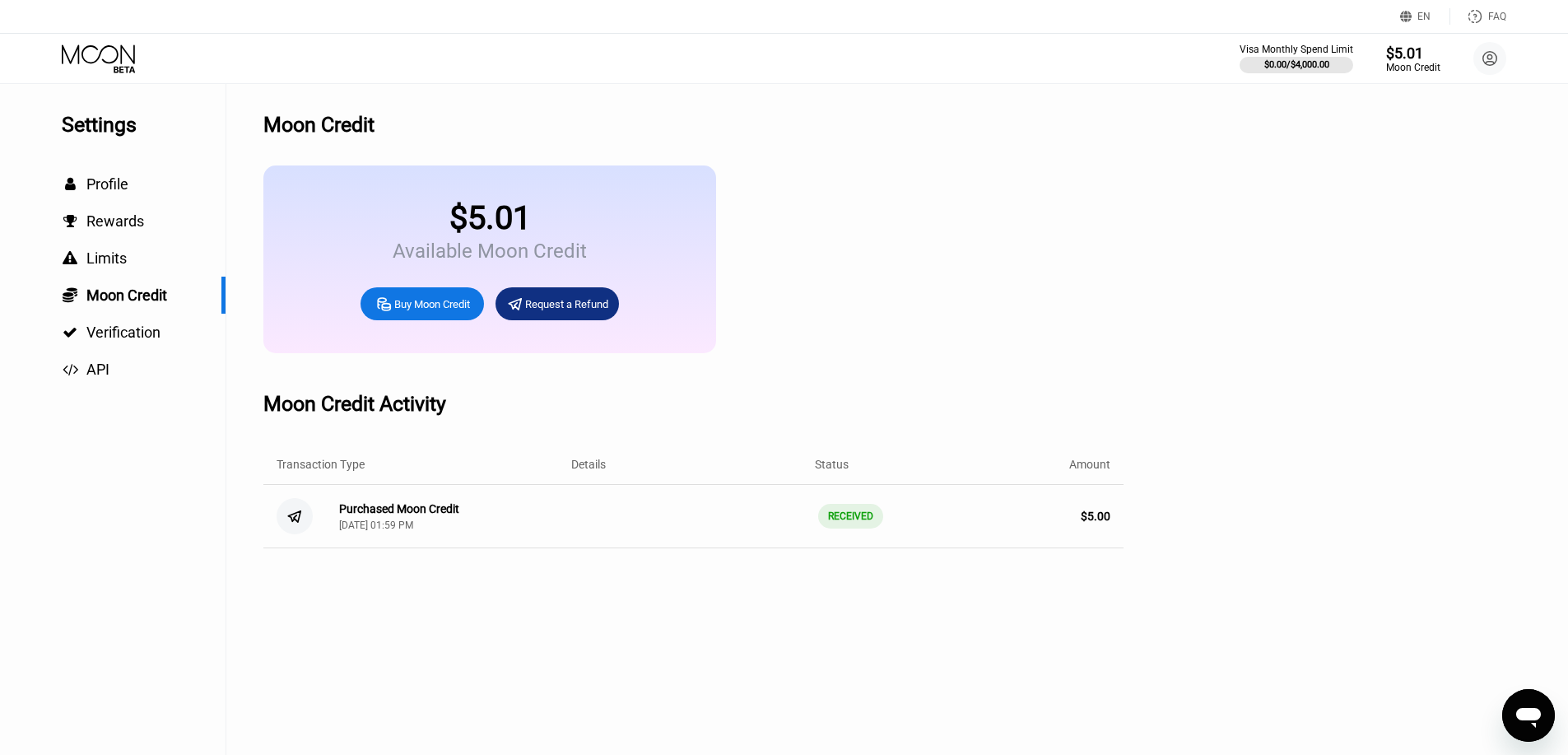
click at [1081, 241] on div "$5.01 Available Moon Credit Buy Moon Credit Request a Refund" at bounding box center [693, 260] width 860 height 188
click at [1533, 725] on icon "Открыть окно обмена сообщениями" at bounding box center [1527, 717] width 25 height 19
